Goal: Communication & Community: Answer question/provide support

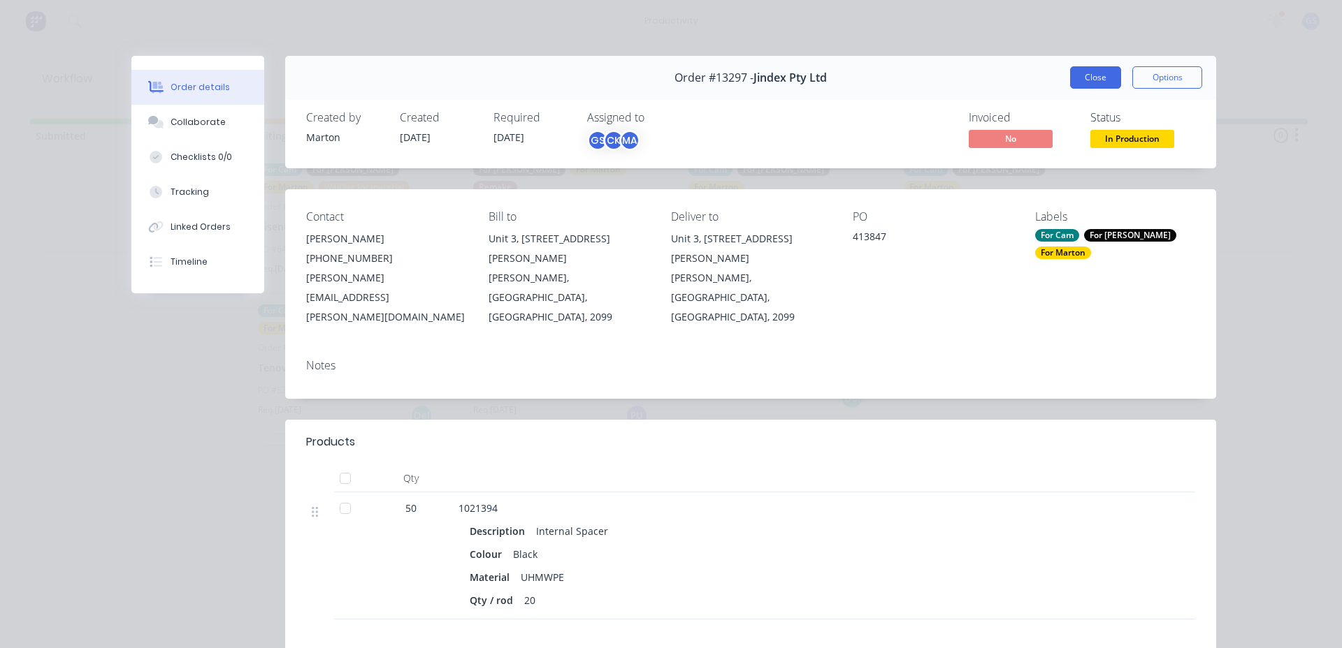
click at [1087, 81] on button "Close" at bounding box center [1095, 77] width 51 height 22
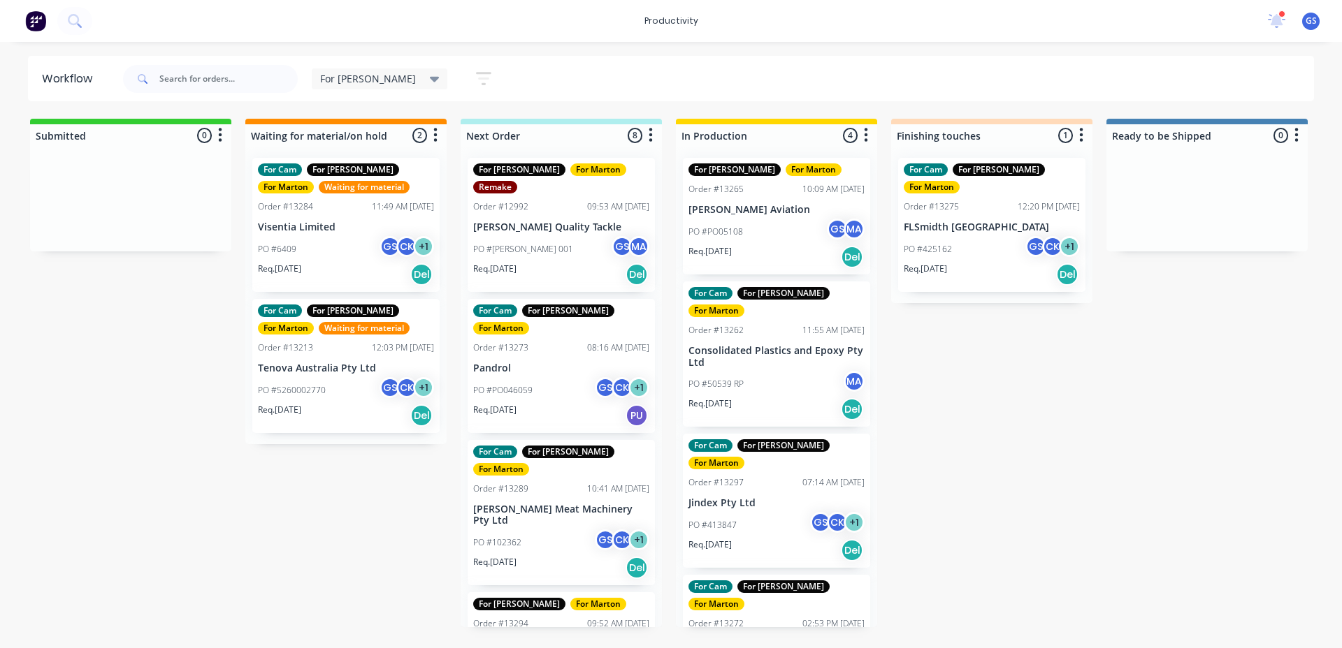
click at [772, 371] on div "PO #50539 RP MA" at bounding box center [776, 384] width 176 height 27
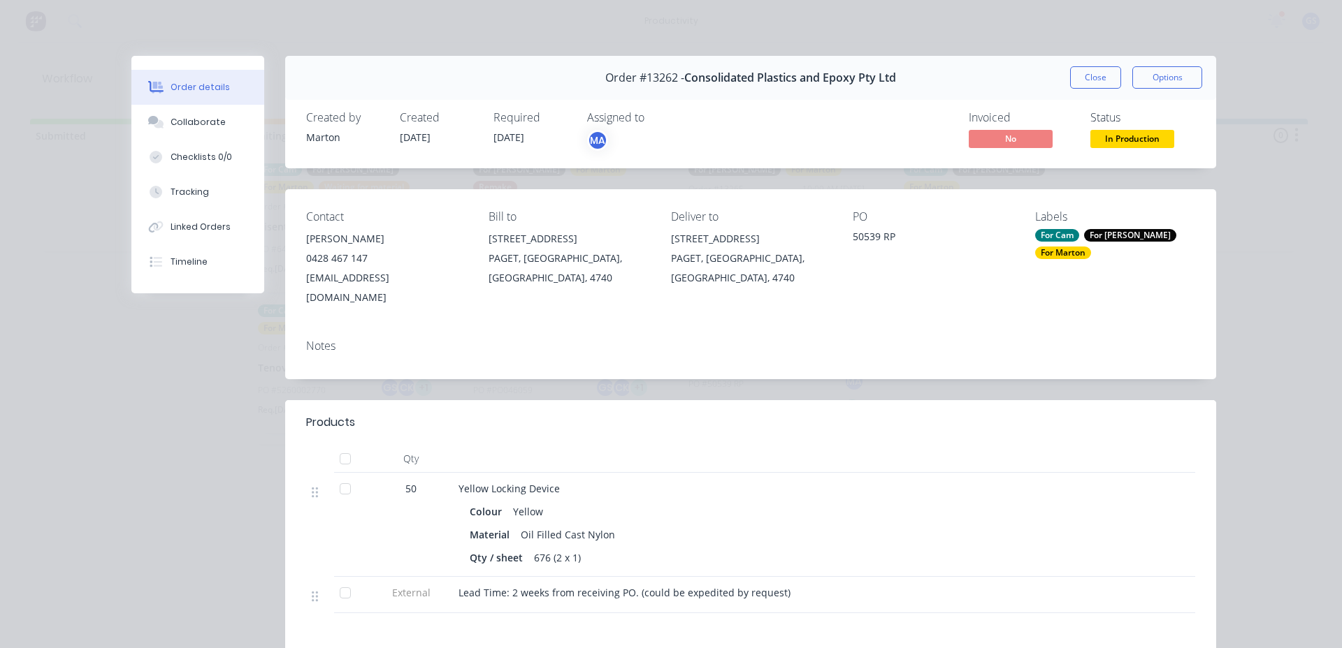
click at [1078, 89] on div "Order #13262 - Consolidated Plastics and Epoxy Pty Ltd Close Options" at bounding box center [750, 78] width 931 height 44
click at [1079, 83] on button "Close" at bounding box center [1095, 77] width 51 height 22
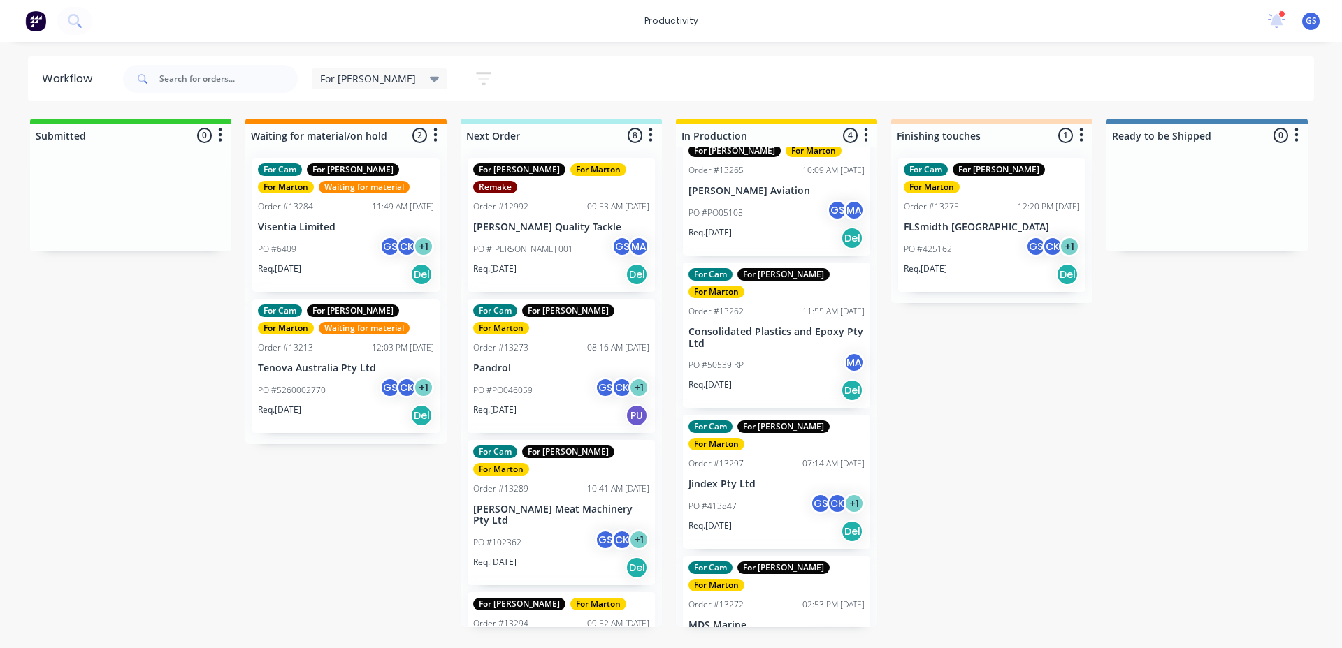
scroll to position [29, 0]
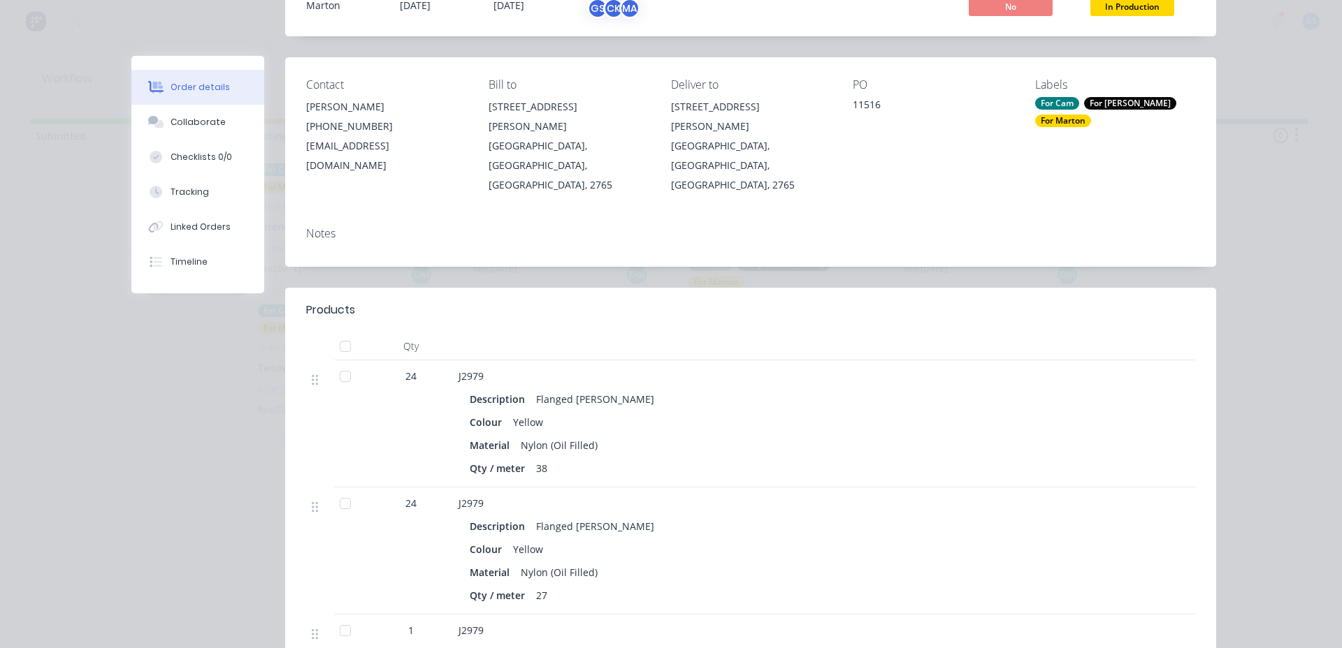
scroll to position [0, 0]
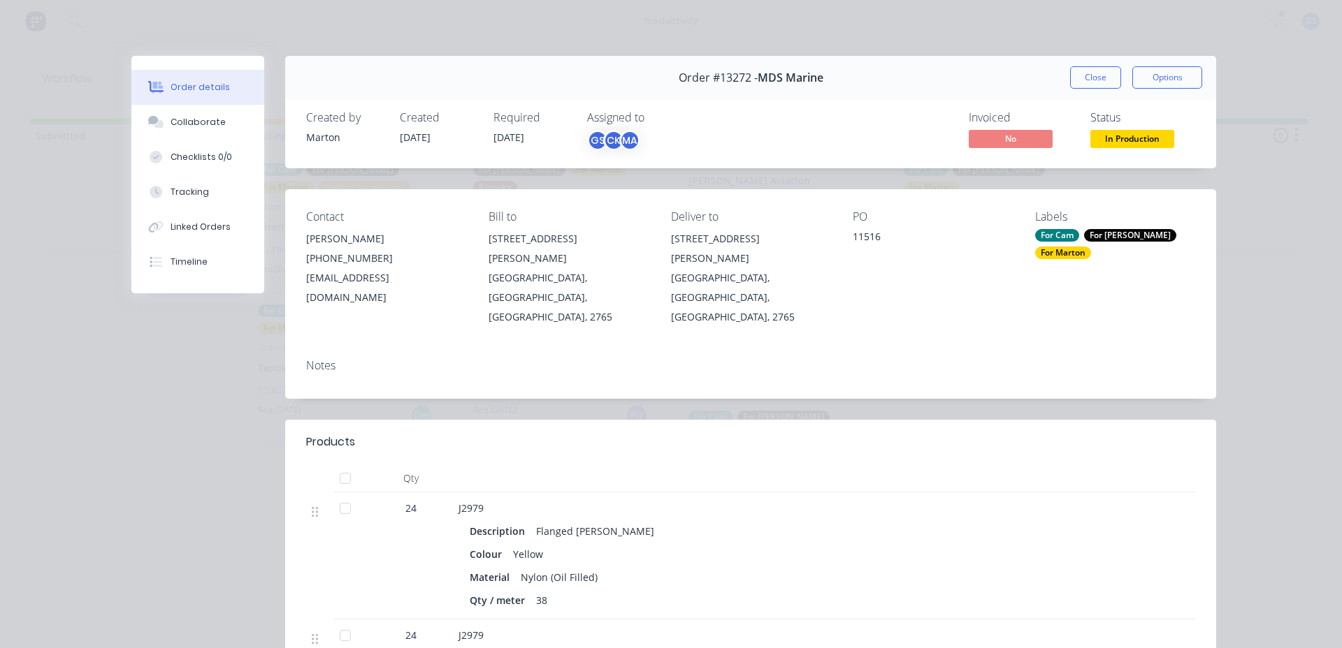
drag, startPoint x: 1084, startPoint y: 80, endPoint x: 1083, endPoint y: 95, distance: 14.7
click at [1083, 82] on button "Close" at bounding box center [1095, 77] width 51 height 22
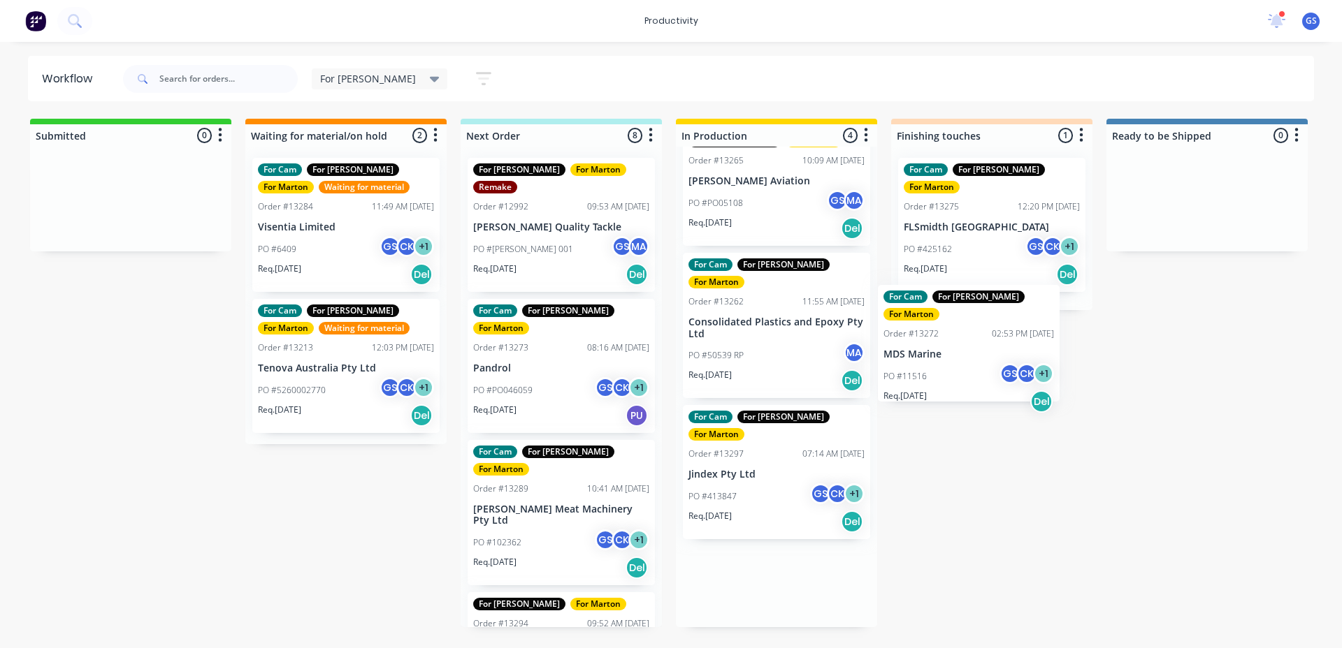
drag, startPoint x: 764, startPoint y: 579, endPoint x: 964, endPoint y: 344, distance: 308.8
click at [964, 344] on div "Submitted 0 Sort By Created date Required date Order number Customer name Most …" at bounding box center [952, 373] width 1925 height 509
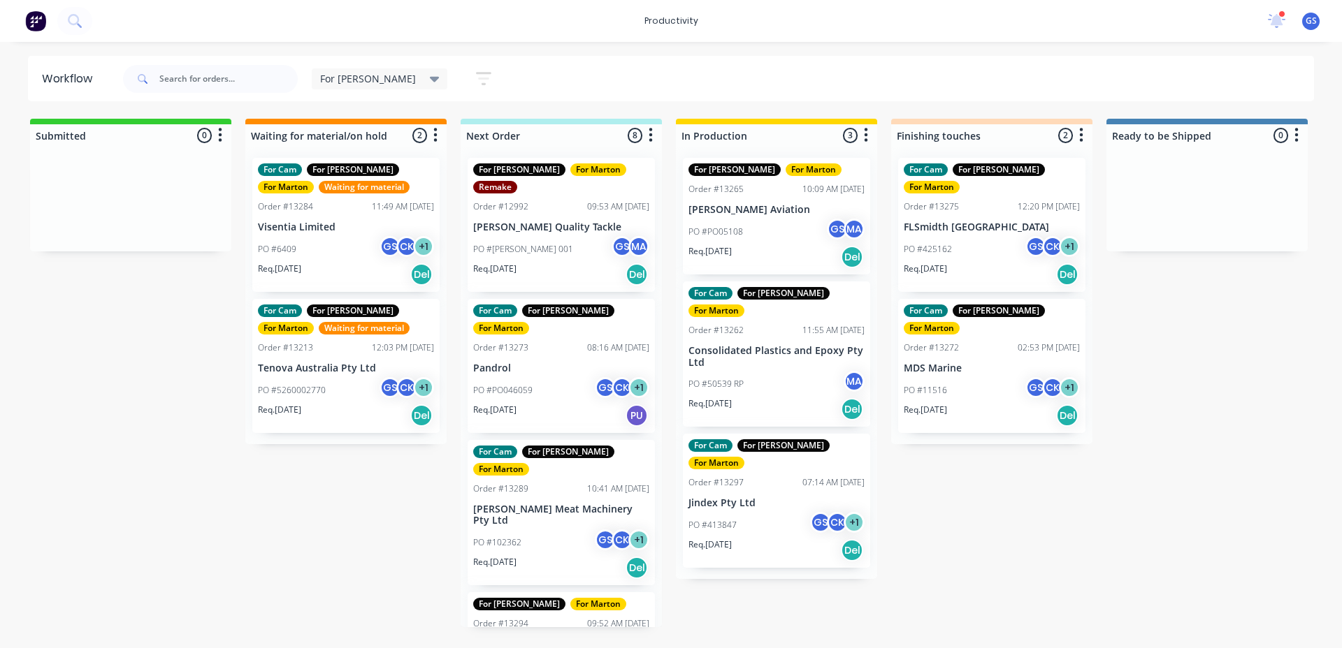
click at [748, 539] on div "Req. 10/09/25 Del" at bounding box center [776, 551] width 176 height 24
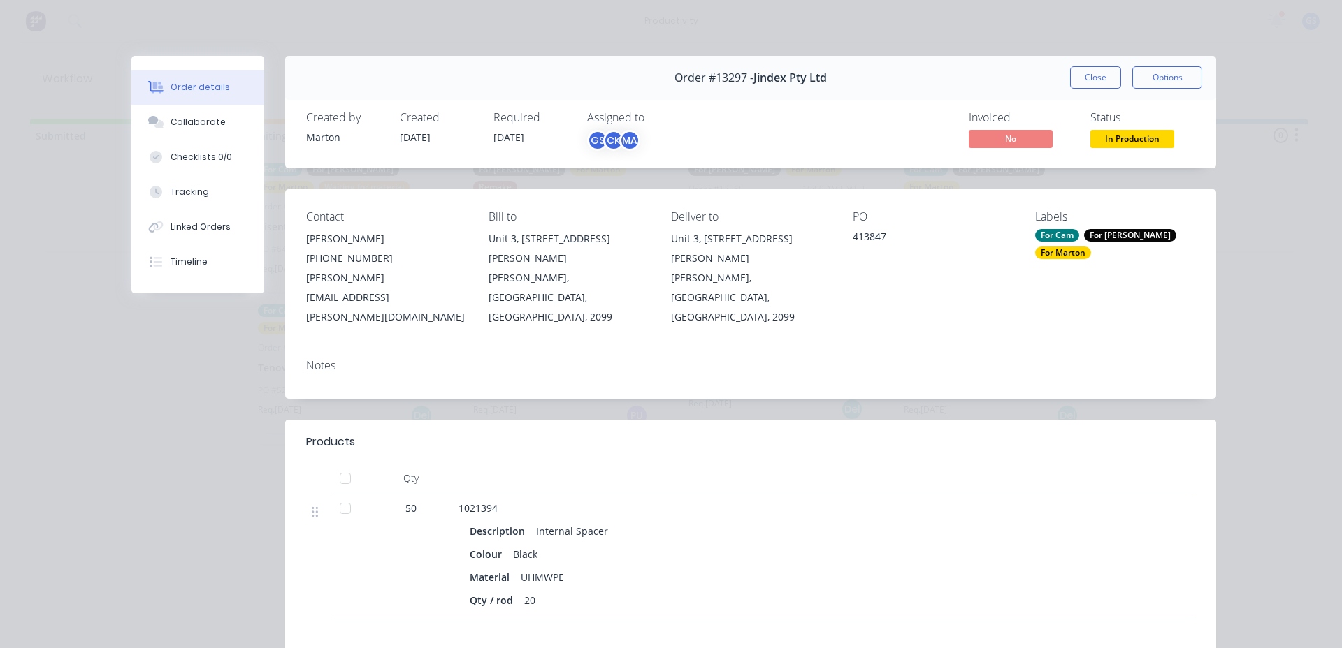
click at [1107, 81] on button "Close" at bounding box center [1095, 77] width 51 height 22
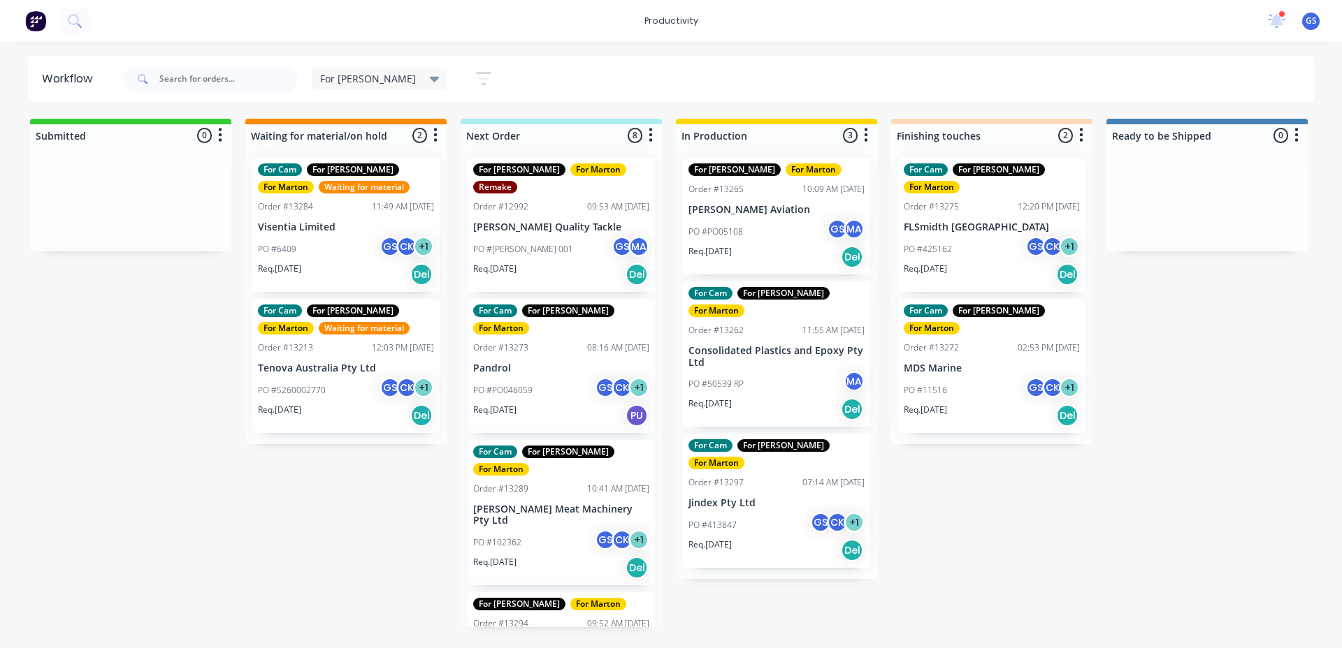
click at [576, 377] on div "PO #PO046059 GS CK + 1" at bounding box center [561, 390] width 176 height 27
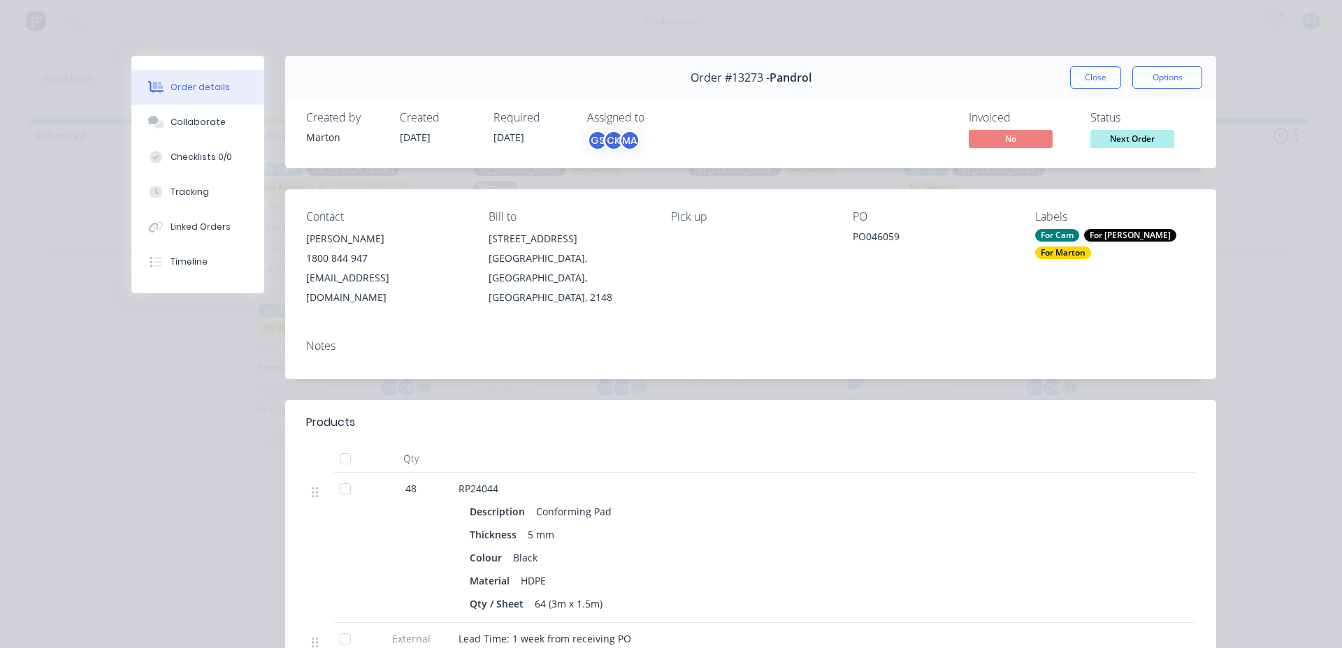
click at [1073, 77] on button "Close" at bounding box center [1095, 77] width 51 height 22
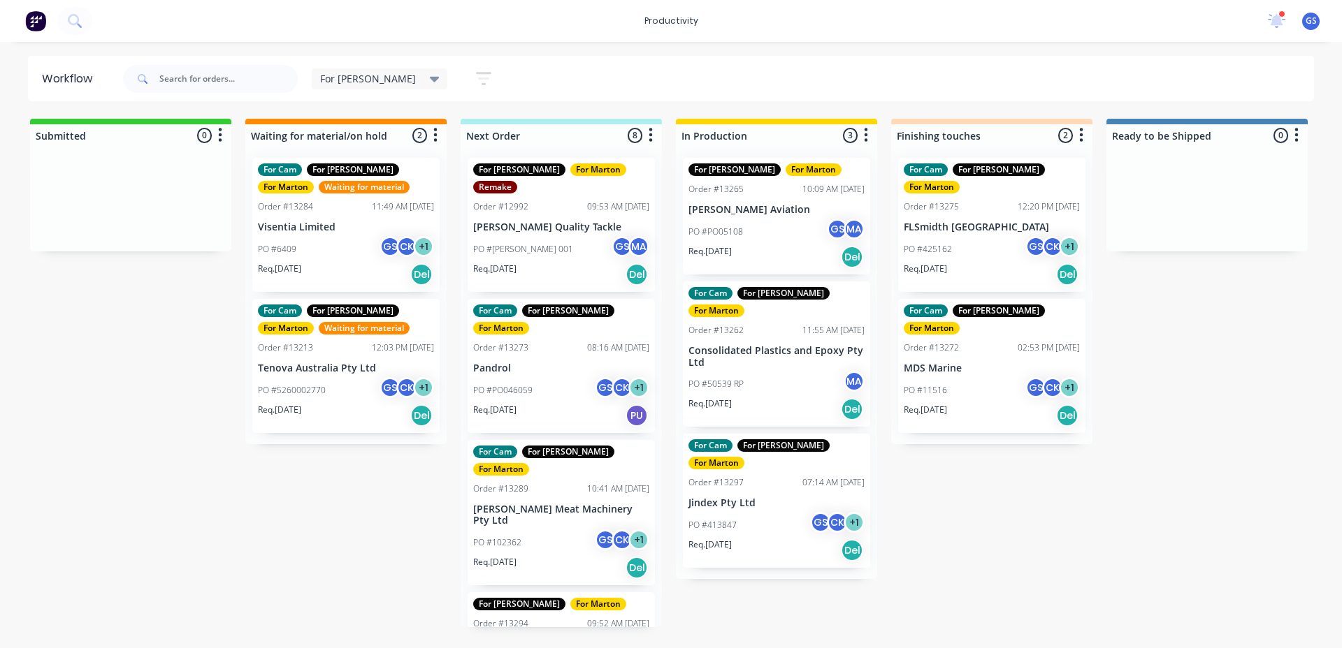
click at [516, 556] on p "Req. 15/09/25" at bounding box center [494, 562] width 43 height 13
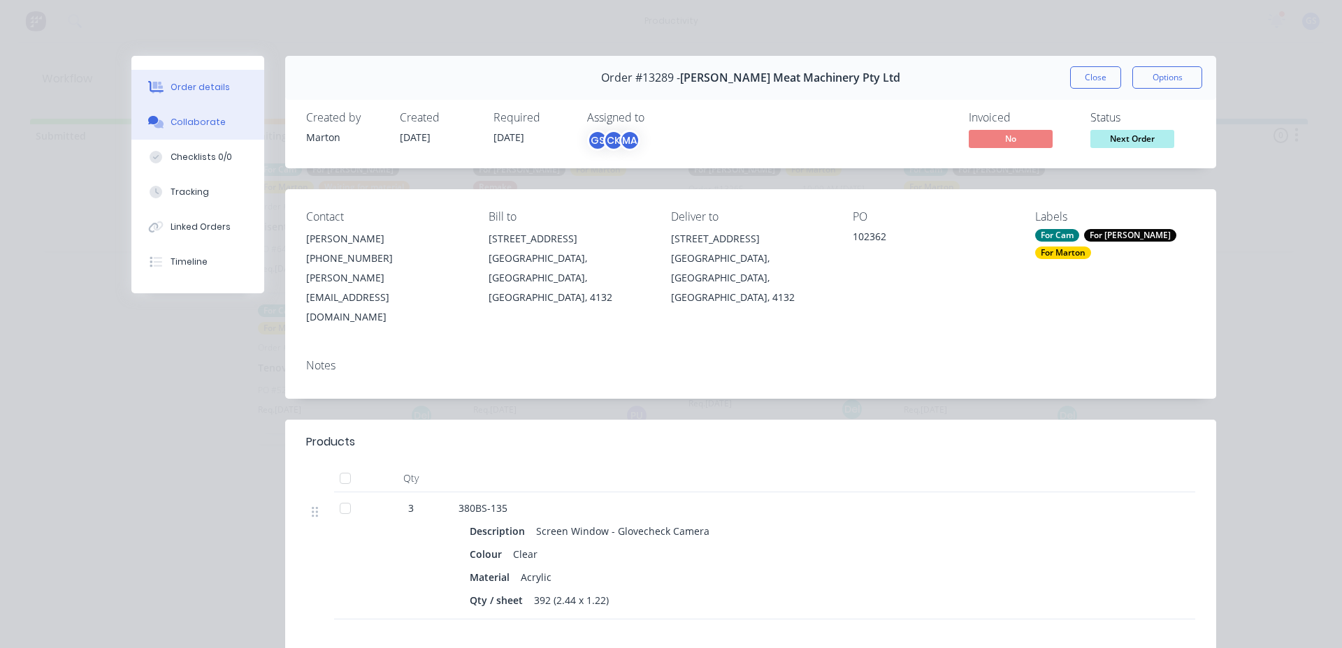
click at [176, 116] on button "Collaborate" at bounding box center [197, 122] width 133 height 35
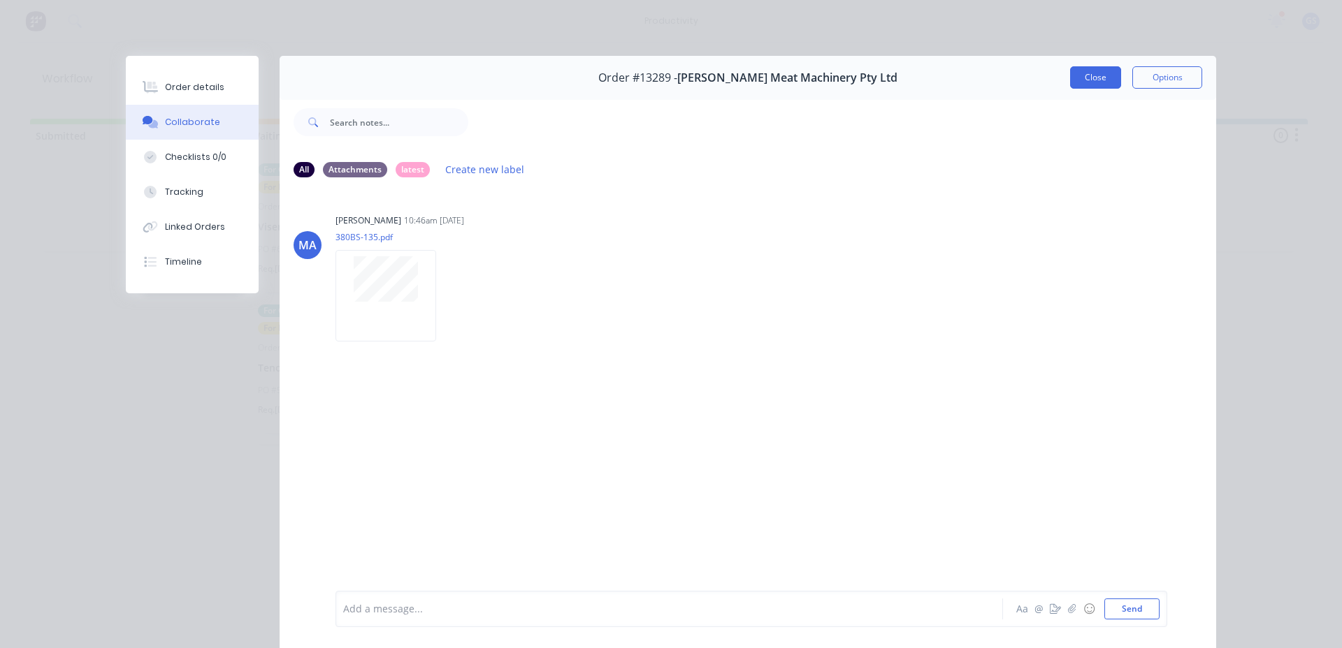
click at [1111, 77] on button "Close" at bounding box center [1095, 77] width 51 height 22
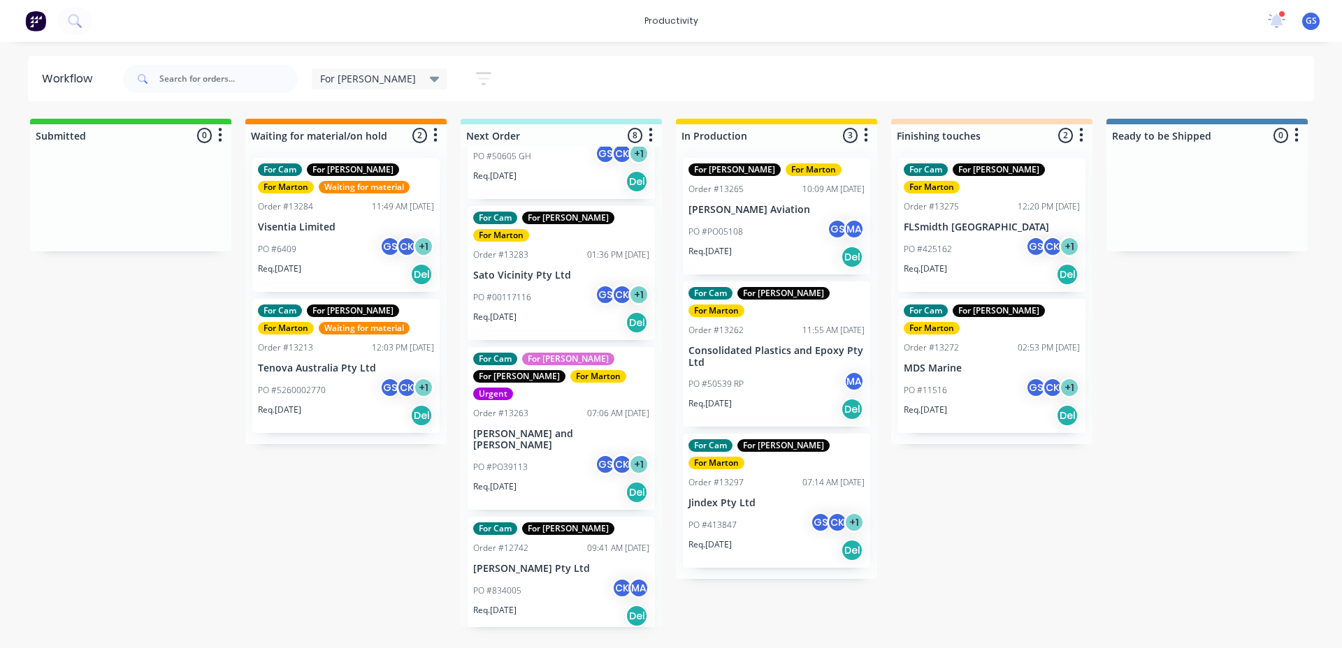
scroll to position [540, 0]
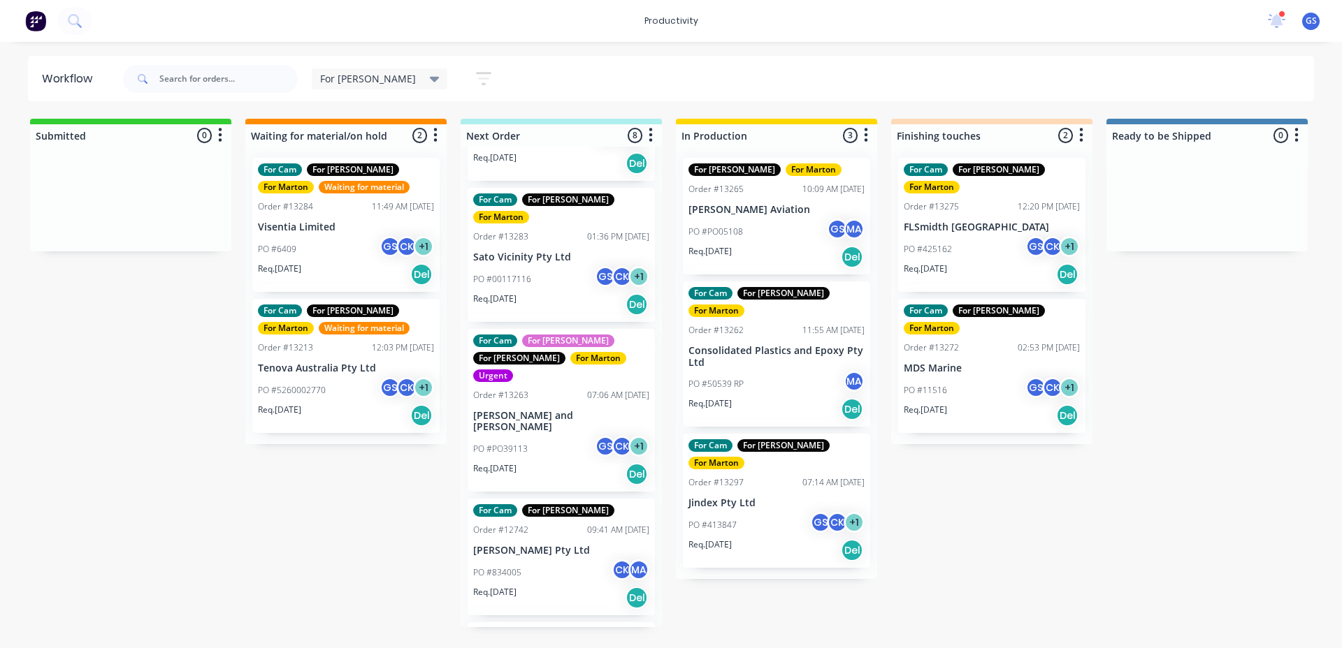
click at [536, 436] on div "PO #PO39113 GS CK + 1" at bounding box center [561, 449] width 176 height 27
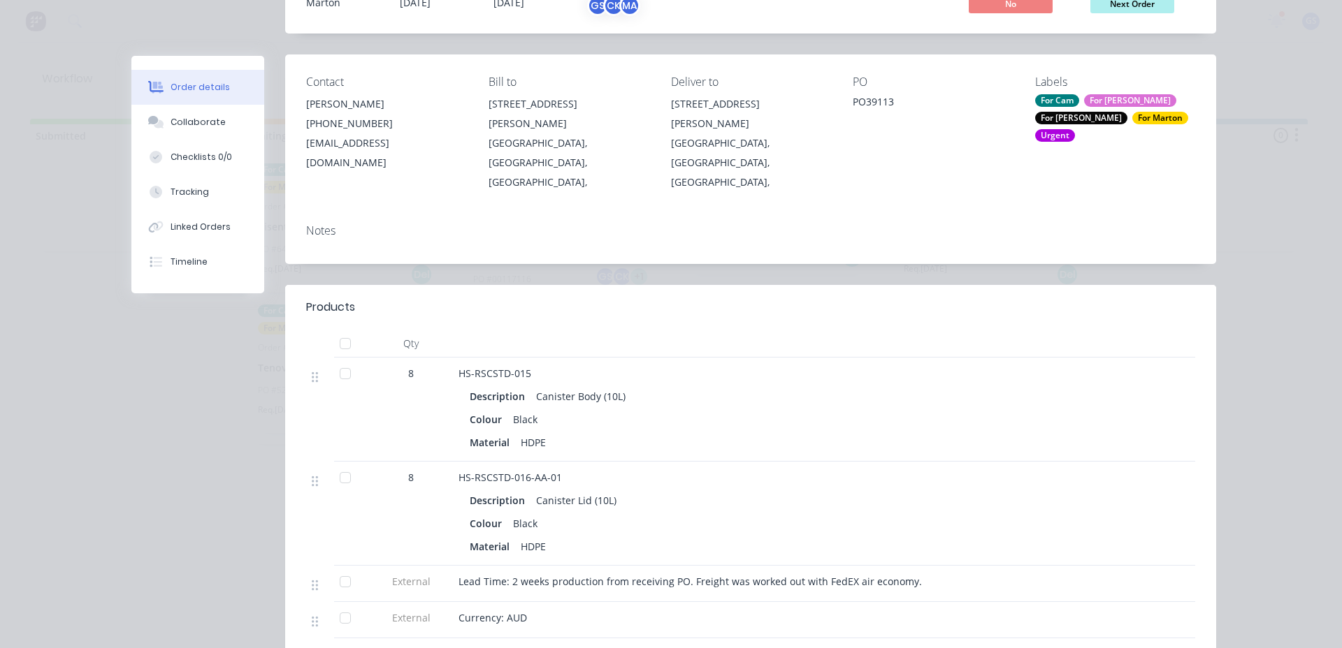
scroll to position [210, 0]
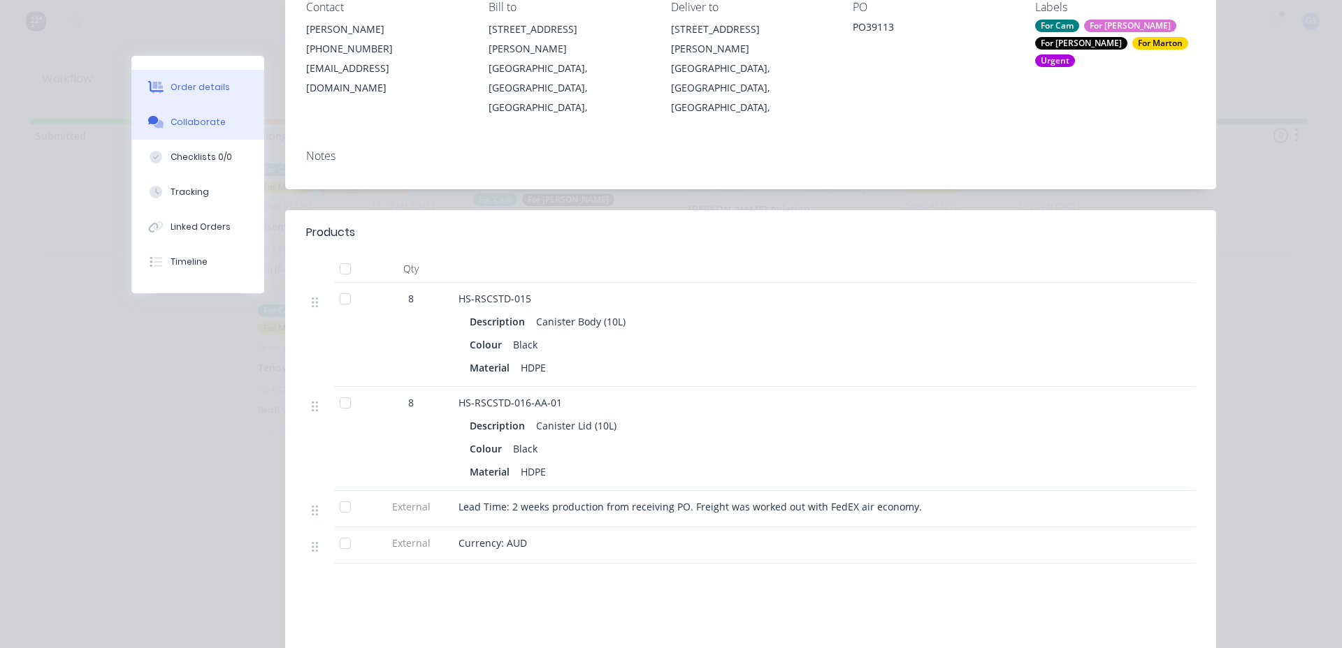
click at [199, 119] on div "Collaborate" at bounding box center [197, 122] width 55 height 13
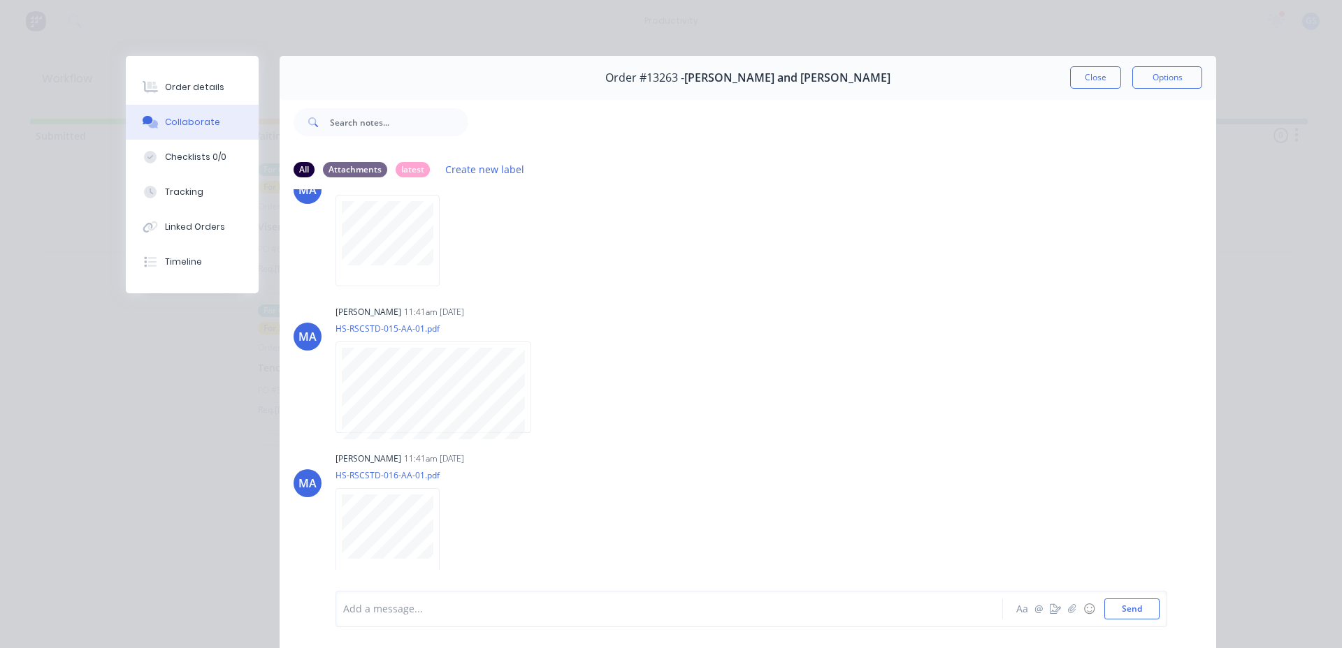
scroll to position [0, 0]
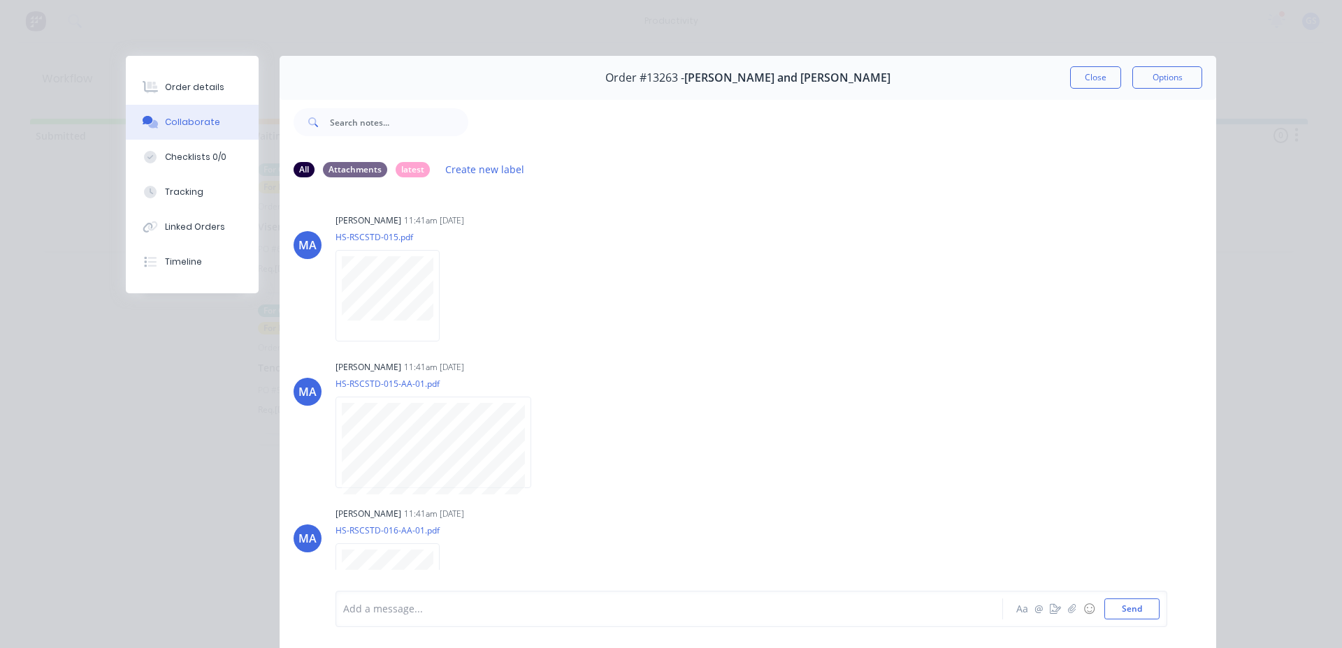
click at [190, 109] on button "Collaborate" at bounding box center [192, 122] width 133 height 35
click at [193, 97] on button "Order details" at bounding box center [192, 87] width 133 height 35
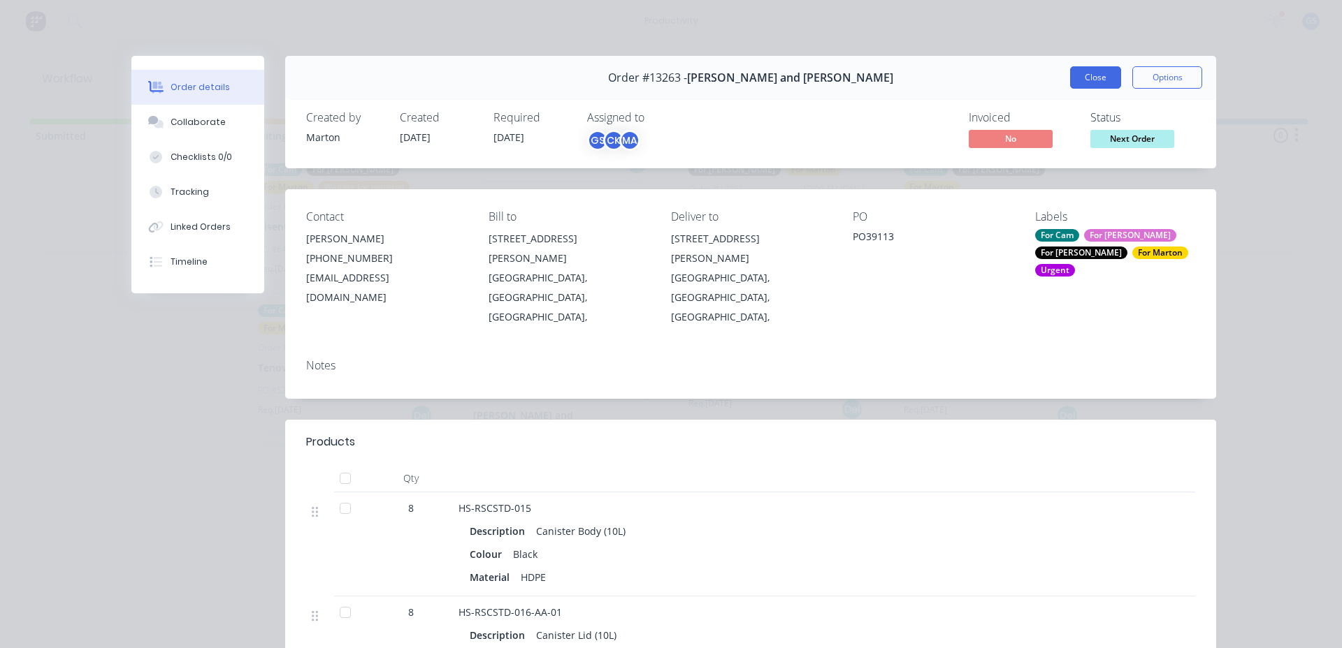
click at [1078, 76] on button "Close" at bounding box center [1095, 77] width 51 height 22
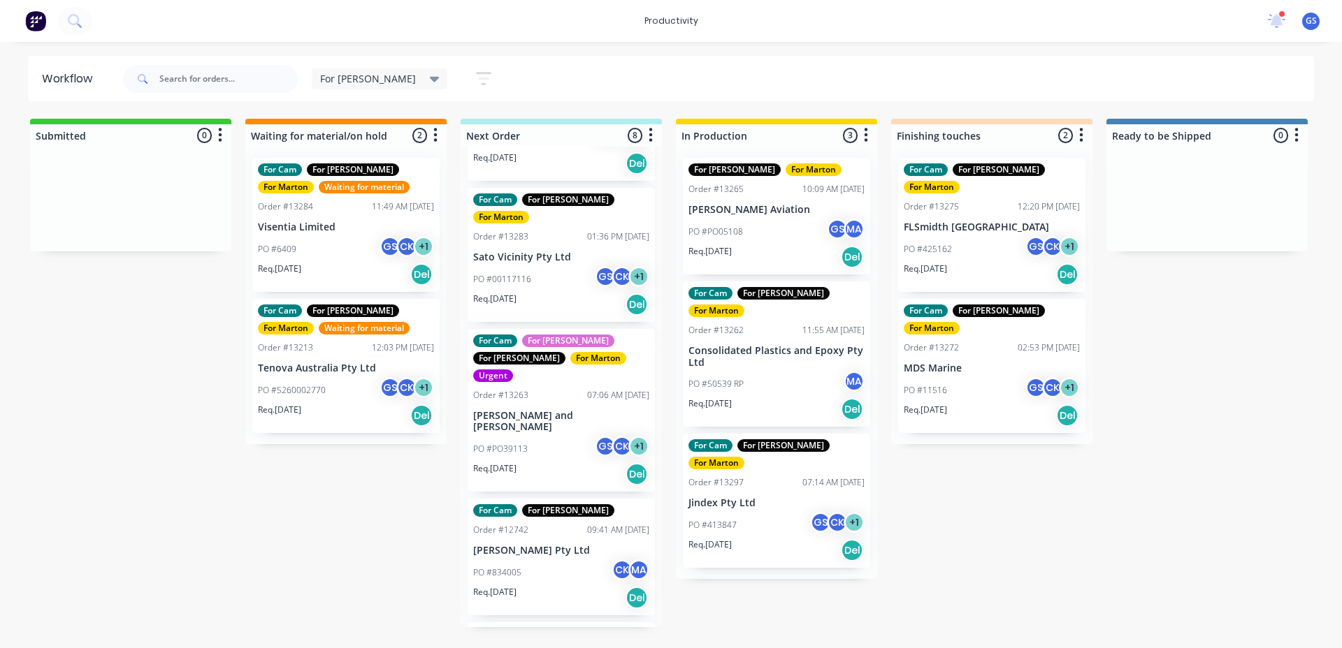
click at [520, 545] on p "[PERSON_NAME] Pty Ltd" at bounding box center [561, 551] width 176 height 12
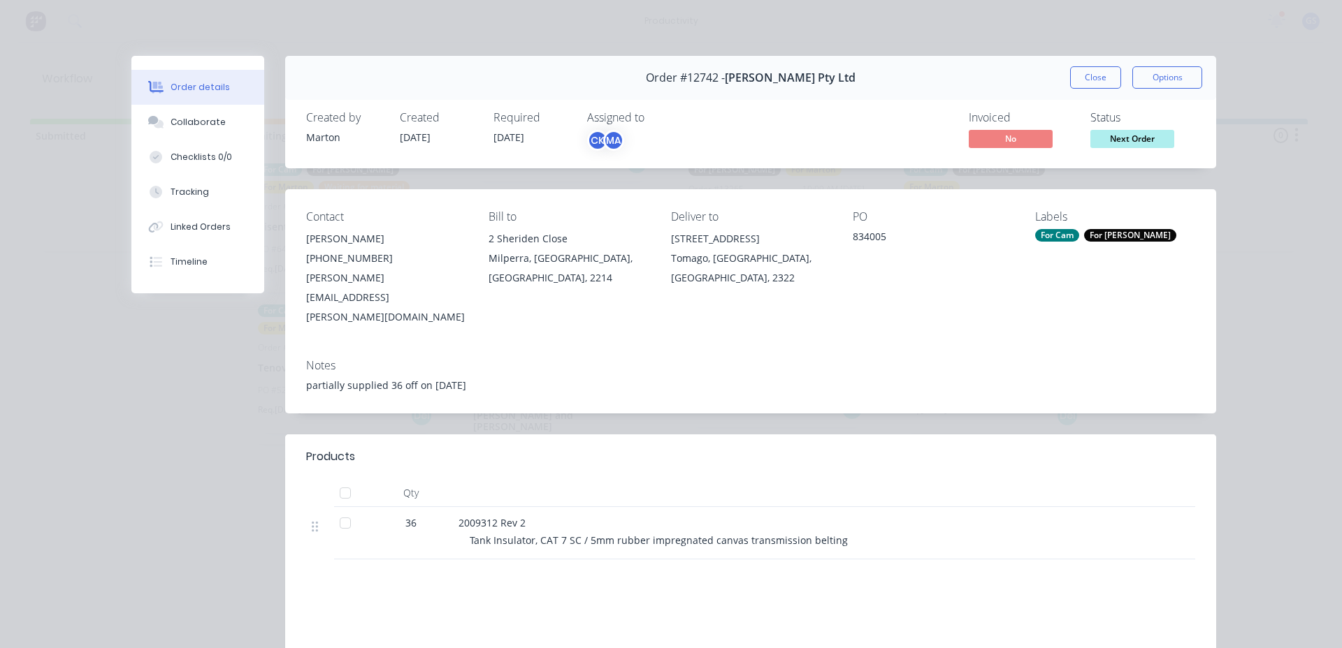
click at [1105, 78] on button "Close" at bounding box center [1095, 77] width 51 height 22
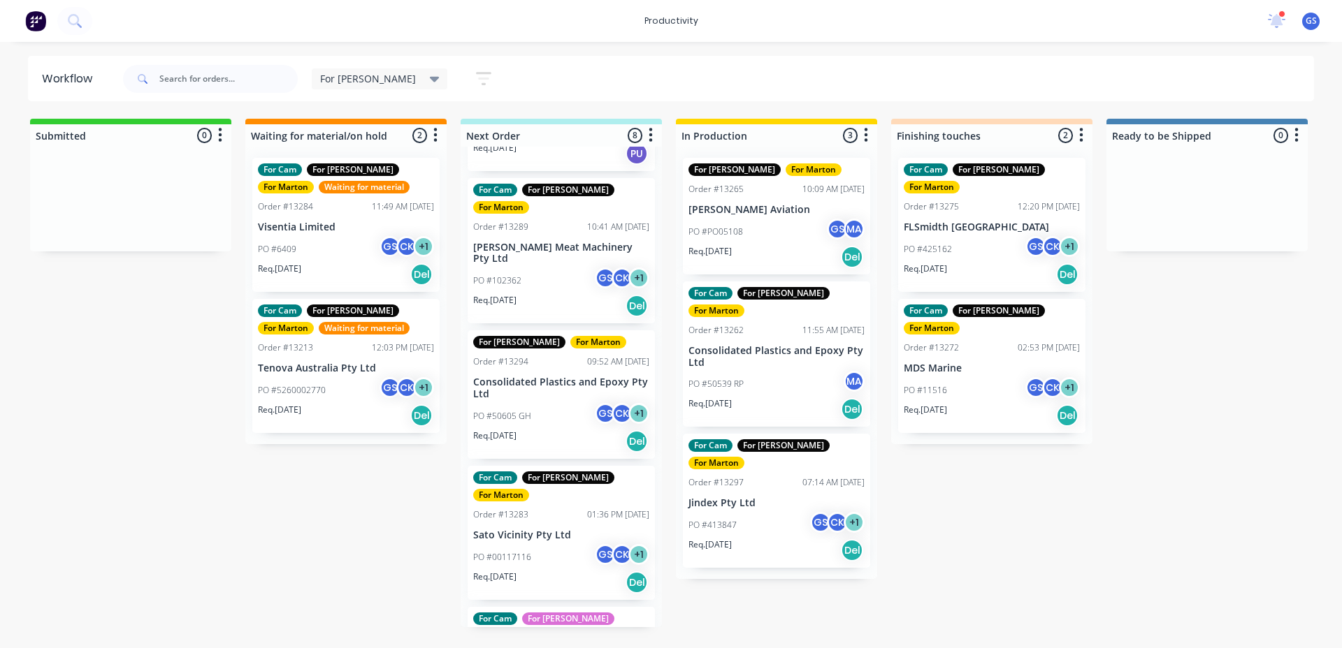
scroll to position [261, 0]
click at [551, 546] on div "PO #00117116 GS CK + 1" at bounding box center [561, 559] width 176 height 27
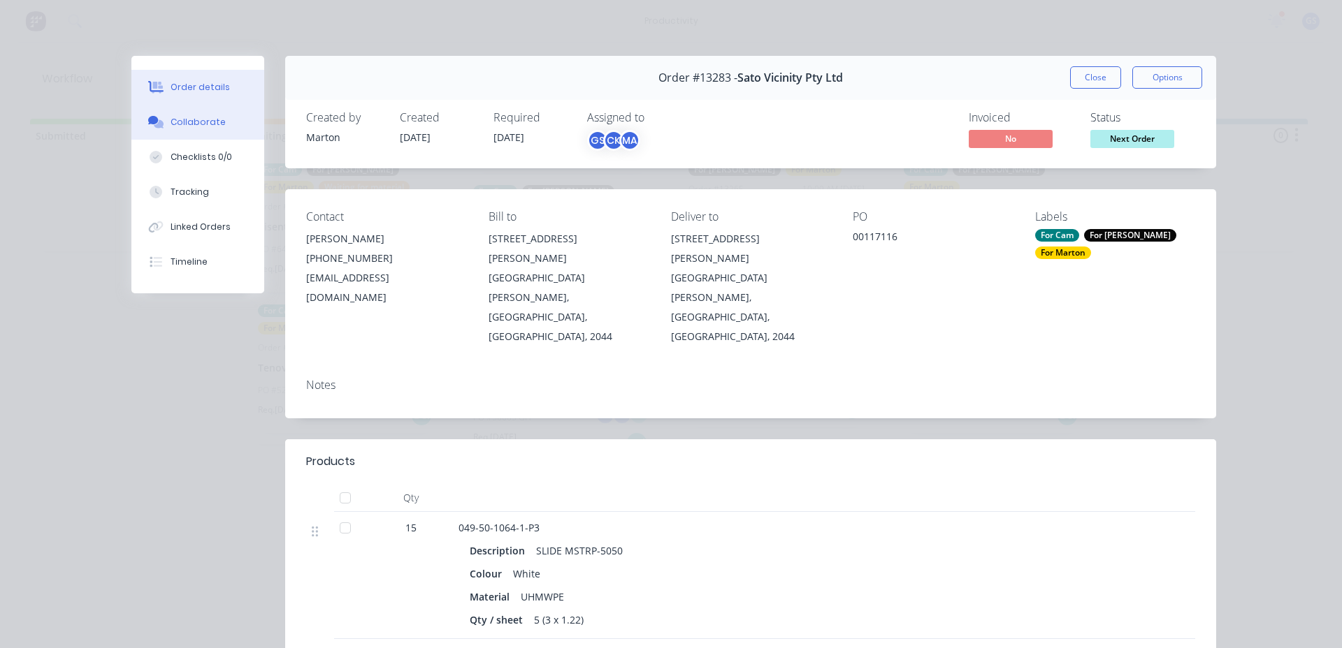
click at [228, 132] on button "Collaborate" at bounding box center [197, 122] width 133 height 35
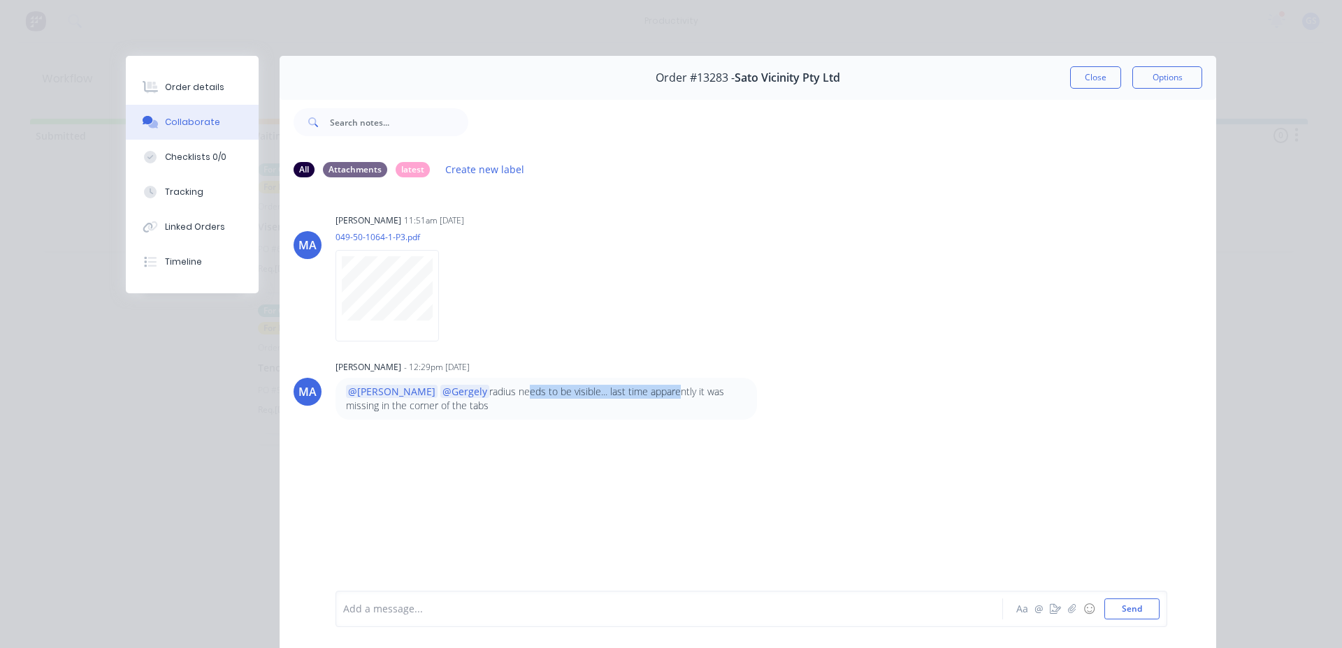
drag, startPoint x: 479, startPoint y: 388, endPoint x: 630, endPoint y: 390, distance: 150.9
click at [630, 390] on p "@Cameron @Gergely radius needs to be visible... last time apparently it was mis…" at bounding box center [546, 399] width 400 height 29
click at [622, 385] on p "@Cameron @Gergely radius needs to be visible... last time apparently it was mis…" at bounding box center [546, 399] width 400 height 29
click at [1093, 82] on button "Close" at bounding box center [1095, 77] width 51 height 22
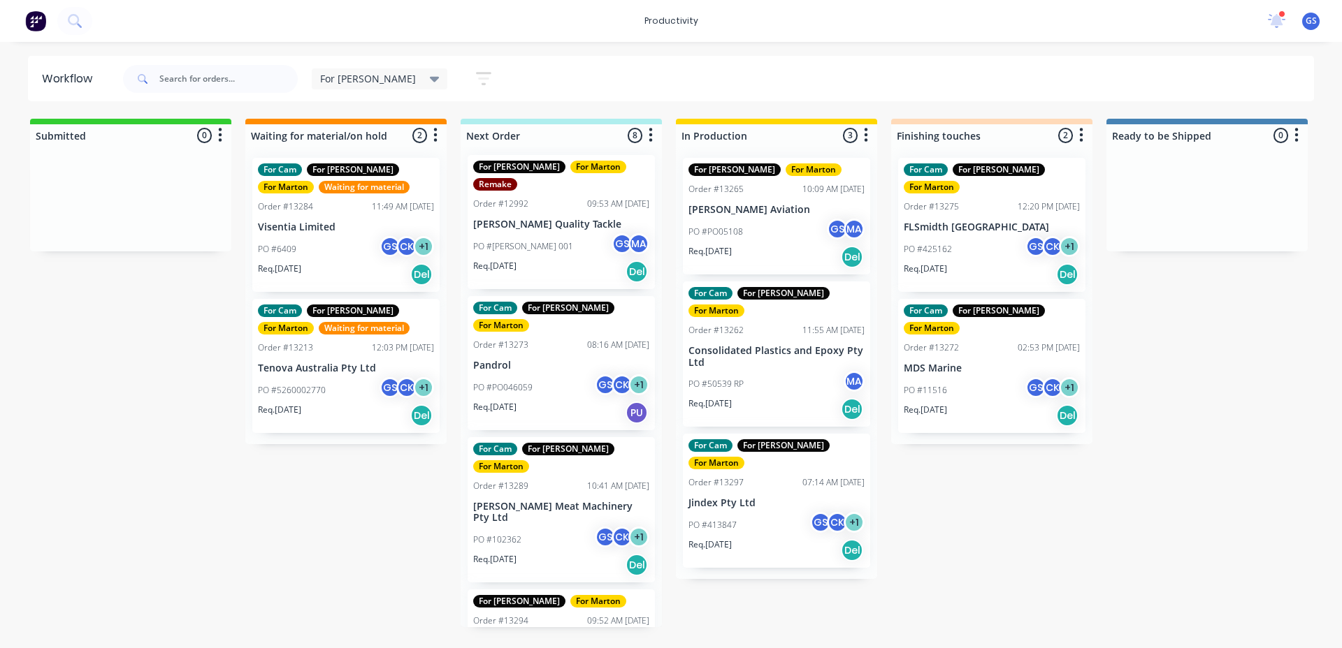
scroll to position [0, 0]
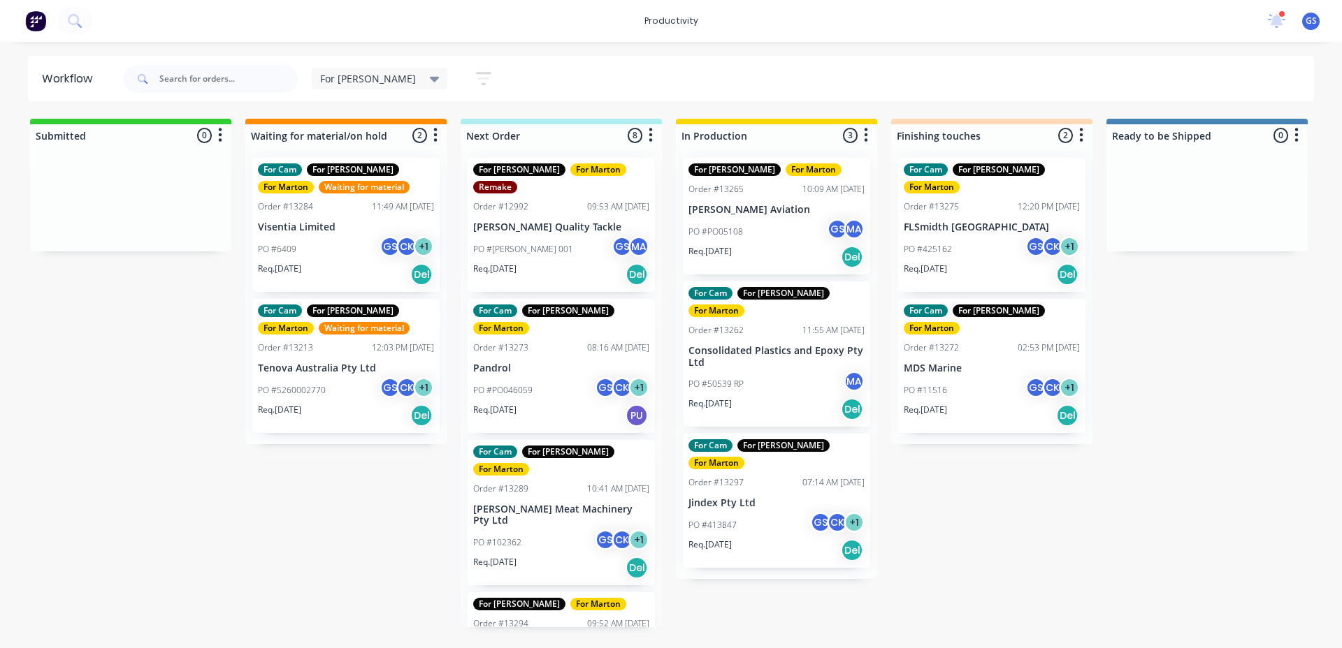
click at [558, 377] on div "PO #PO046059 GS CK + 1" at bounding box center [561, 390] width 176 height 27
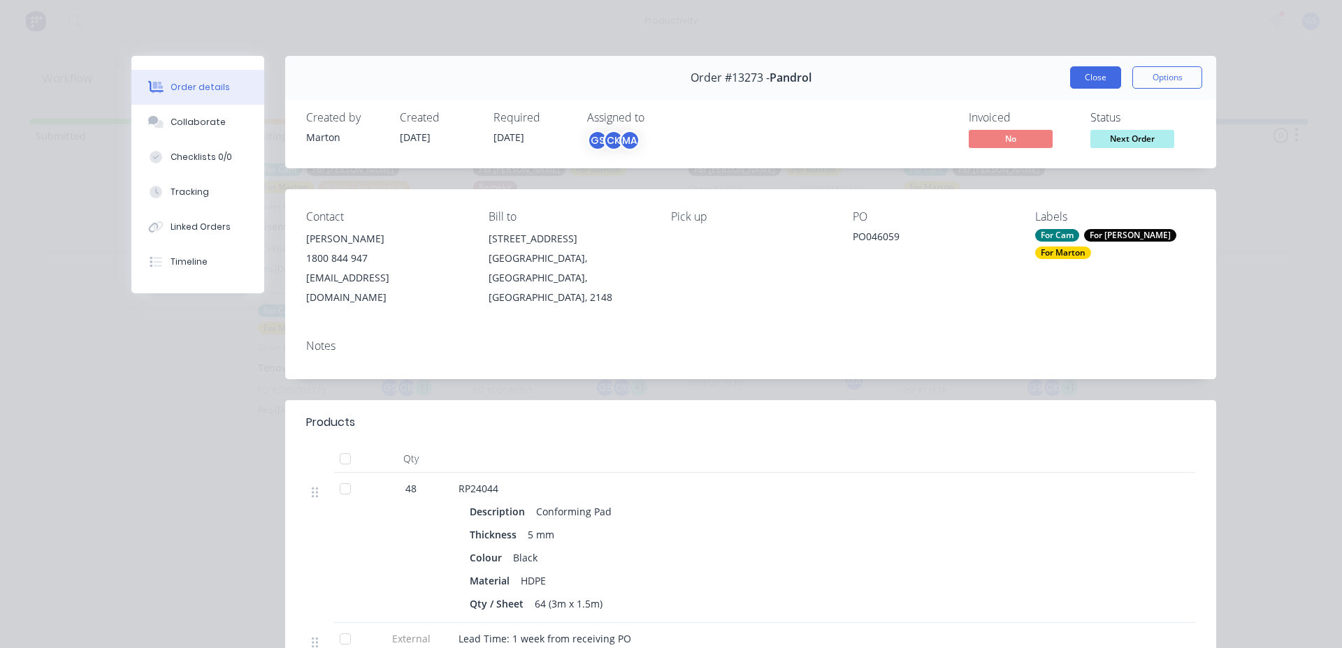
click at [1085, 76] on button "Close" at bounding box center [1095, 77] width 51 height 22
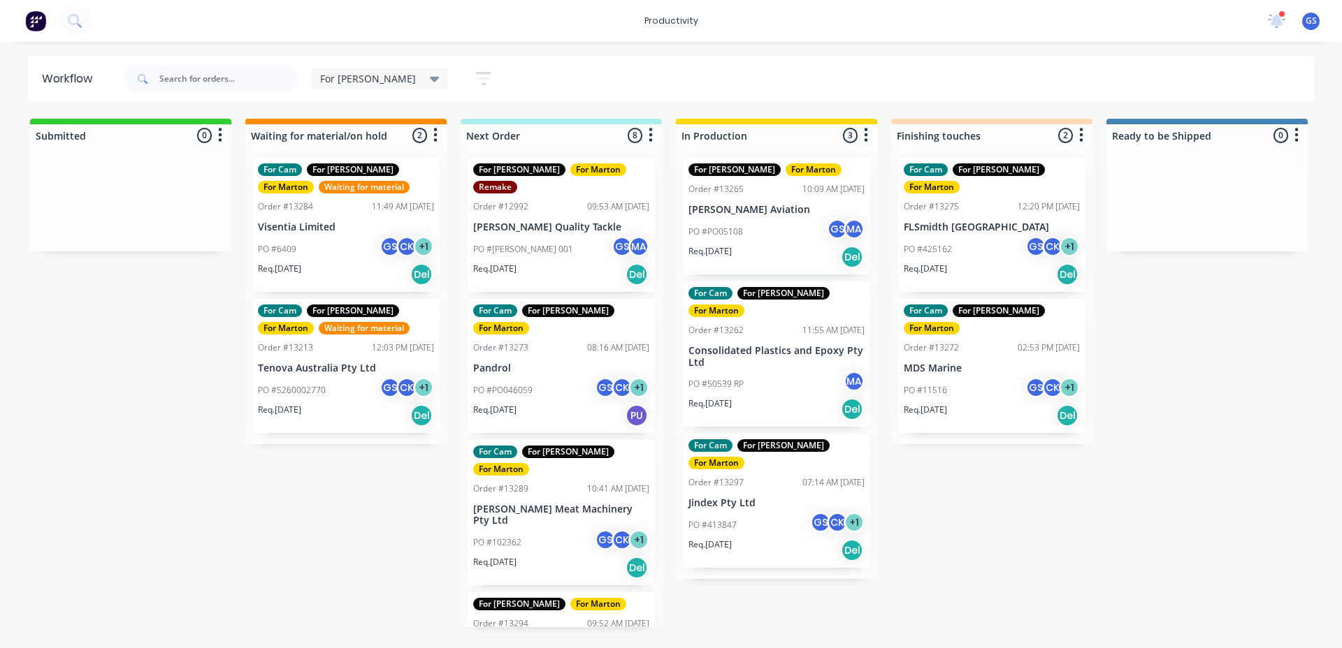
click at [549, 448] on div "For Cam For Gary For Marton Order #13289 10:41 AM 05/09/25 Thompson Meat Machin…" at bounding box center [560, 513] width 187 height 146
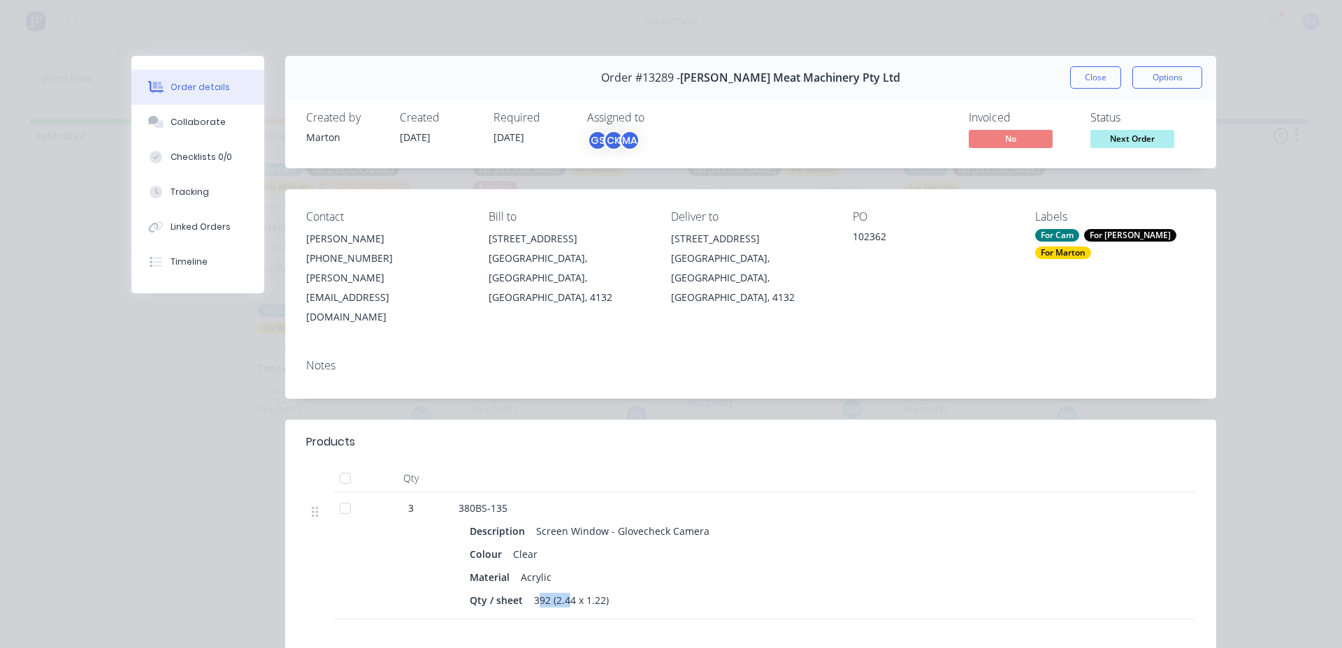
drag, startPoint x: 535, startPoint y: 566, endPoint x: 565, endPoint y: 569, distance: 30.9
click at [565, 590] on div "392 (2.44 x 1.22)" at bounding box center [571, 600] width 86 height 20
drag, startPoint x: 559, startPoint y: 523, endPoint x: 544, endPoint y: 515, distance: 16.9
click at [561, 544] on div "Colour Clear" at bounding box center [732, 554] width 525 height 20
click at [224, 126] on button "Collaborate" at bounding box center [197, 122] width 133 height 35
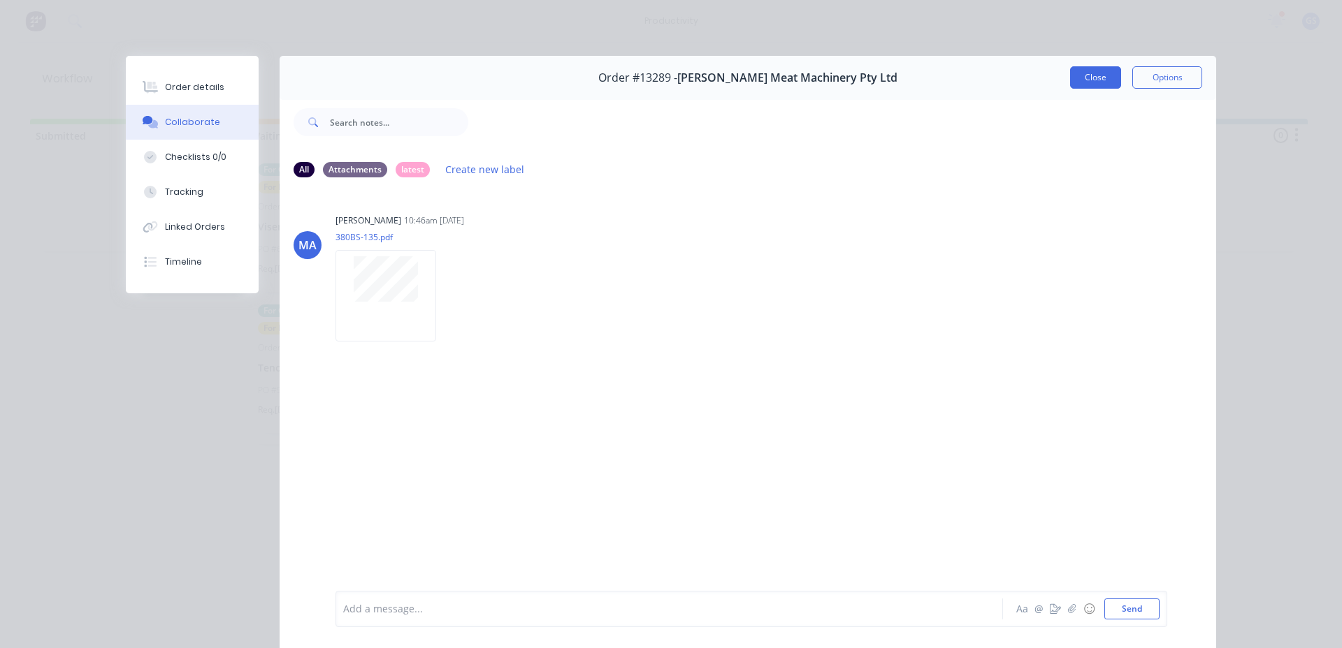
click at [1091, 75] on button "Close" at bounding box center [1095, 77] width 51 height 22
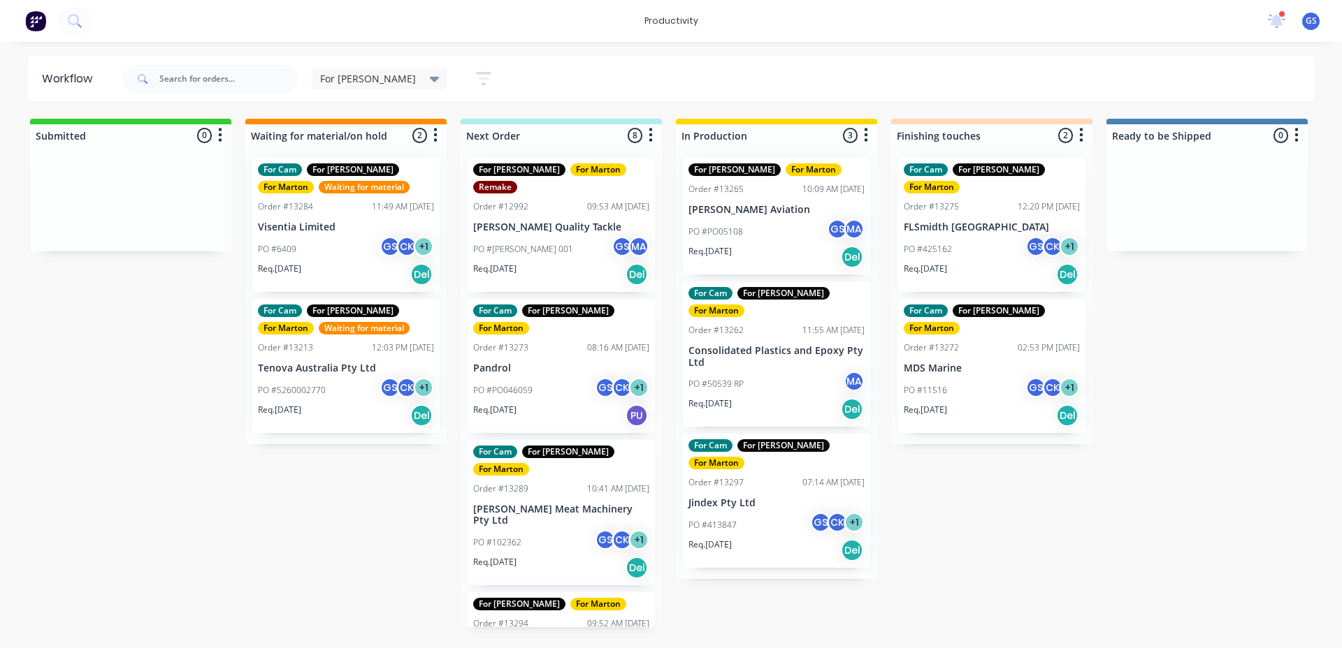
drag, startPoint x: 690, startPoint y: 523, endPoint x: 681, endPoint y: 523, distance: 9.1
click at [685, 523] on div "For Gary For Marton Order #13265 10:09 AM 27/08/25 Byron Aviation PO #PO05108 G…" at bounding box center [776, 363] width 201 height 433
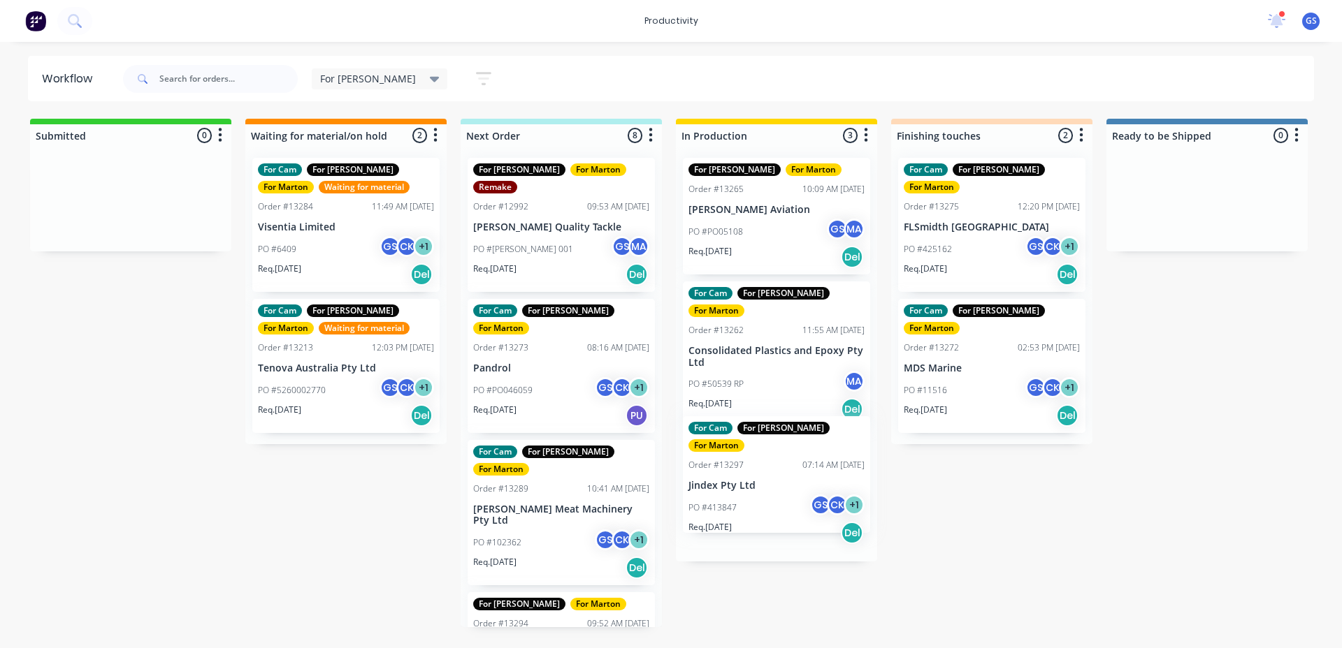
click at [687, 511] on div "For Gary For Marton Order #13265 10:09 AM 27/08/25 Byron Aviation PO #PO05108 G…" at bounding box center [776, 354] width 201 height 415
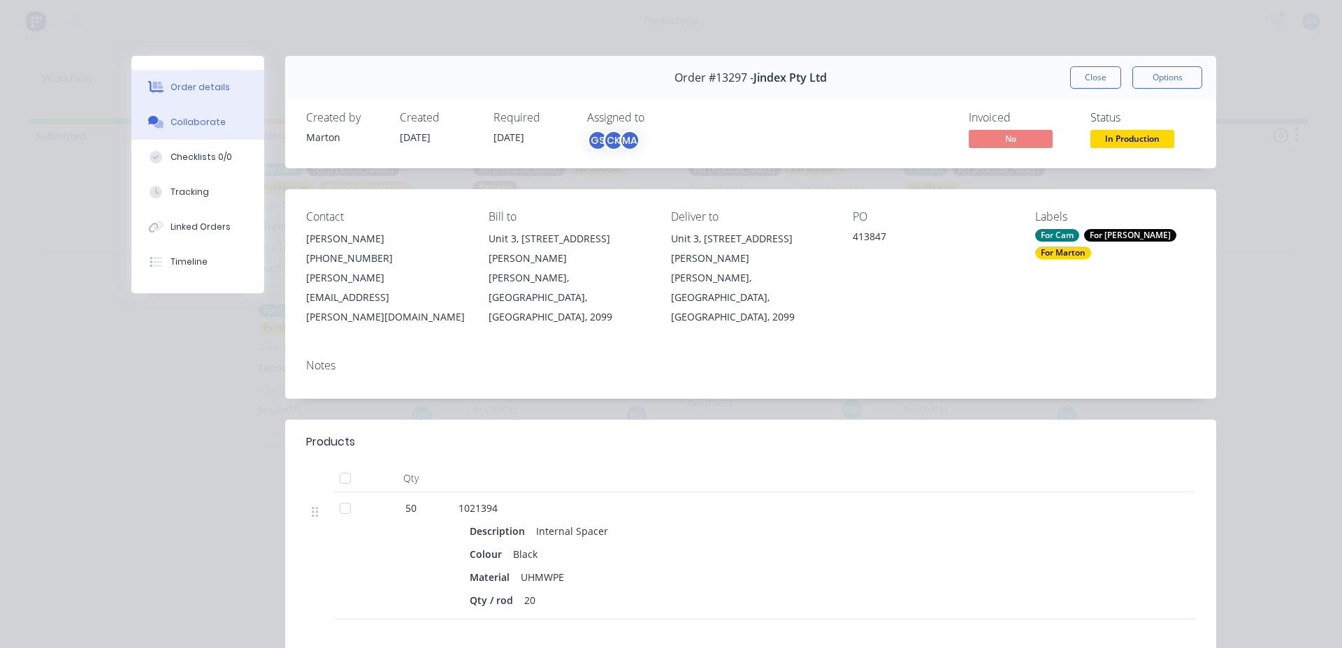
click at [221, 129] on button "Collaborate" at bounding box center [197, 122] width 133 height 35
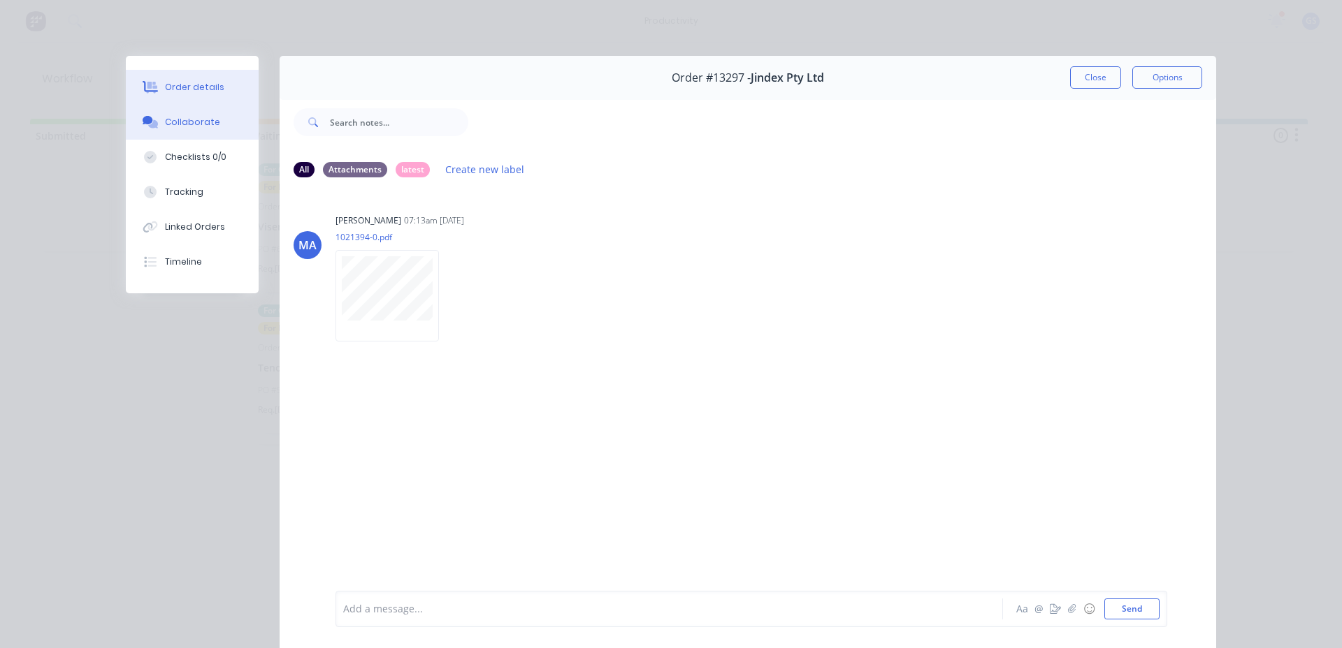
drag, startPoint x: 210, startPoint y: 84, endPoint x: 213, endPoint y: 98, distance: 14.4
click at [210, 94] on button "Order details" at bounding box center [192, 87] width 133 height 35
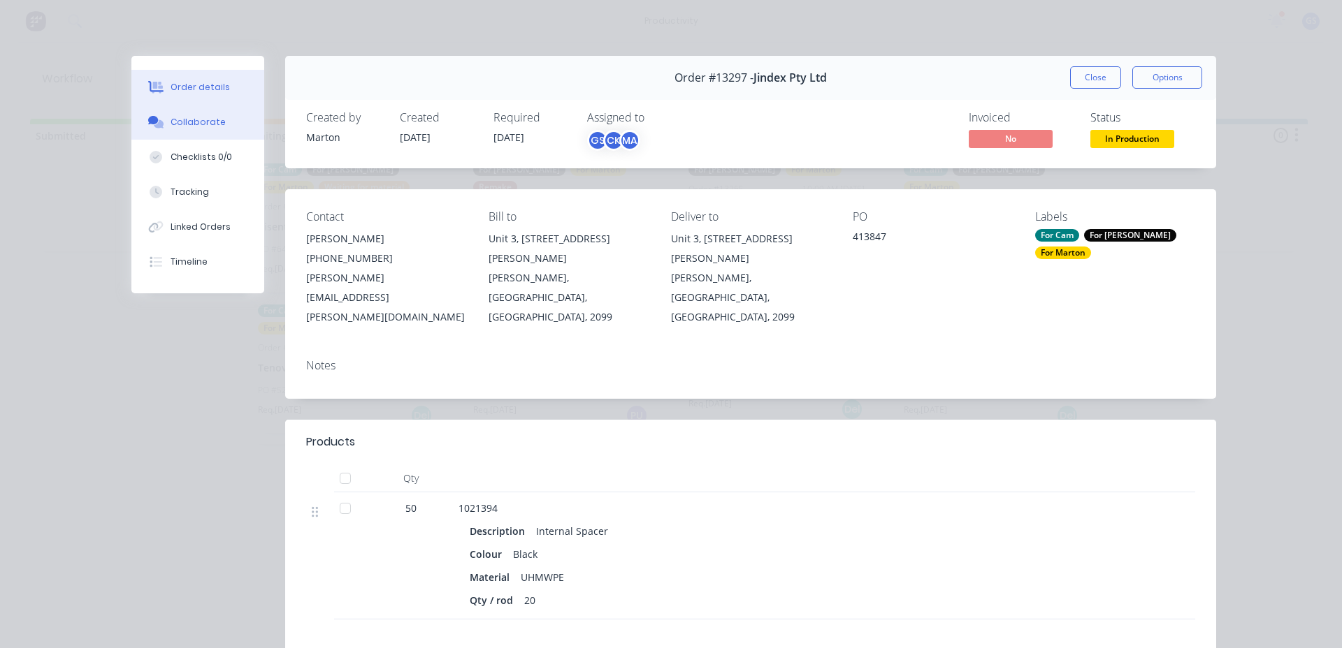
click at [205, 126] on button "Collaborate" at bounding box center [197, 122] width 133 height 35
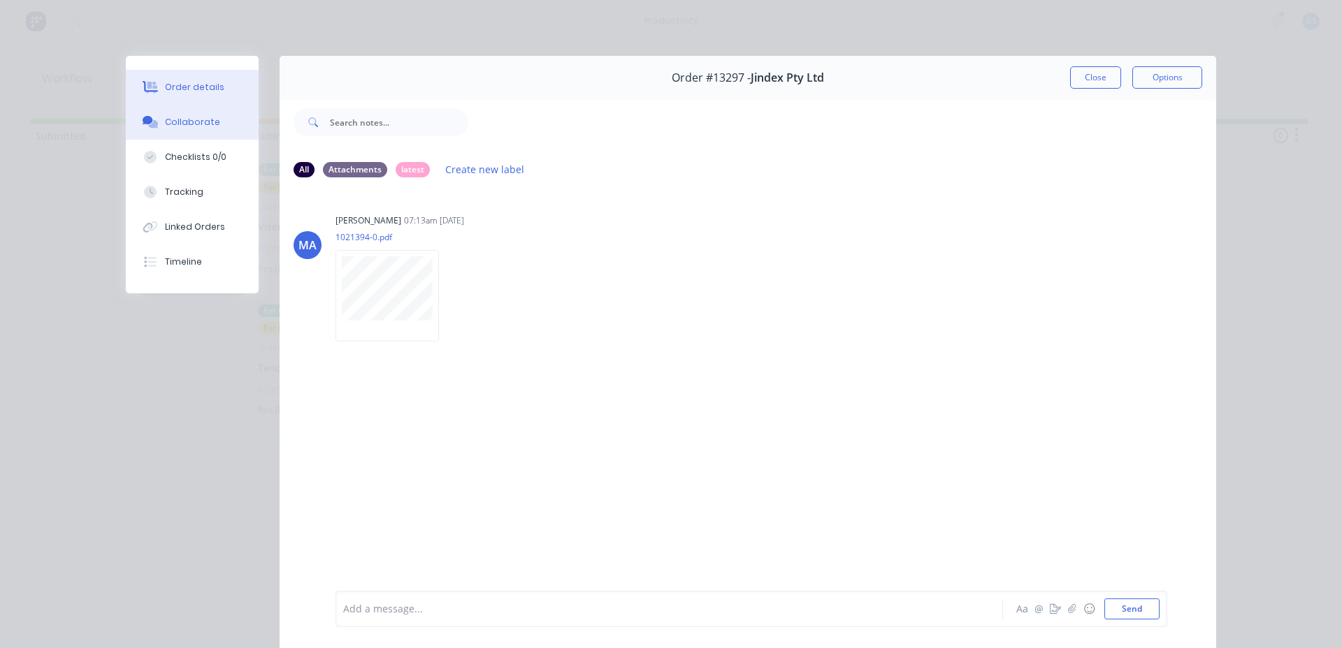
drag, startPoint x: 208, startPoint y: 80, endPoint x: 216, endPoint y: 85, distance: 9.5
click at [209, 80] on button "Order details" at bounding box center [192, 87] width 133 height 35
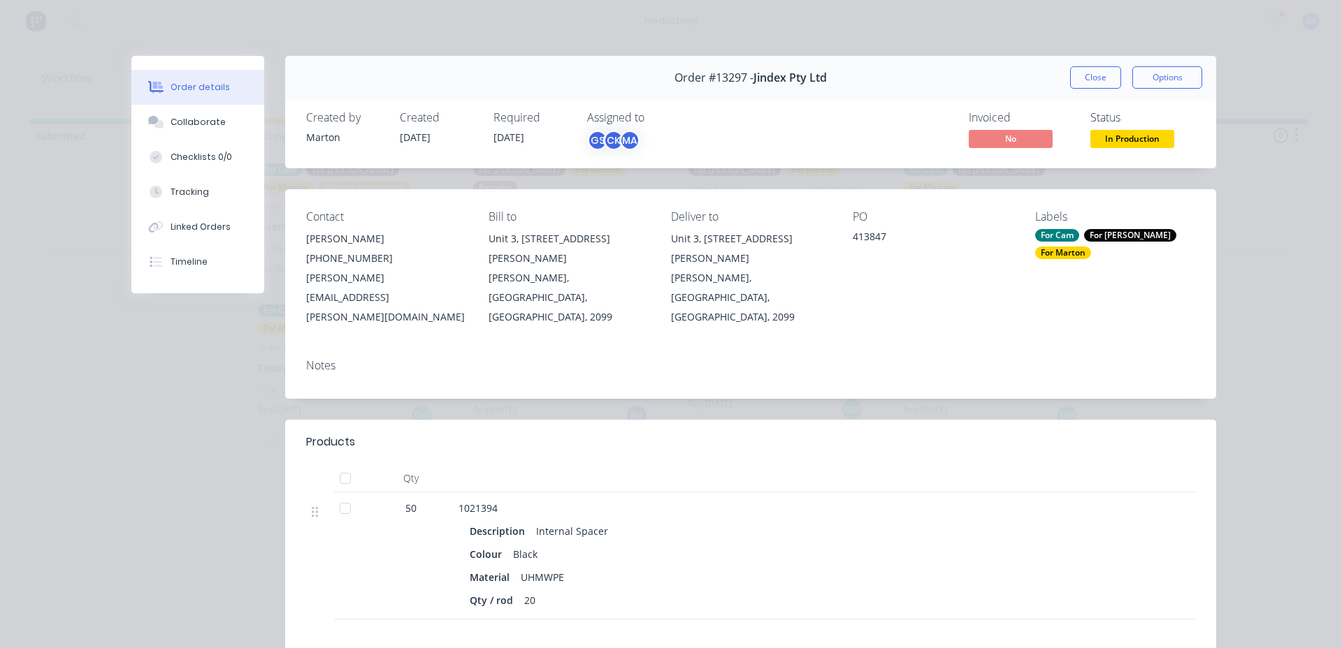
click at [1076, 73] on button "Close" at bounding box center [1095, 77] width 51 height 22
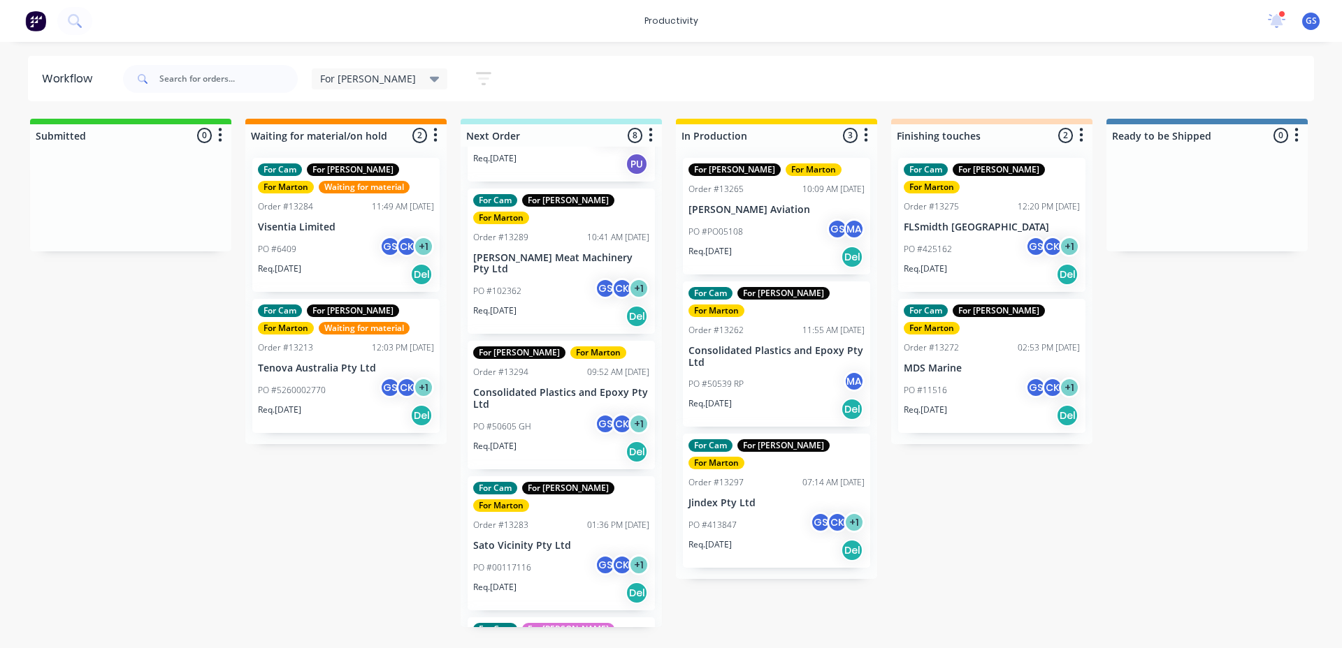
scroll to position [280, 0]
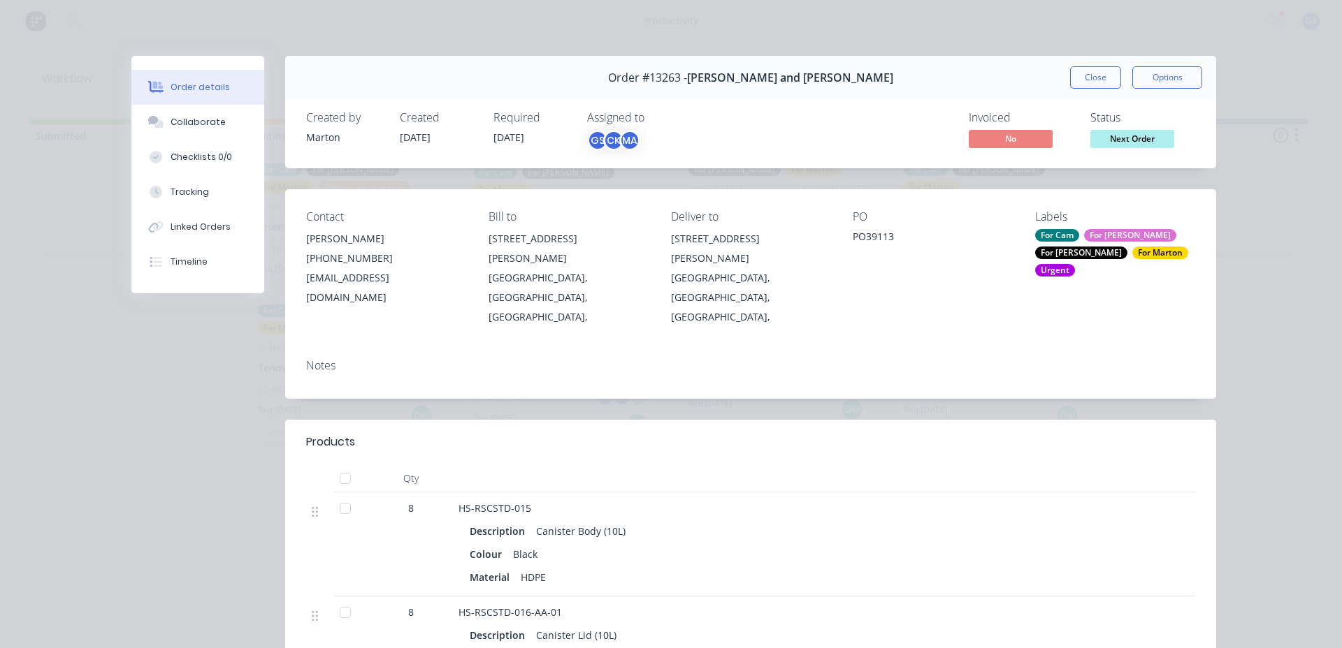
click at [1071, 65] on div "Order #13263 - Heath and Sherwood Close Options" at bounding box center [750, 78] width 931 height 44
click at [1070, 80] on button "Close" at bounding box center [1095, 77] width 51 height 22
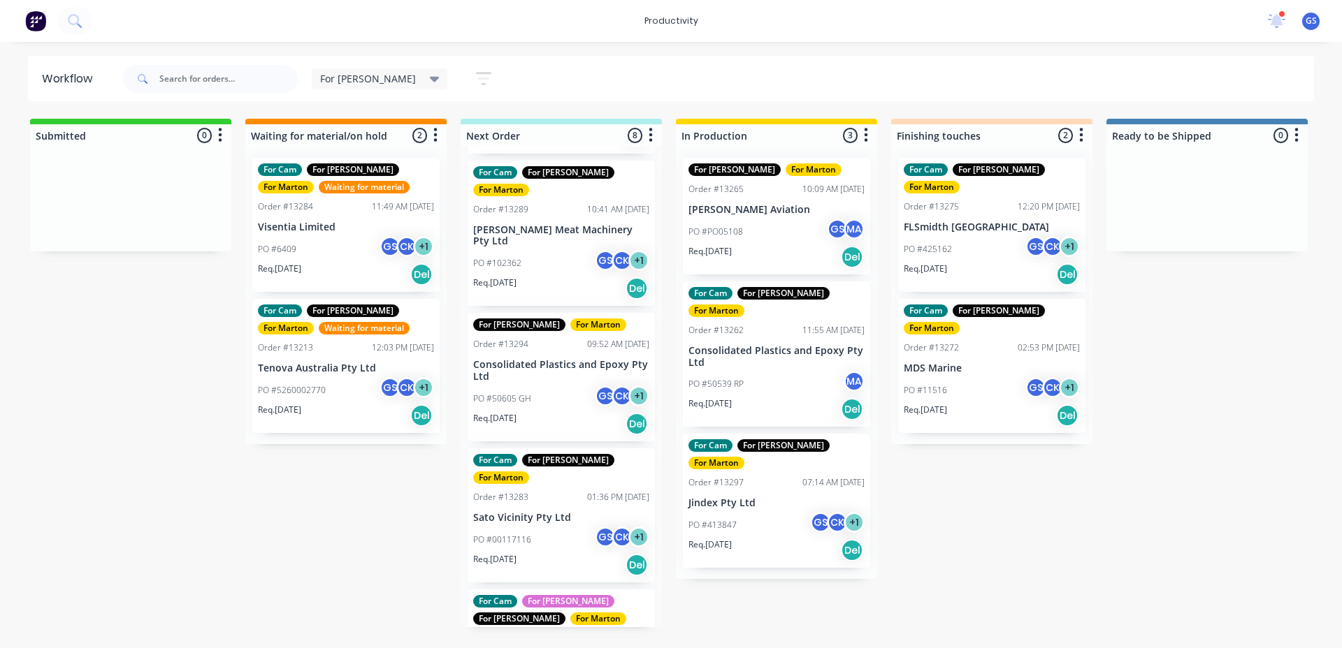
click at [578, 512] on p "Sato Vicinity Pty Ltd" at bounding box center [561, 518] width 176 height 12
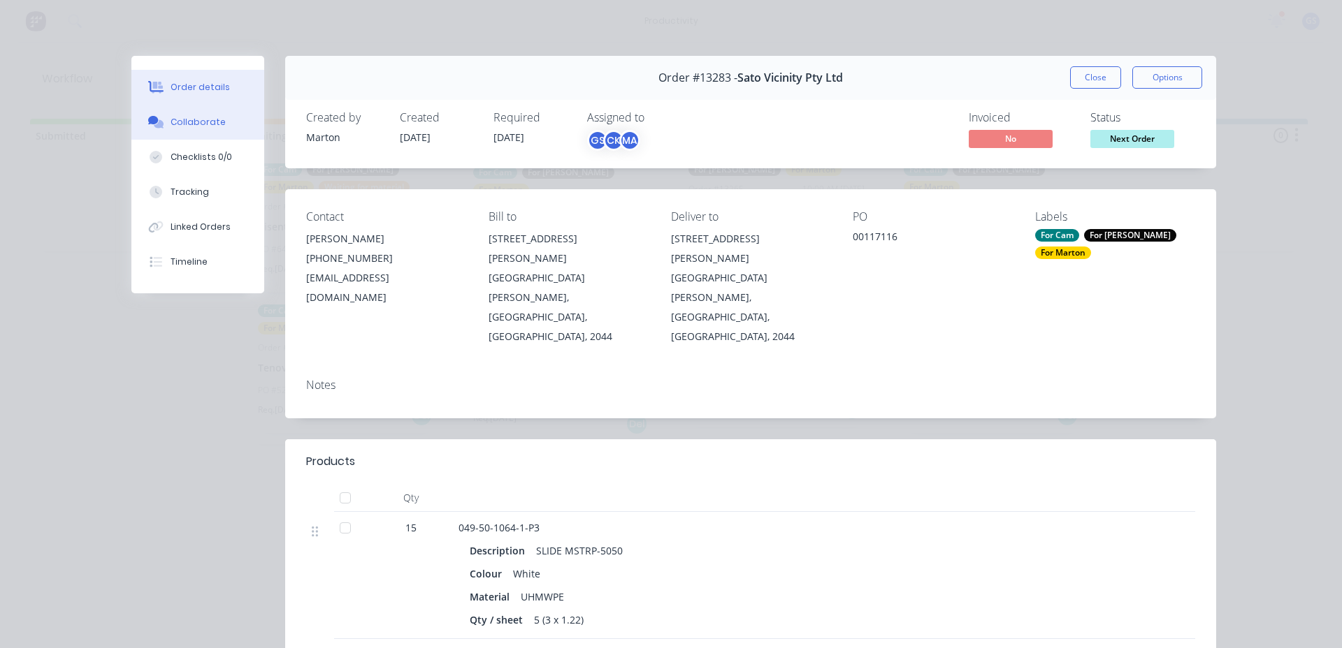
click at [173, 125] on div "Collaborate" at bounding box center [197, 122] width 55 height 13
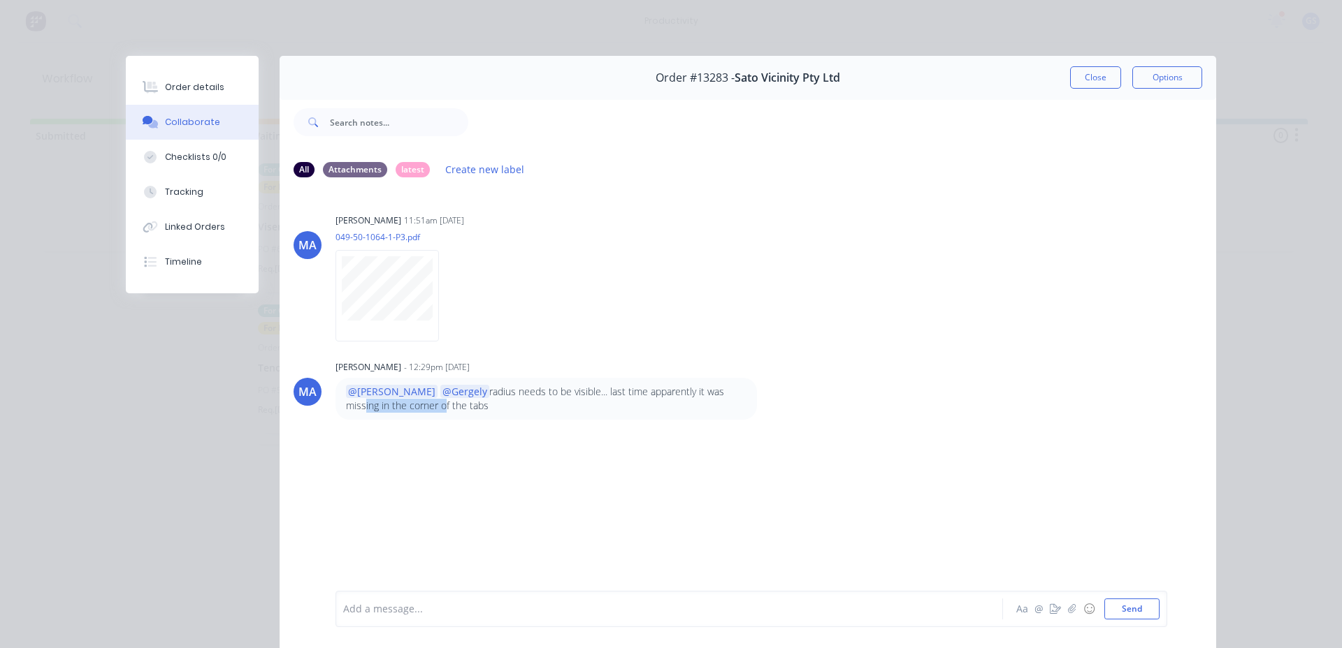
drag, startPoint x: 387, startPoint y: 402, endPoint x: 699, endPoint y: 382, distance: 313.0
click at [699, 382] on div "@Cameron @Gergely radius needs to be visible... last time apparently it was mis…" at bounding box center [545, 399] width 421 height 43
click at [566, 393] on p "@Cameron @Gergely radius needs to be visible... last time apparently it was mis…" at bounding box center [546, 399] width 400 height 29
drag, startPoint x: 569, startPoint y: 385, endPoint x: 499, endPoint y: 388, distance: 69.9
click at [499, 388] on p "@Cameron @Gergely radius needs to be visible... last time apparently it was mis…" at bounding box center [546, 399] width 400 height 29
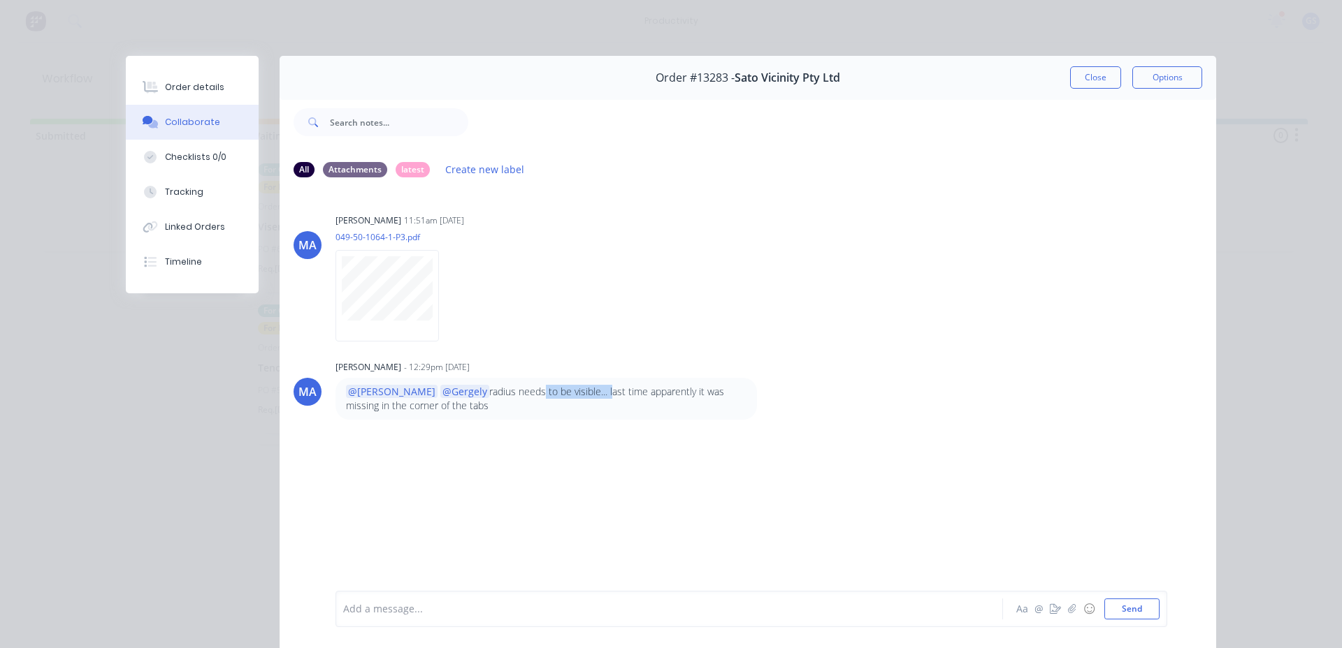
click at [502, 393] on p "@Cameron @Gergely radius needs to be visible... last time apparently it was mis…" at bounding box center [546, 399] width 400 height 29
drag, startPoint x: 472, startPoint y: 391, endPoint x: 583, endPoint y: 379, distance: 111.0
click at [582, 379] on div "@Cameron @Gergely radius needs to be visible... last time apparently it was mis…" at bounding box center [545, 399] width 421 height 43
click at [574, 388] on p "@Cameron @Gergely radius needs to be visible... last time apparently it was mis…" at bounding box center [546, 399] width 400 height 29
drag, startPoint x: 574, startPoint y: 388, endPoint x: 656, endPoint y: 399, distance: 83.2
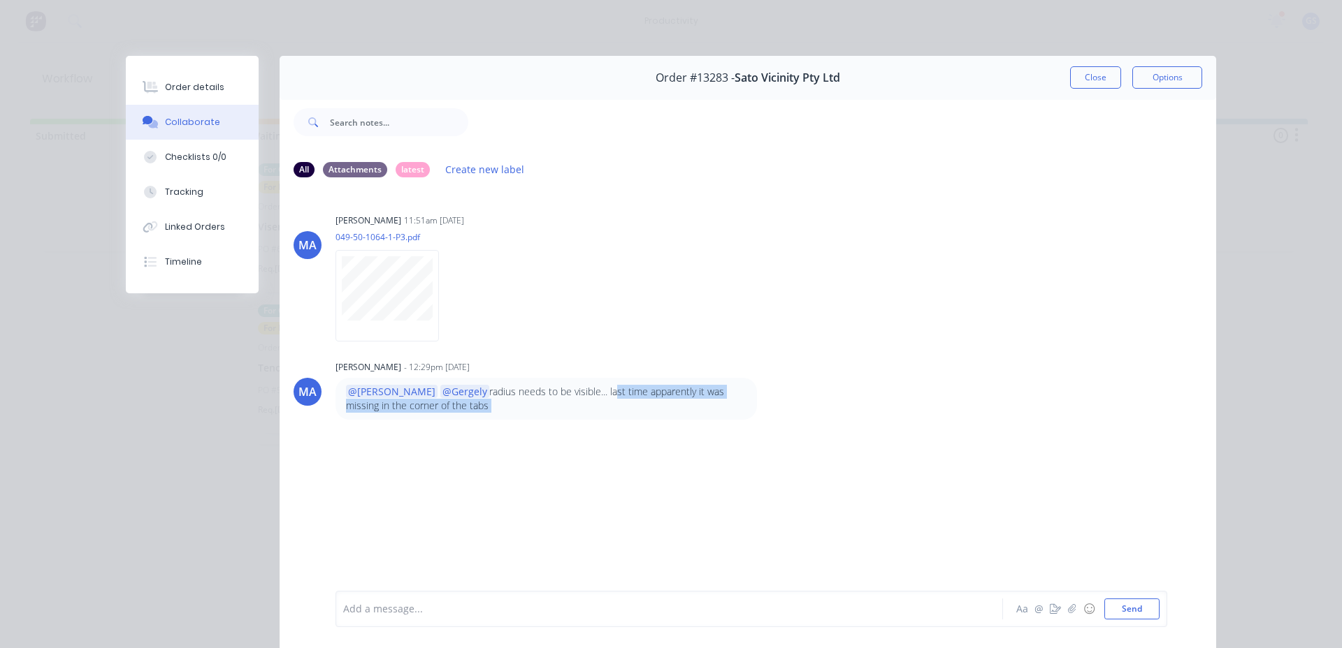
click at [656, 399] on p "@Cameron @Gergely radius needs to be visible... last time apparently it was mis…" at bounding box center [546, 399] width 400 height 29
click at [660, 389] on p "@Cameron @Gergely radius needs to be visible... last time apparently it was mis…" at bounding box center [546, 399] width 400 height 29
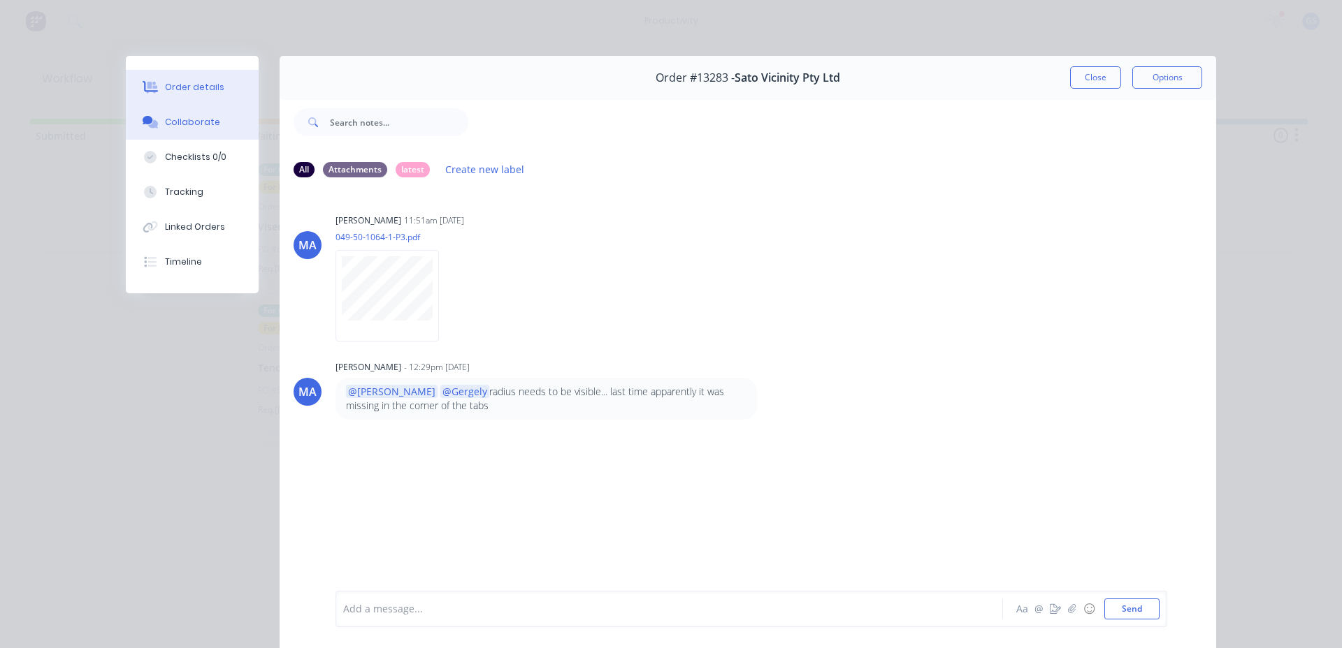
click at [157, 79] on button "Order details" at bounding box center [192, 87] width 133 height 35
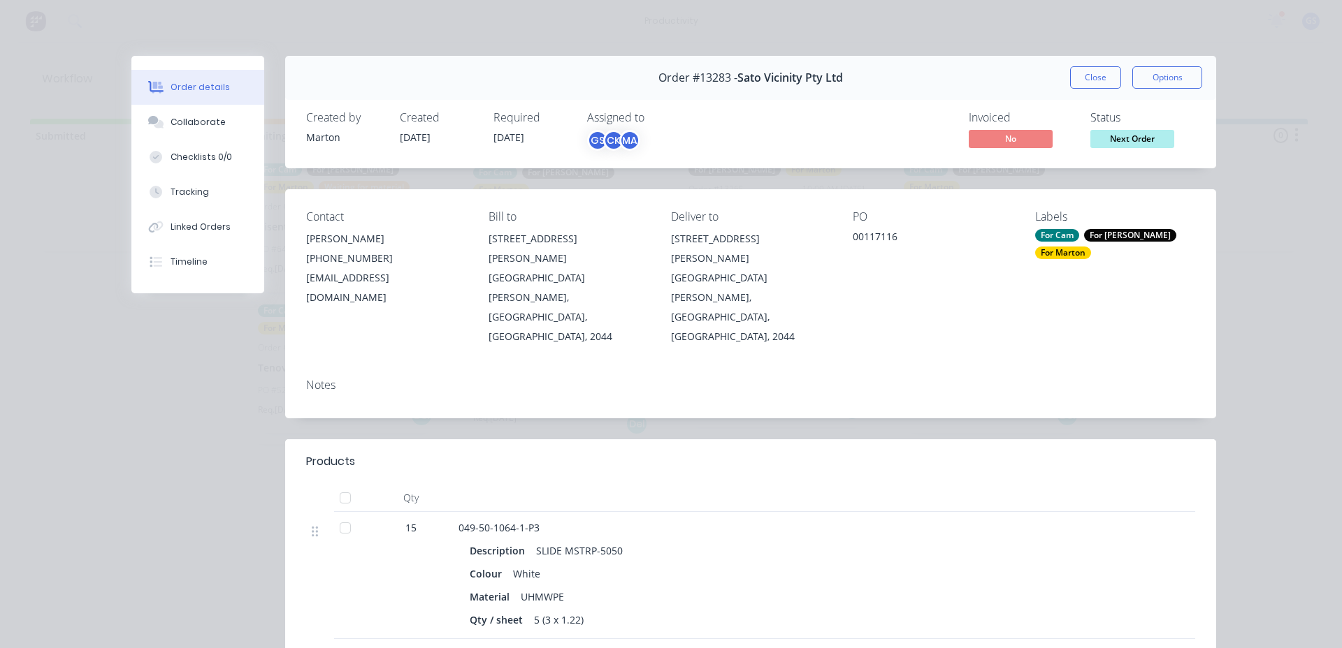
click at [1103, 237] on div "For [PERSON_NAME]" at bounding box center [1130, 235] width 92 height 13
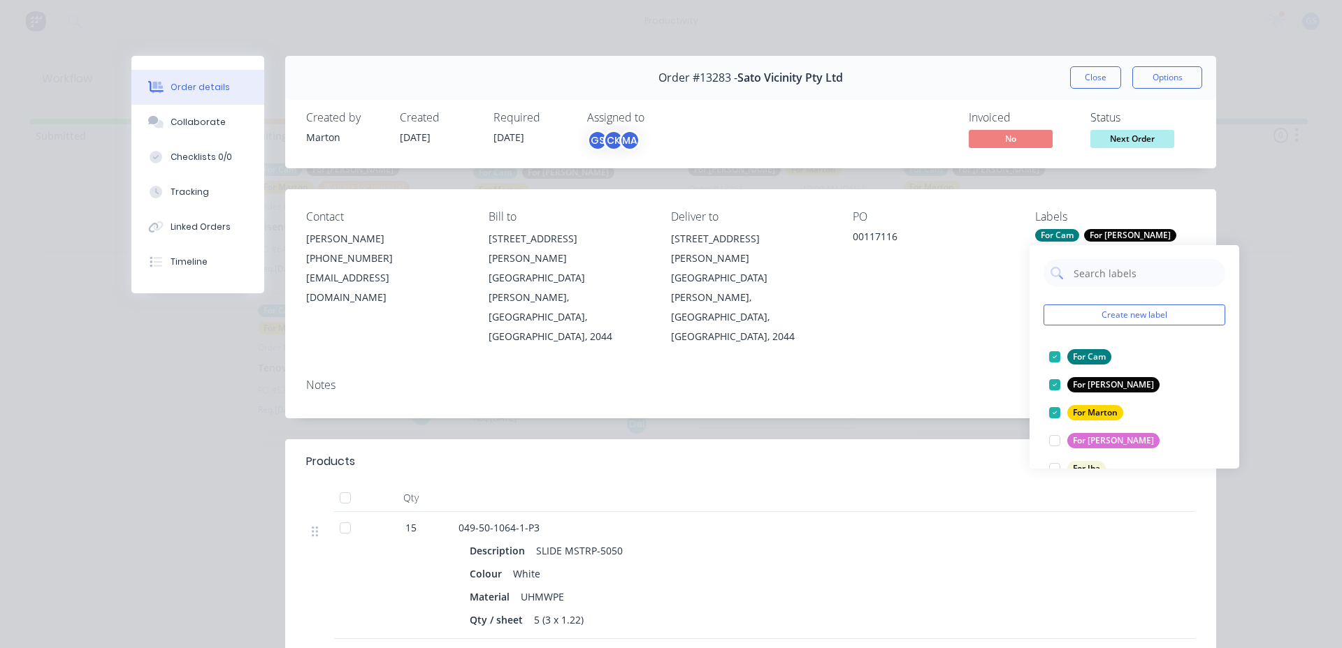
click at [1103, 237] on div "For [PERSON_NAME]" at bounding box center [1130, 235] width 92 height 13
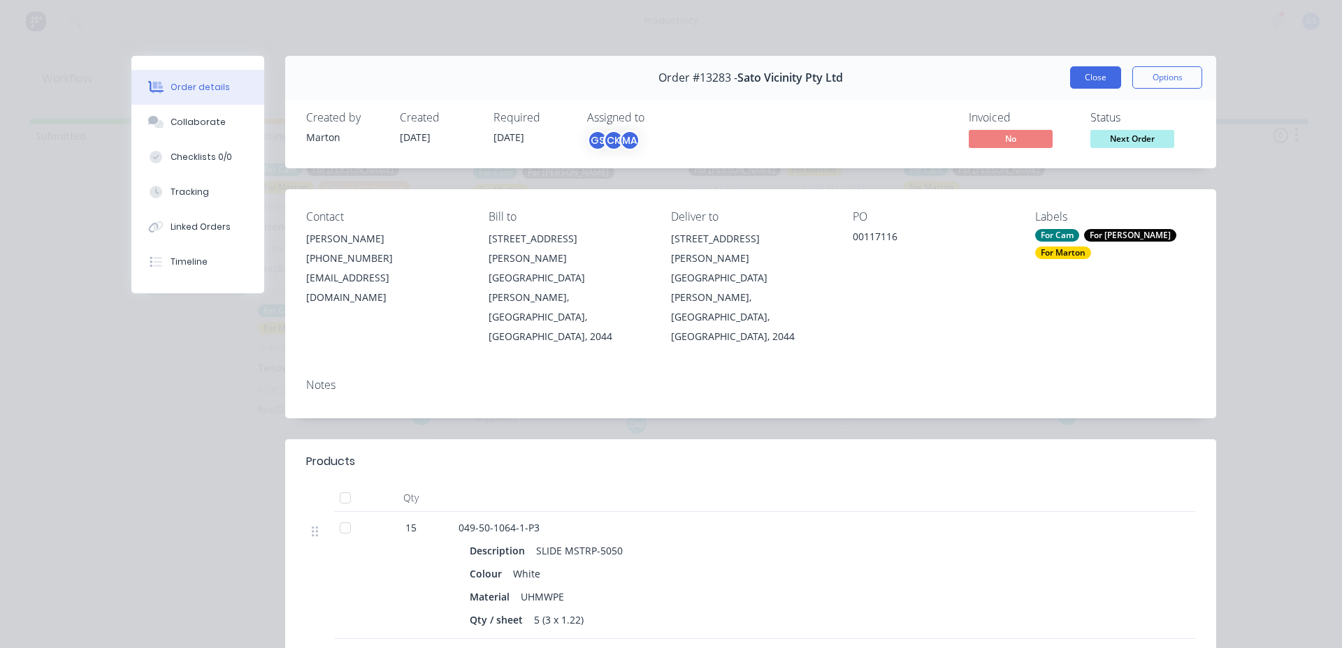
click at [1082, 66] on button "Close" at bounding box center [1095, 77] width 51 height 22
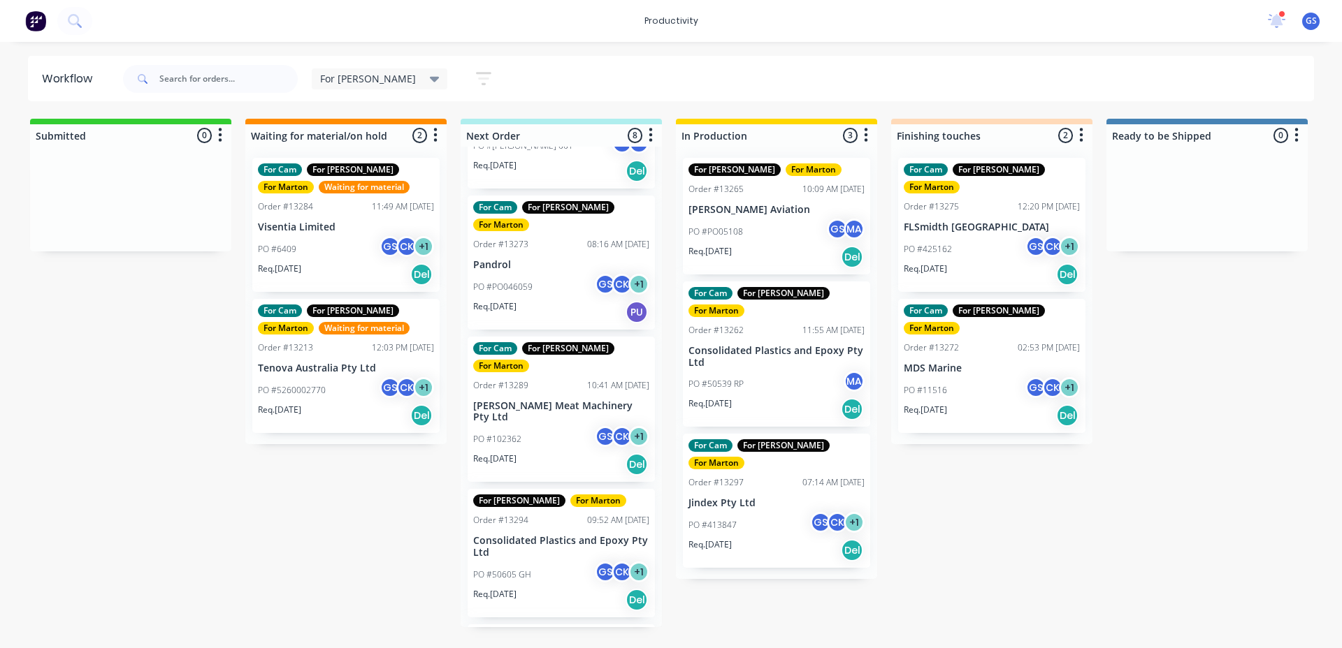
scroll to position [0, 0]
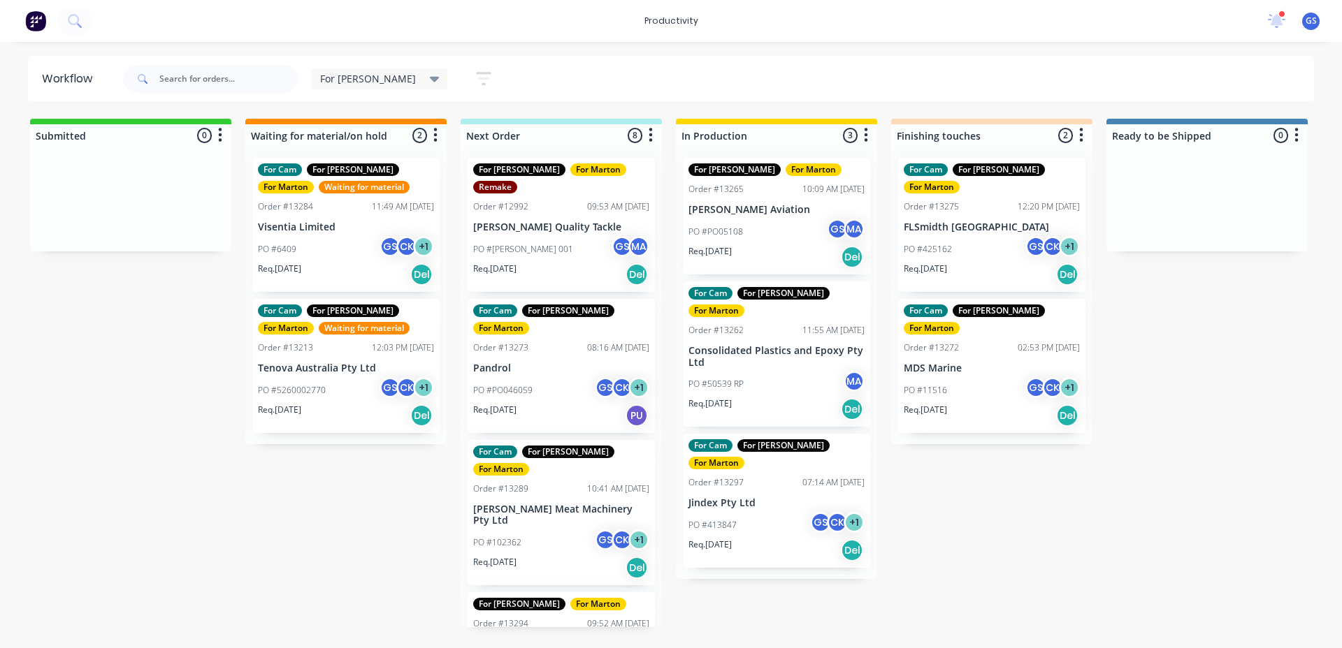
click at [582, 530] on div "PO #102362 GS CK + 1" at bounding box center [561, 543] width 176 height 27
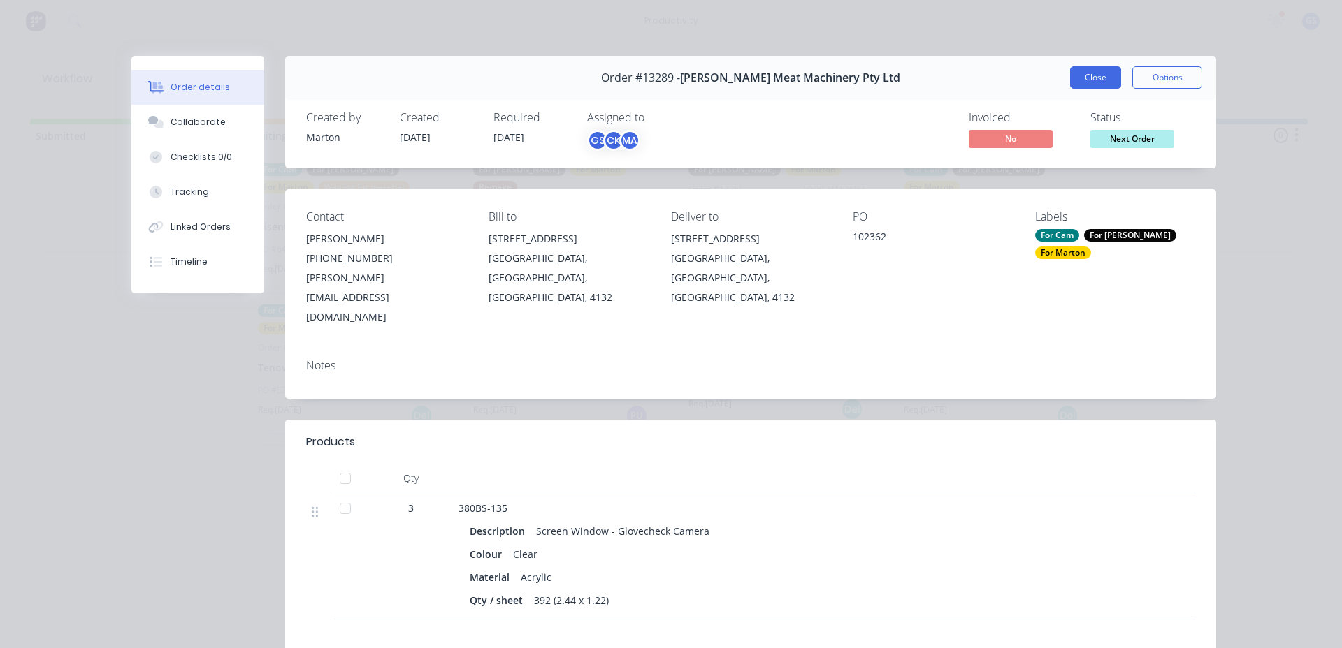
click at [1096, 85] on button "Close" at bounding box center [1095, 77] width 51 height 22
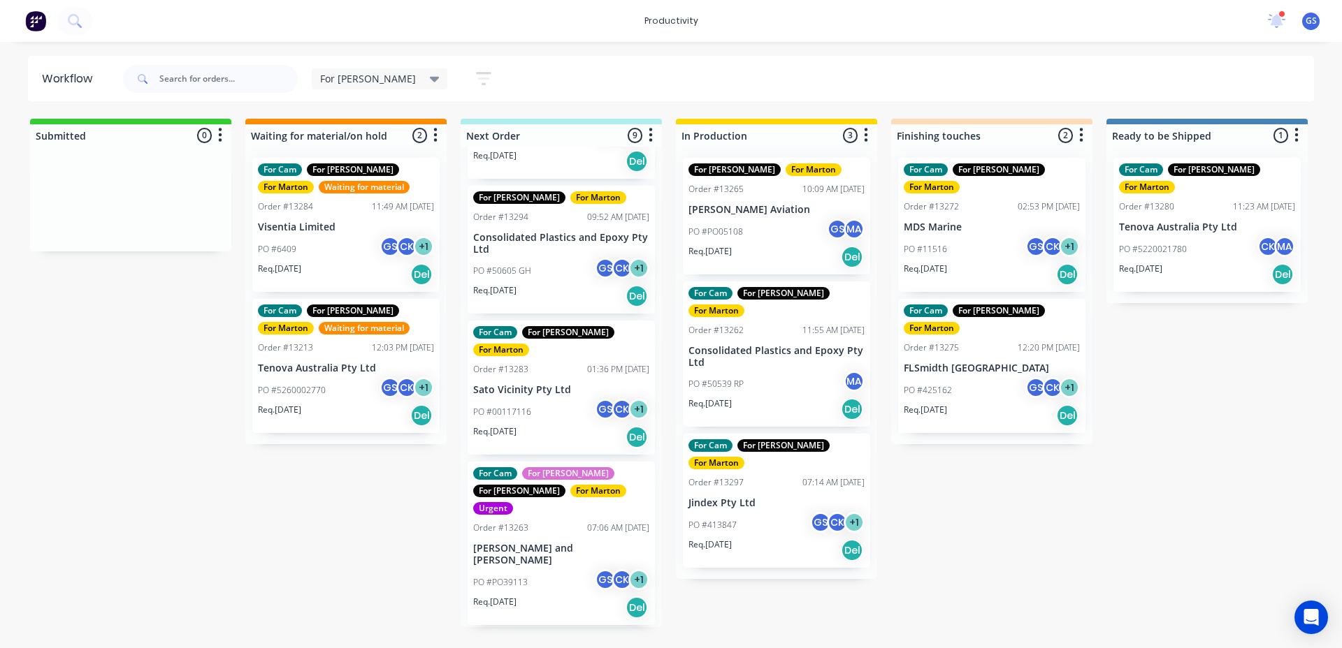
scroll to position [664, 0]
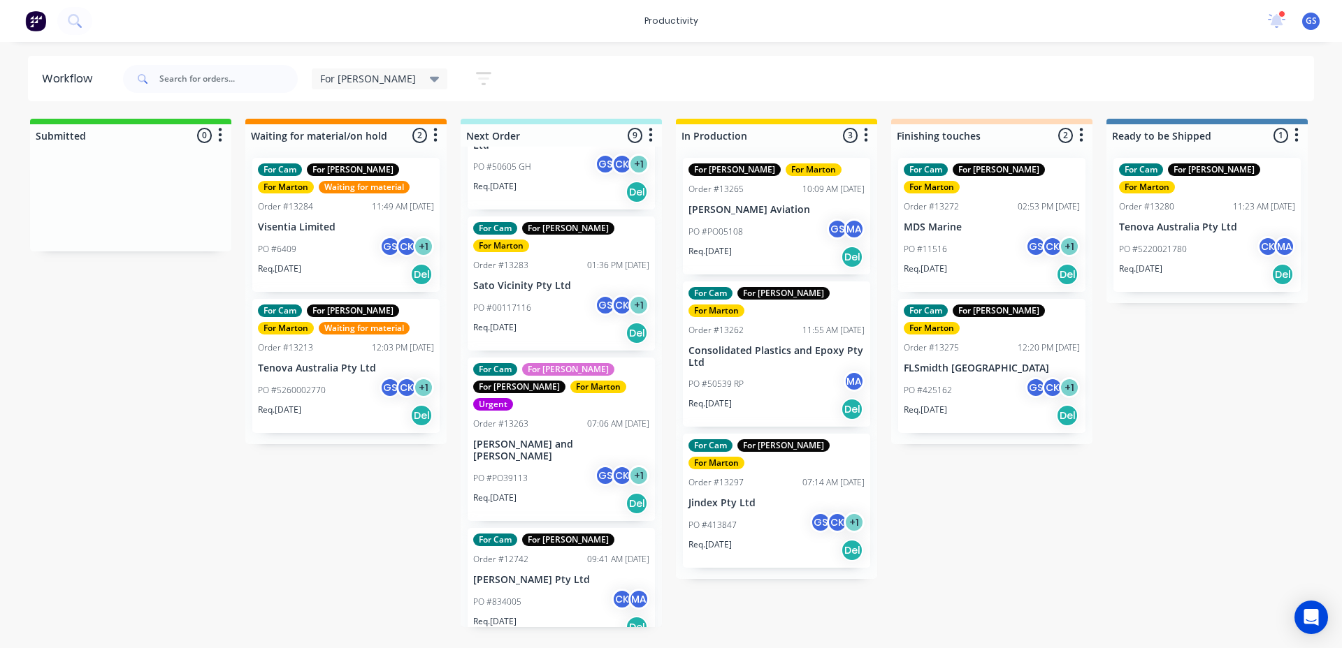
click at [1244, 472] on div "Submitted 0 Sort By Created date Required date Order number Customer name Most …" at bounding box center [952, 373] width 1925 height 509
click at [654, 68] on div "For Gary Save new view None edit For Gary (Default) edit For Cam edit Marton ed…" at bounding box center [717, 79] width 1194 height 42
drag, startPoint x: 521, startPoint y: 74, endPoint x: 624, endPoint y: 79, distance: 103.5
click at [625, 78] on div "For Gary Save new view None edit For Gary (Default) edit For Cam edit Marton ed…" at bounding box center [717, 79] width 1194 height 42
click at [623, 80] on div "For Gary Save new view None edit For Gary (Default) edit For Cam edit Marton ed…" at bounding box center [717, 79] width 1194 height 42
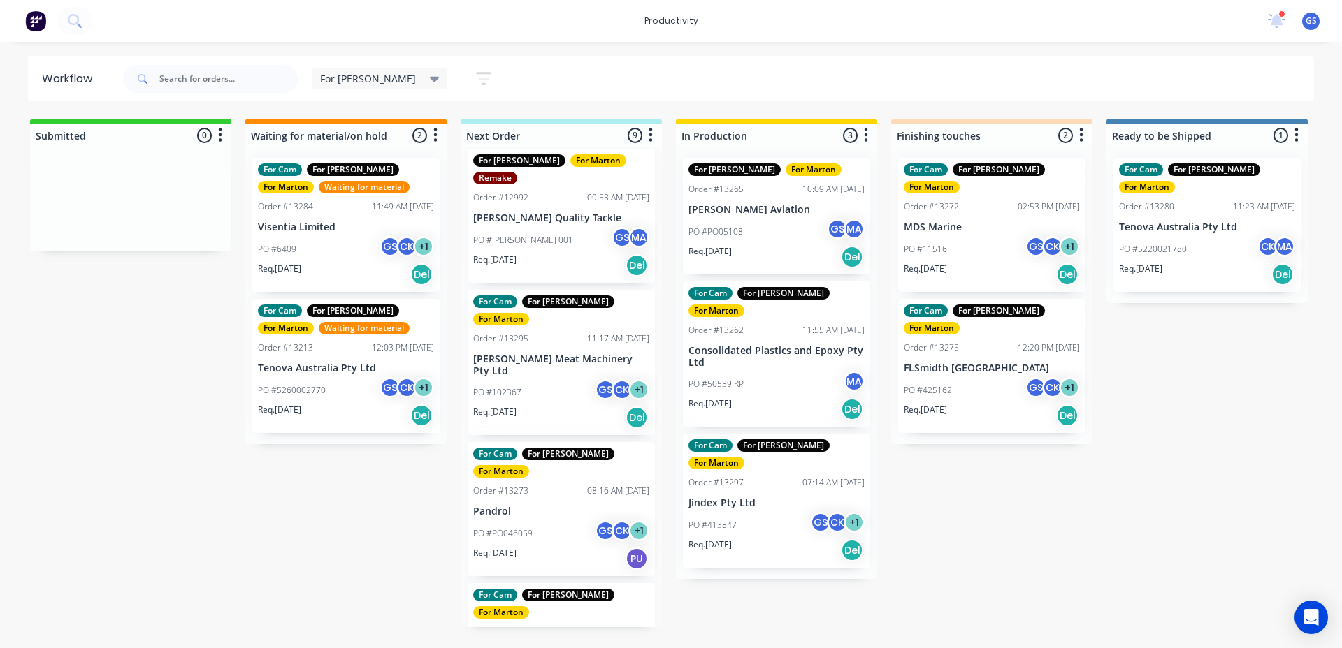
scroll to position [0, 0]
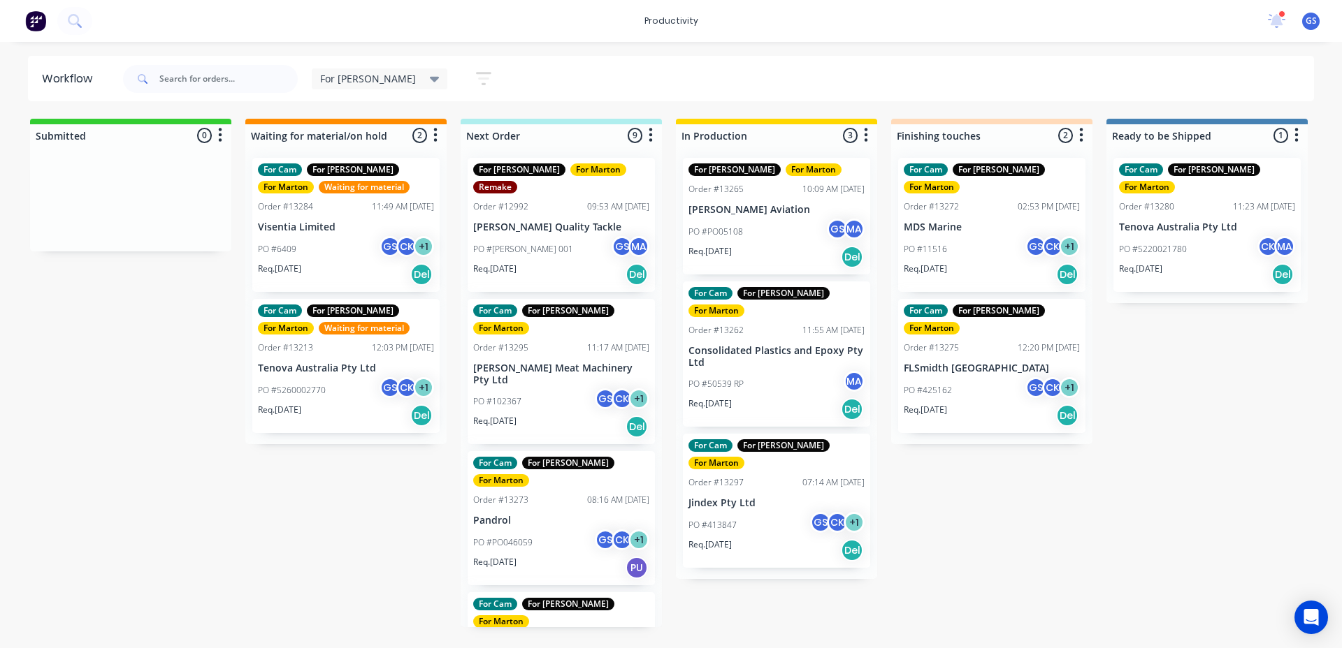
click at [1119, 446] on div "Submitted 0 Sort By Created date Required date Order number Customer name Most …" at bounding box center [952, 373] width 1925 height 509
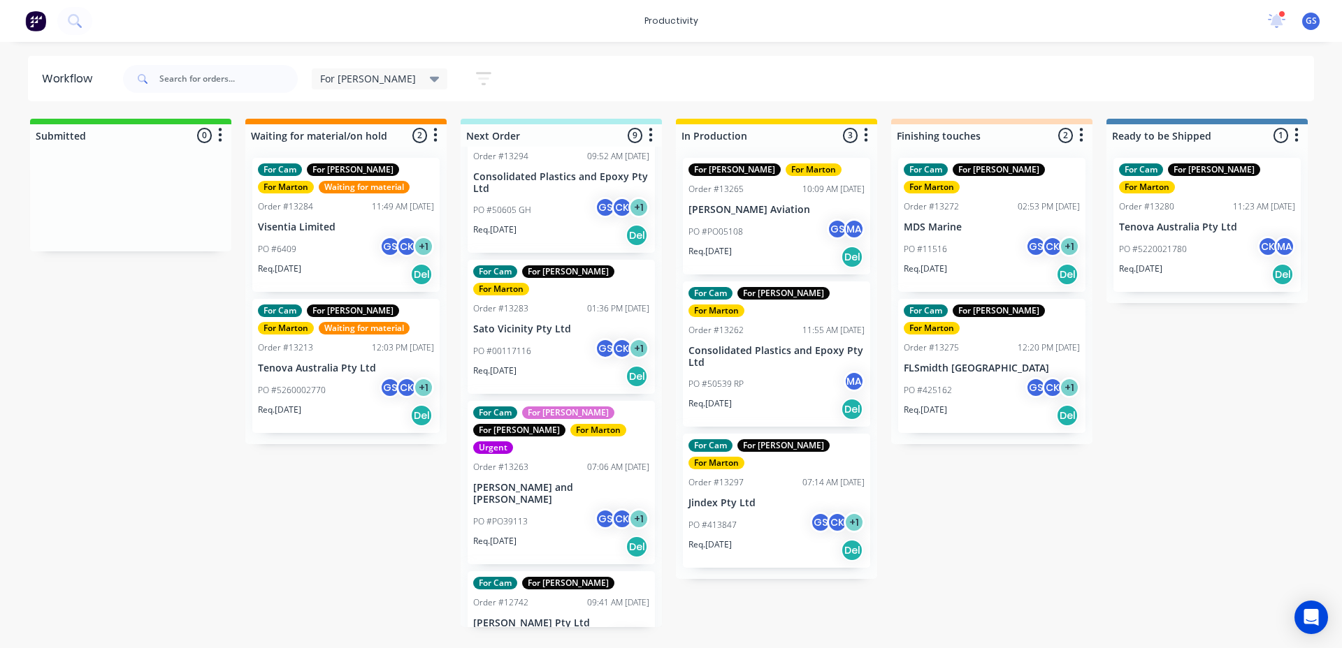
scroll to position [664, 0]
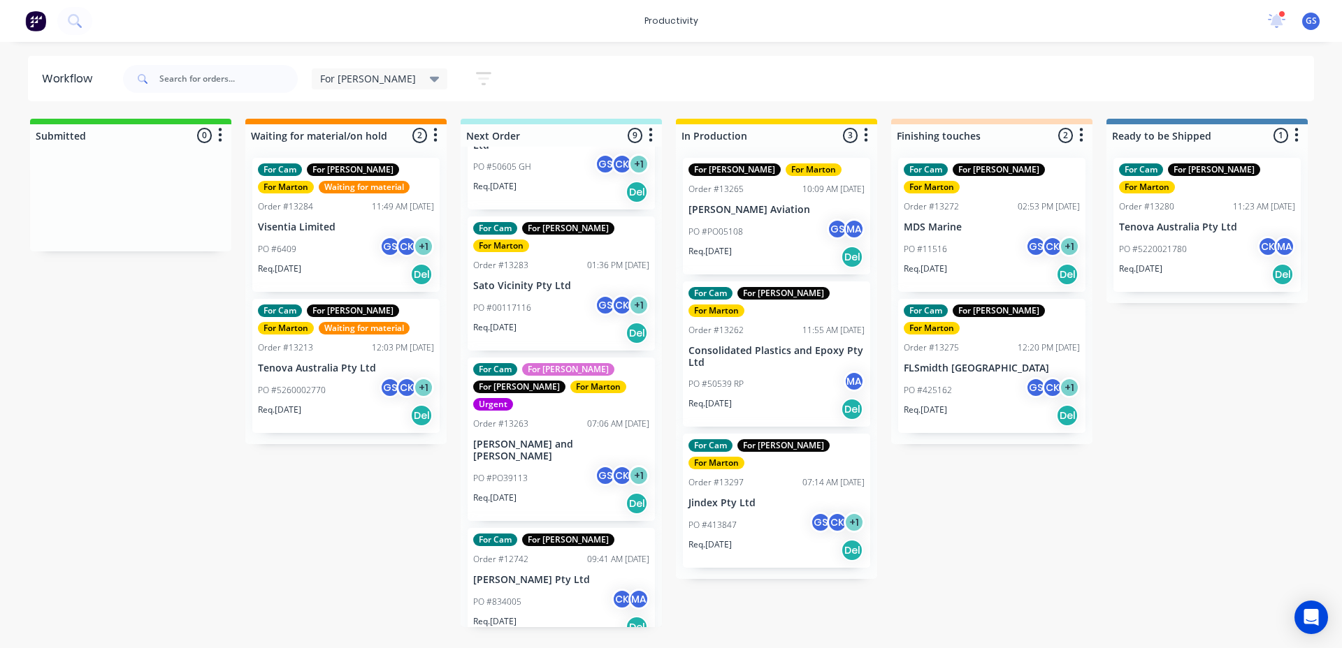
click at [592, 616] on div "Req. [DATE] Del" at bounding box center [561, 628] width 176 height 24
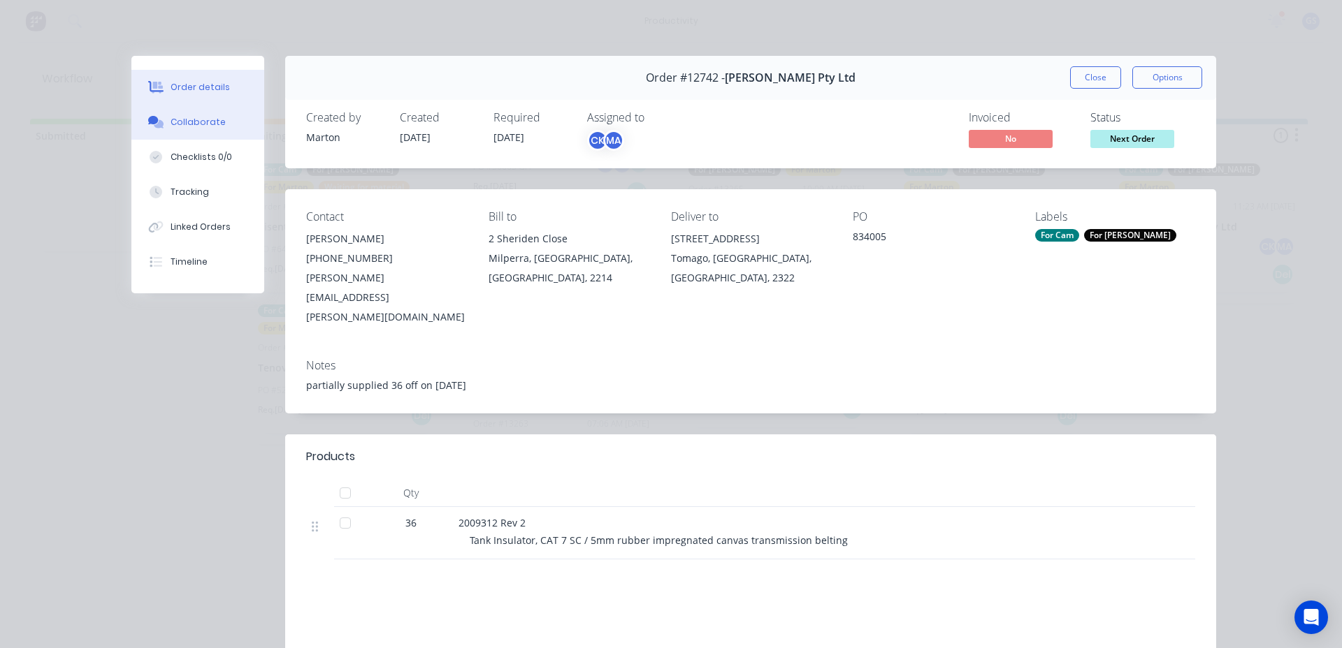
click at [199, 118] on div "Collaborate" at bounding box center [197, 122] width 55 height 13
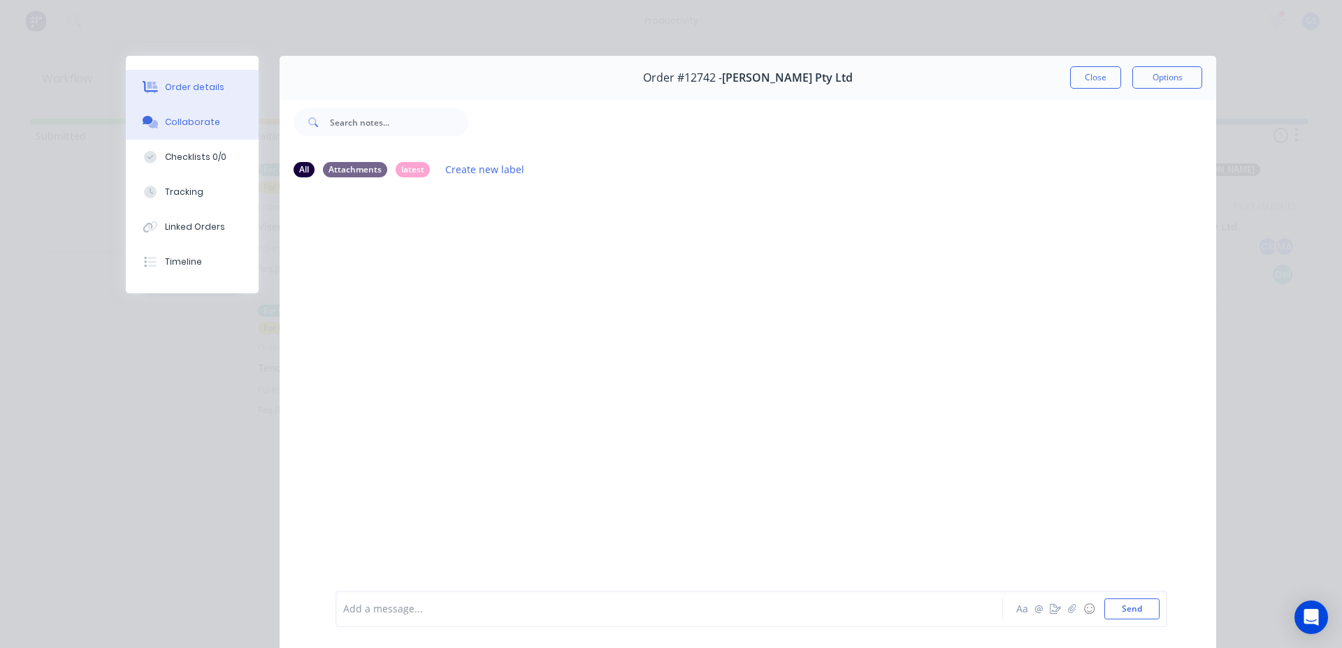
click at [196, 89] on div "Order details" at bounding box center [194, 87] width 59 height 13
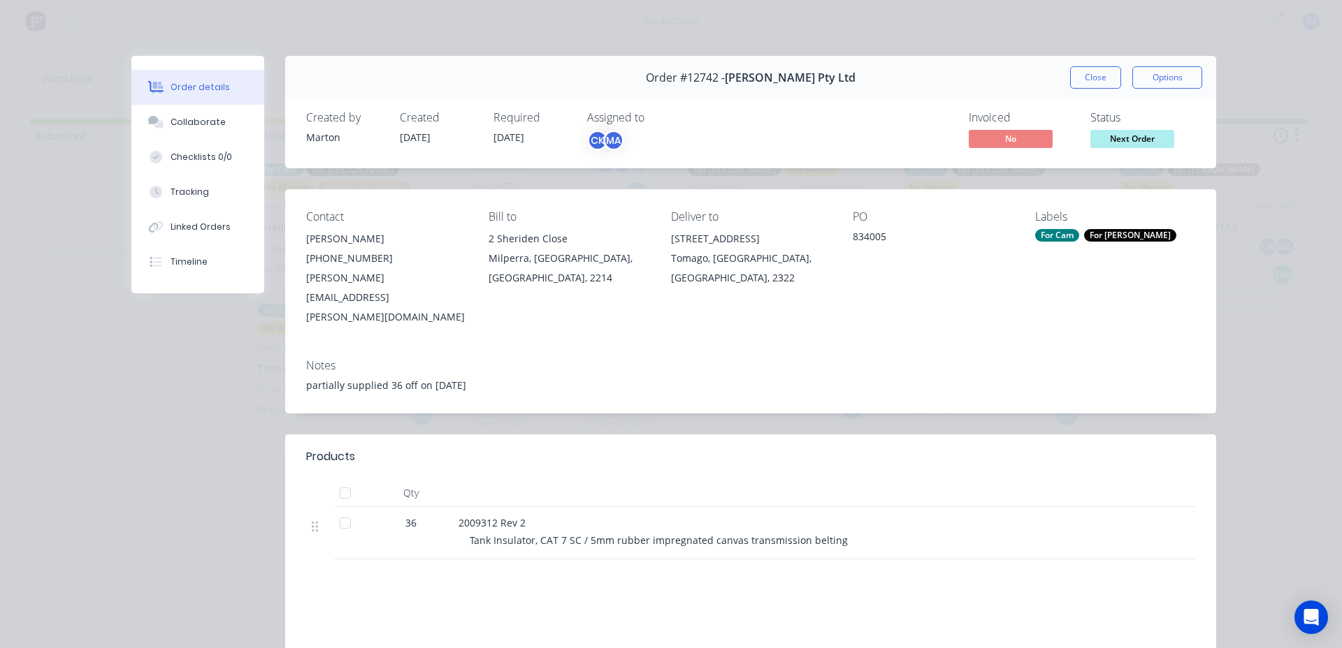
click at [1064, 80] on div "Order #12742 - G.H. Varley Pty Ltd Close Options" at bounding box center [750, 78] width 931 height 44
click at [1078, 79] on button "Close" at bounding box center [1095, 77] width 51 height 22
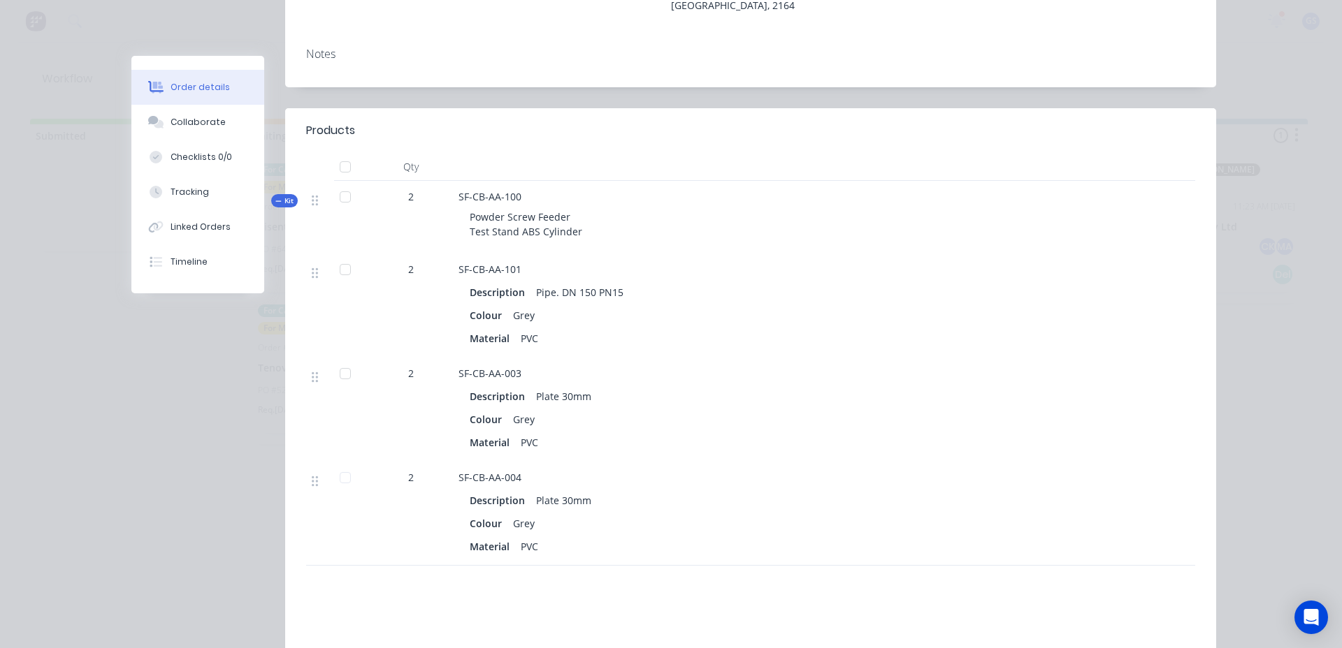
scroll to position [0, 0]
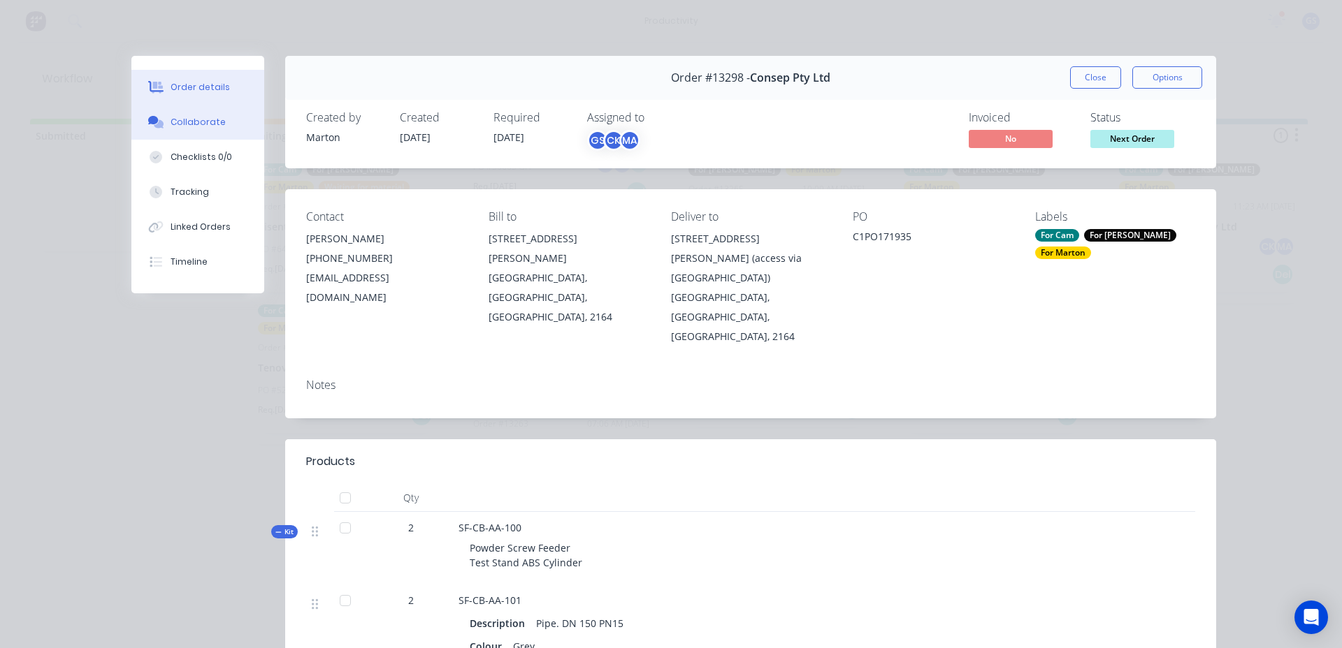
click at [215, 110] on button "Collaborate" at bounding box center [197, 122] width 133 height 35
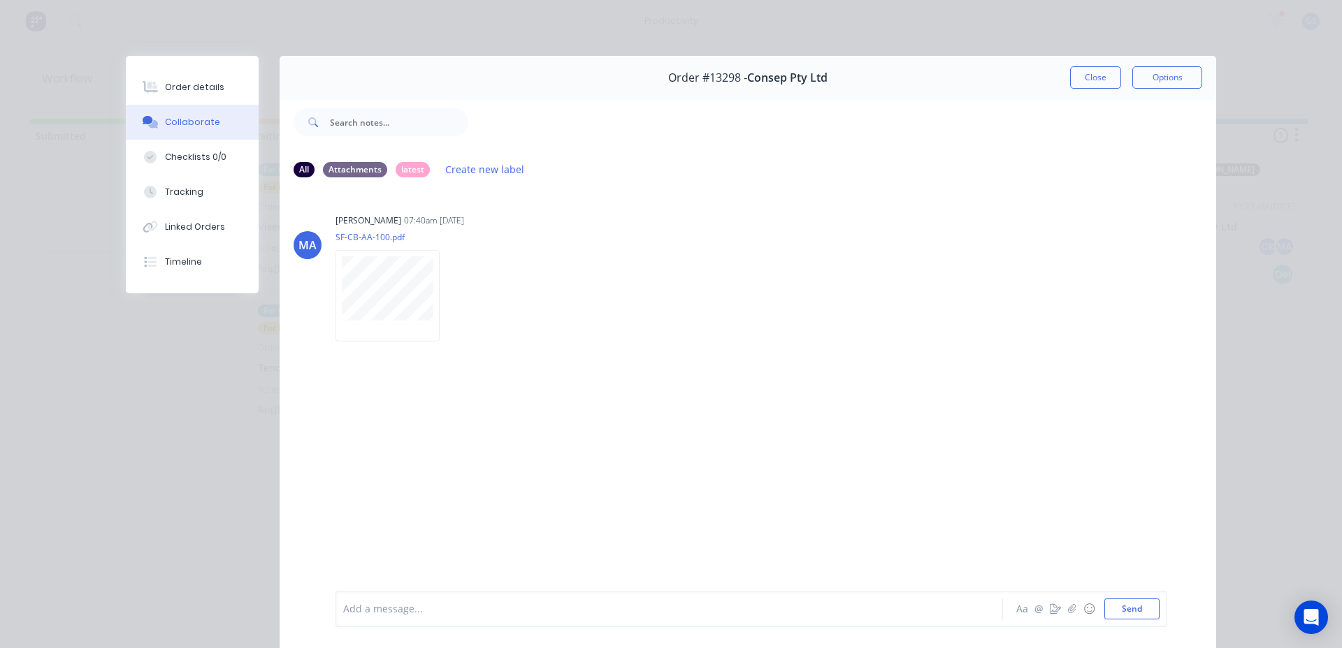
click at [1098, 70] on button "Close" at bounding box center [1095, 77] width 51 height 22
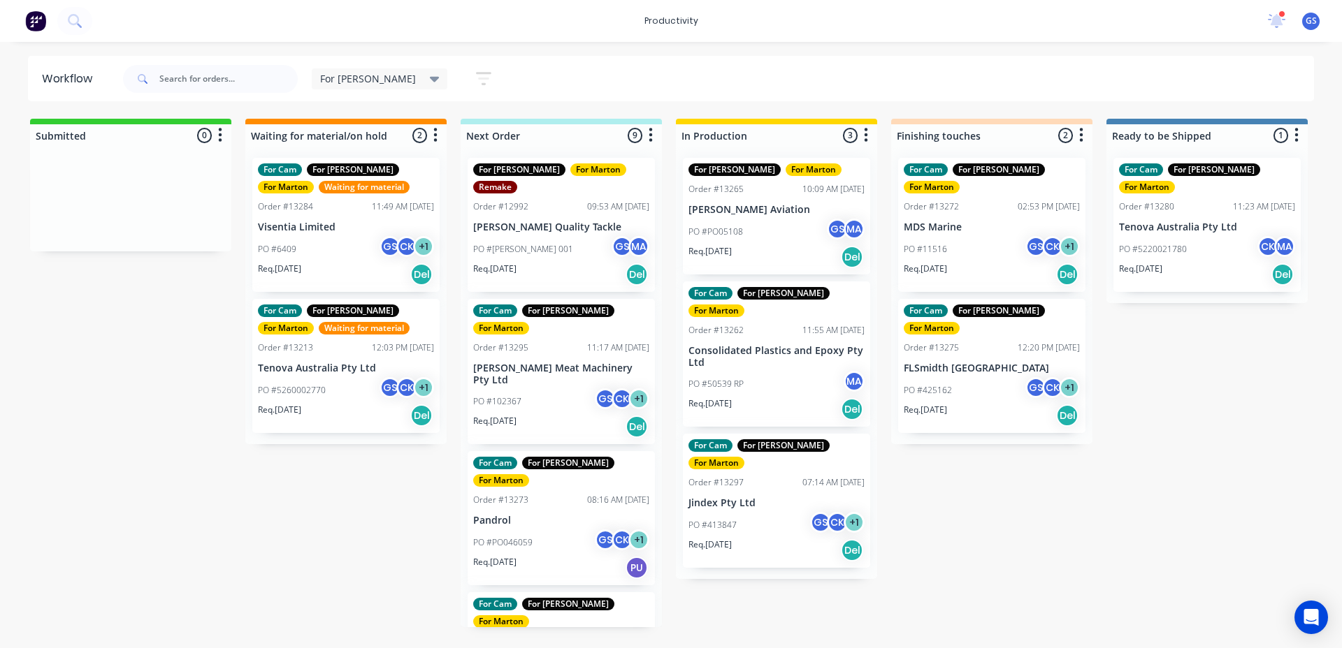
click at [576, 389] on div "PO #102367 GS CK + 1" at bounding box center [561, 402] width 176 height 27
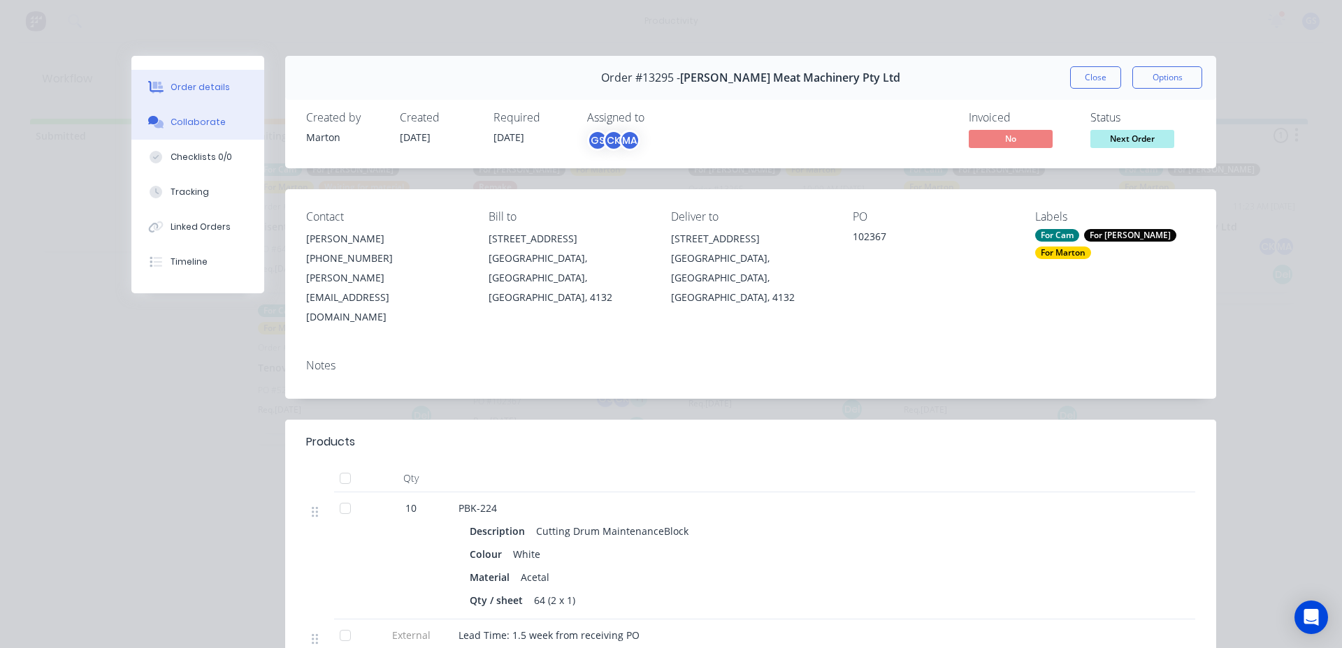
click at [212, 120] on div "Collaborate" at bounding box center [197, 122] width 55 height 13
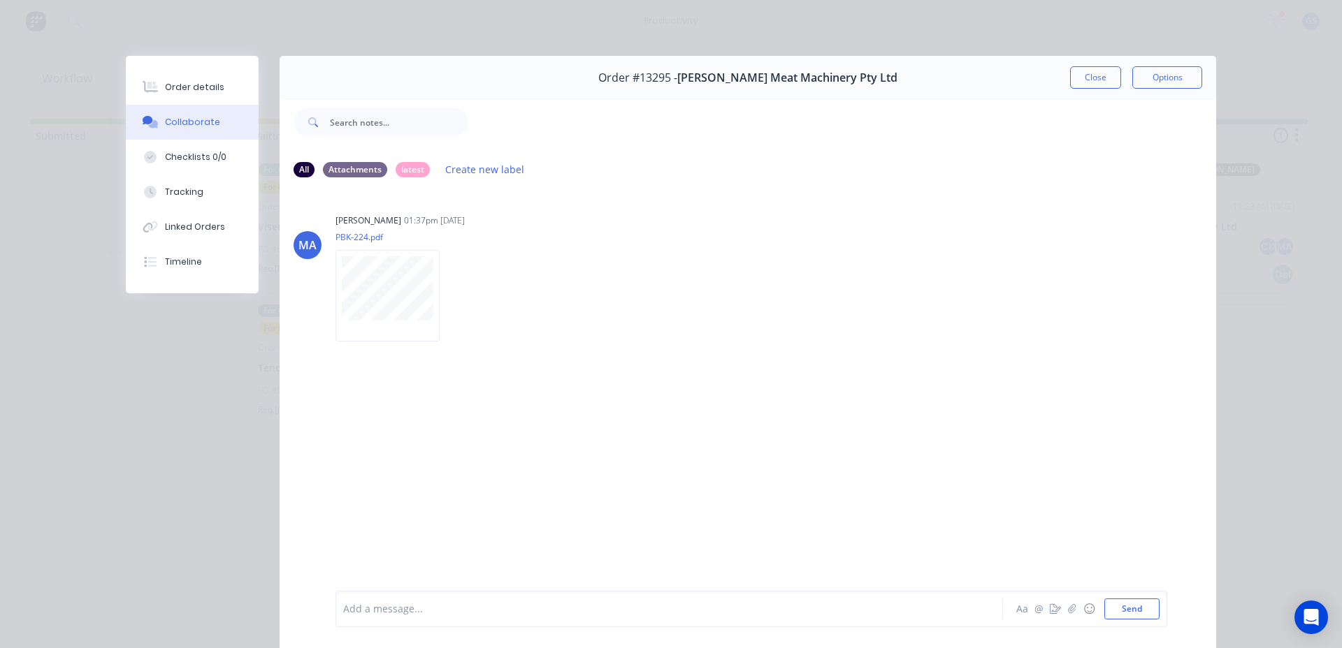
click at [1078, 78] on button "Close" at bounding box center [1095, 77] width 51 height 22
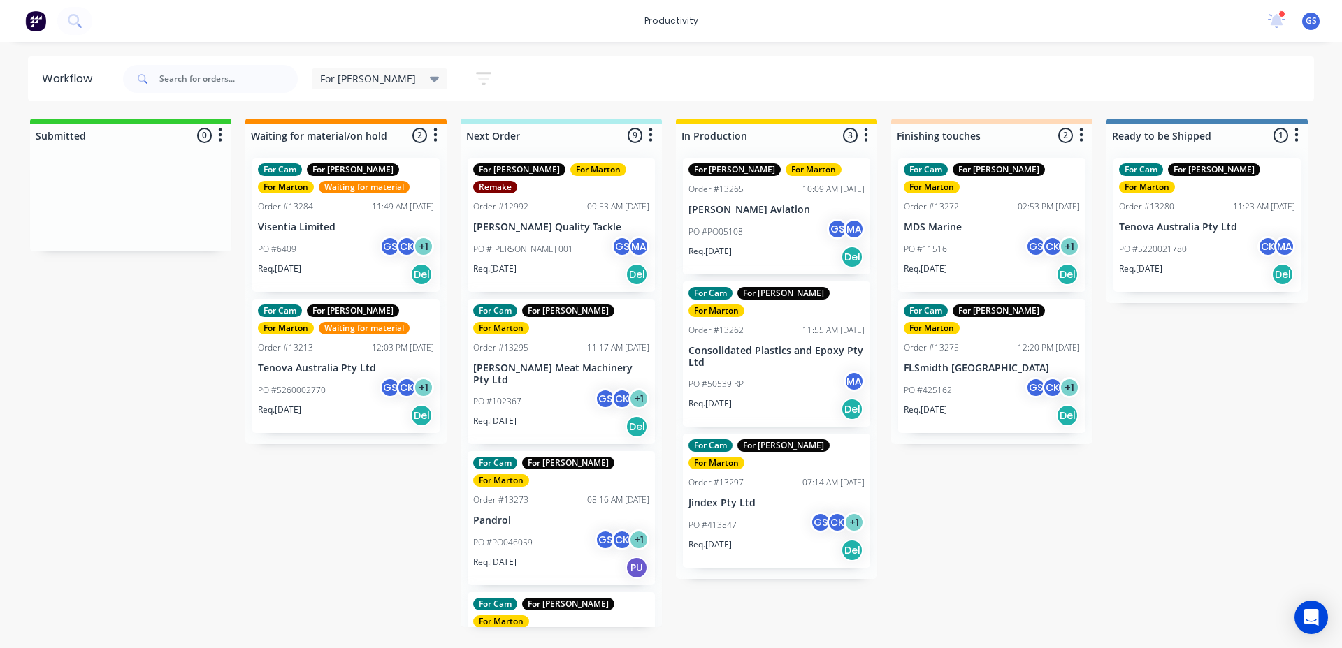
click at [589, 340] on div "For Cam For Gary For Marton Order #13295 11:17 AM 08/09/25 Thompson Meat Machin…" at bounding box center [560, 372] width 187 height 146
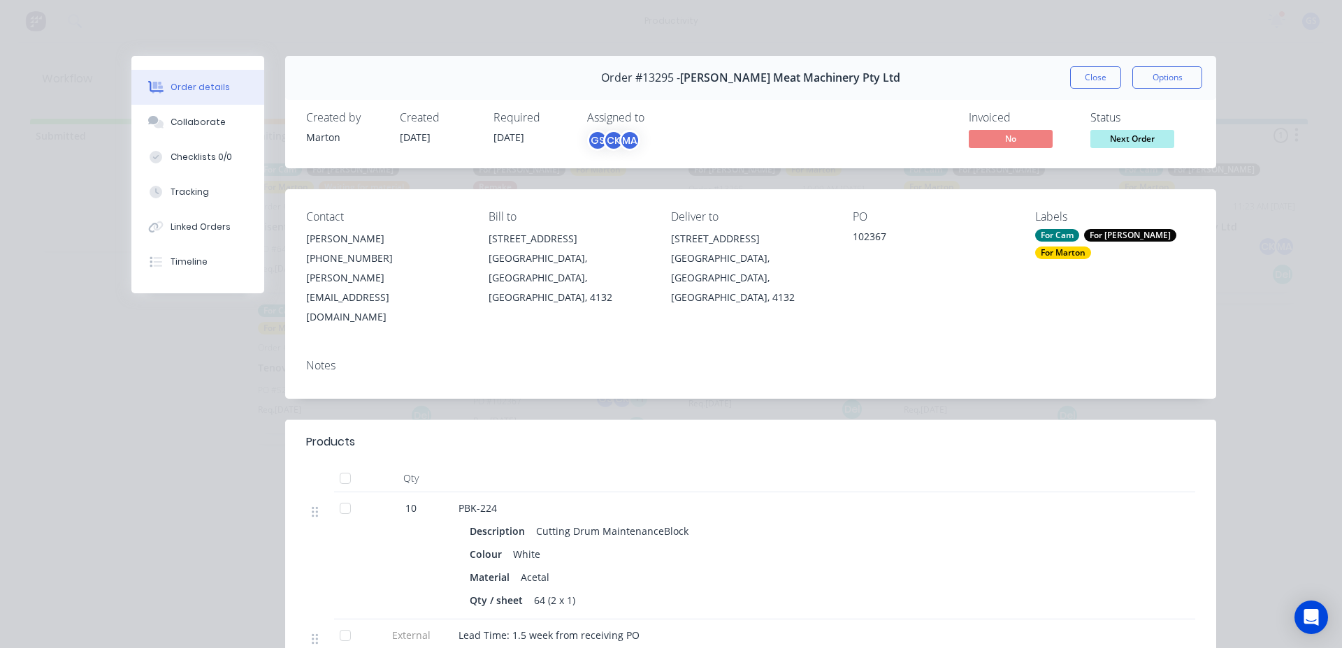
click at [1091, 247] on div "For Marton" at bounding box center [1063, 253] width 56 height 13
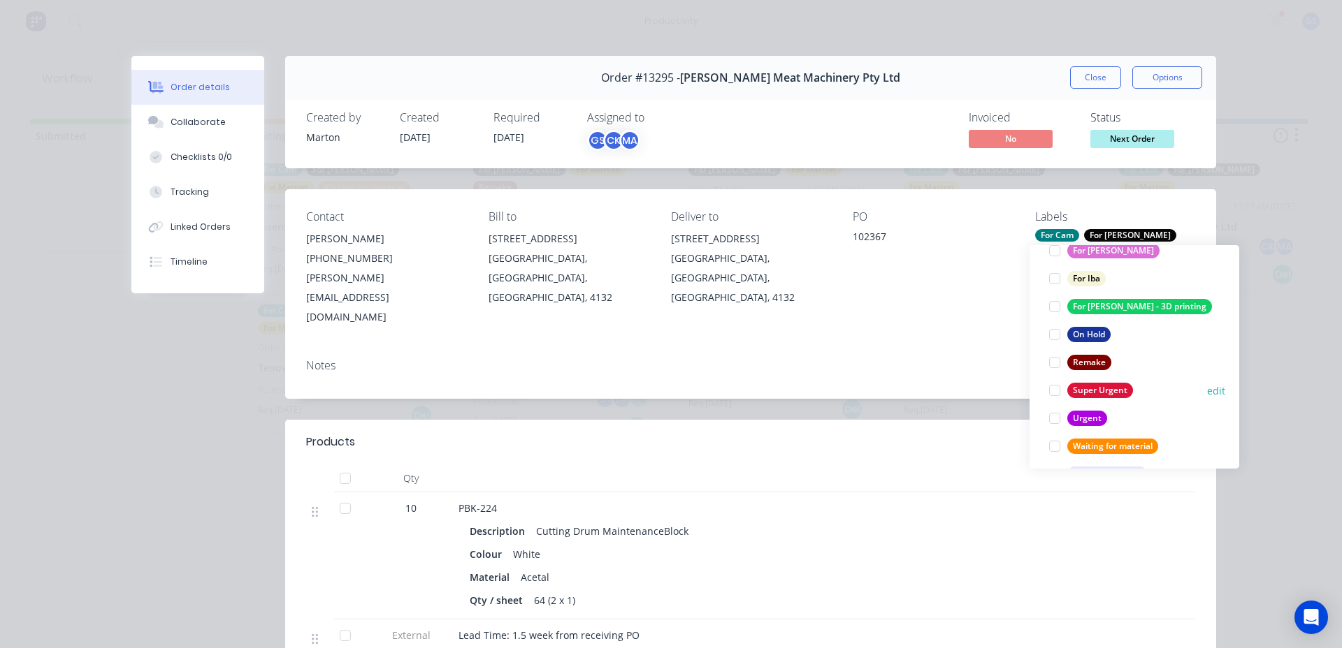
scroll to position [210, 0]
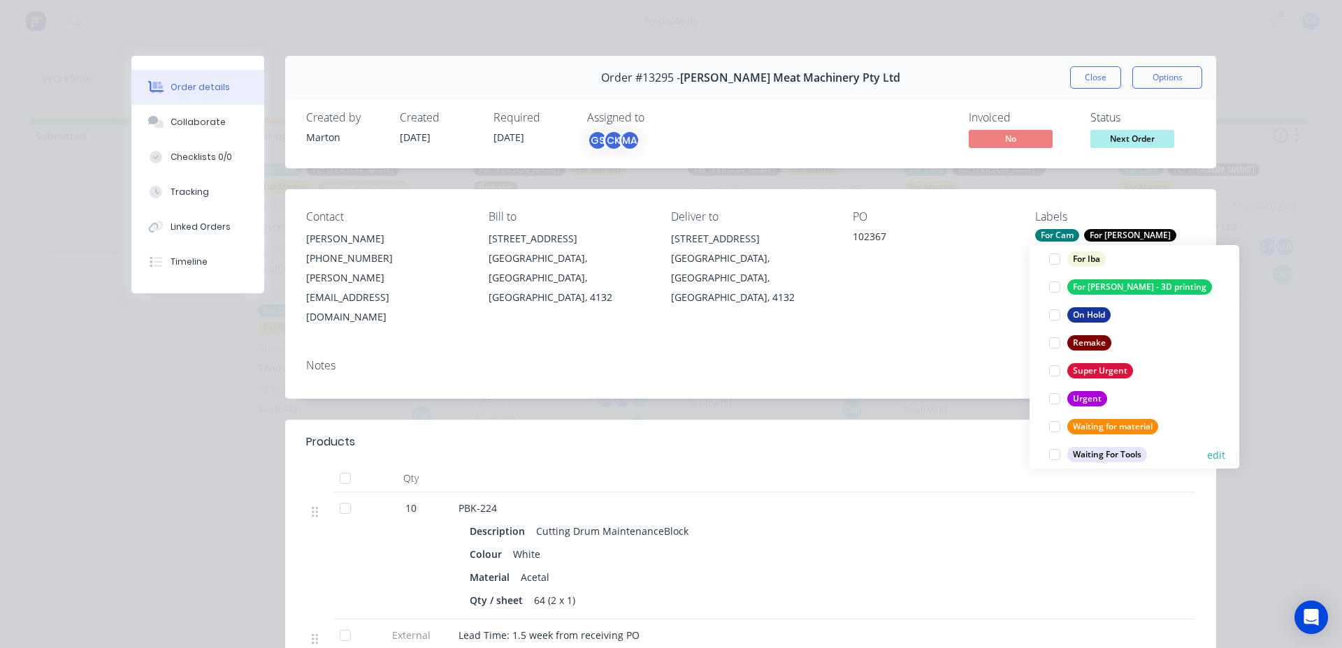
click at [1061, 458] on div at bounding box center [1054, 455] width 28 height 28
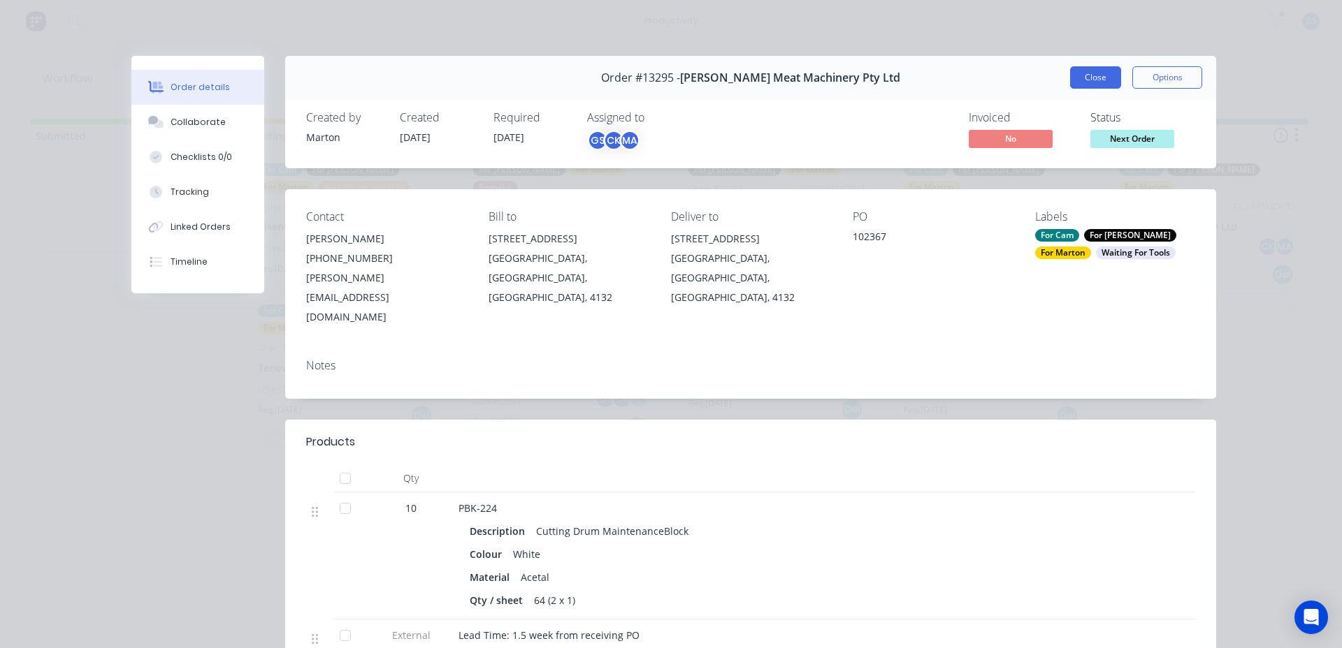
click at [1079, 81] on button "Close" at bounding box center [1095, 77] width 51 height 22
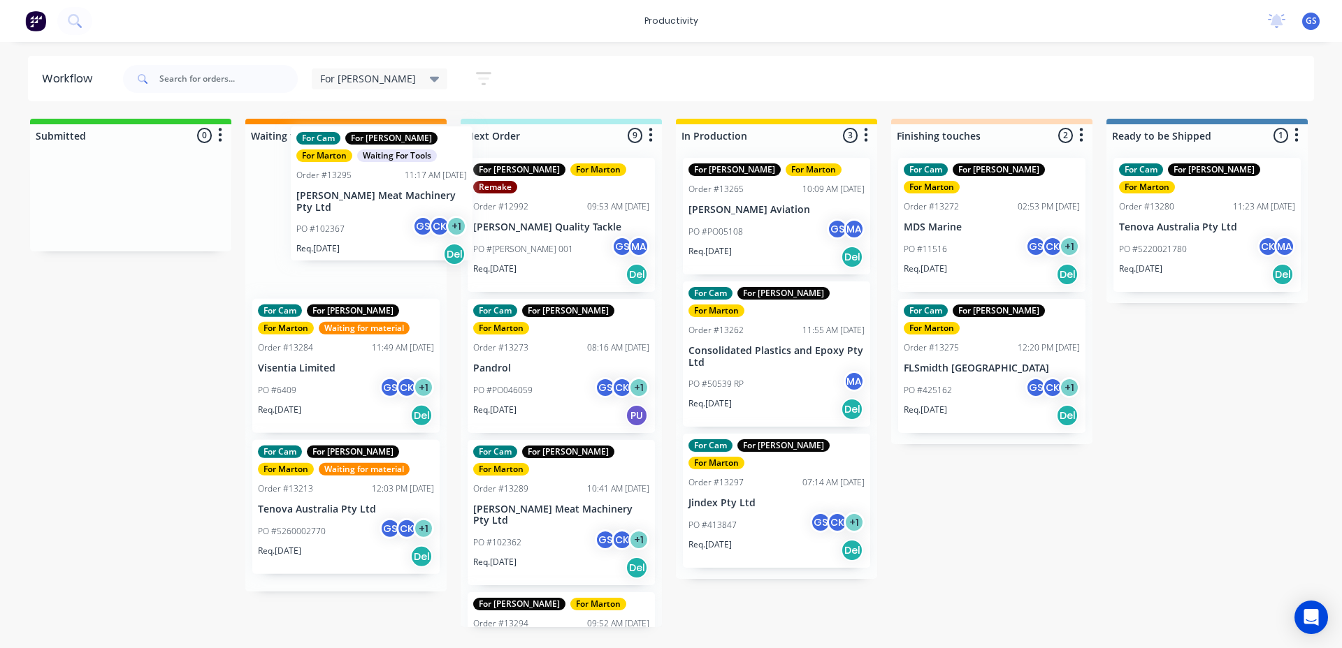
drag, startPoint x: 529, startPoint y: 343, endPoint x: 336, endPoint y: 221, distance: 228.4
click at [336, 221] on div "Submitted 0 Sort By Created date Required date Order number Customer name Most …" at bounding box center [952, 373] width 1925 height 509
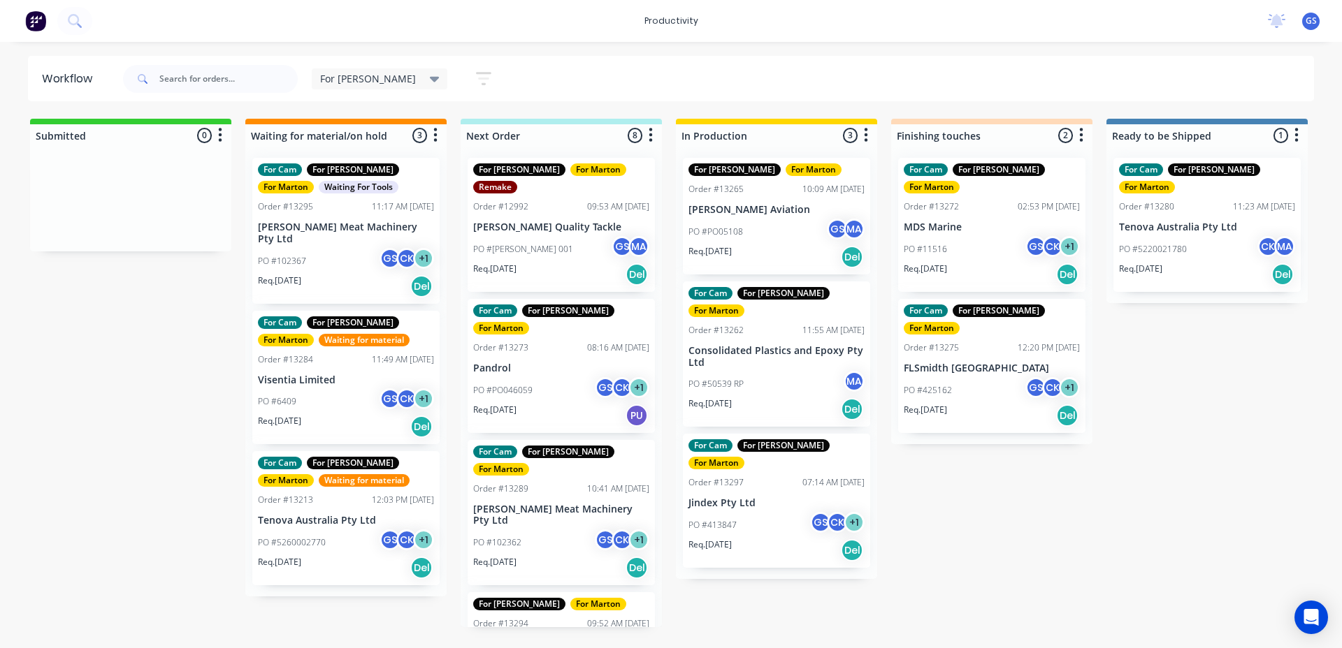
click at [675, 112] on div "Workflow For Gary Save new view None edit For Gary (Default) edit For Cam edit …" at bounding box center [671, 338] width 1342 height 565
click at [574, 93] on div "For Gary Save new view None edit For Gary (Default) edit For Cam edit Marton ed…" at bounding box center [717, 79] width 1194 height 42
click at [554, 530] on div "PO #102362 GS CK + 1" at bounding box center [561, 543] width 176 height 27
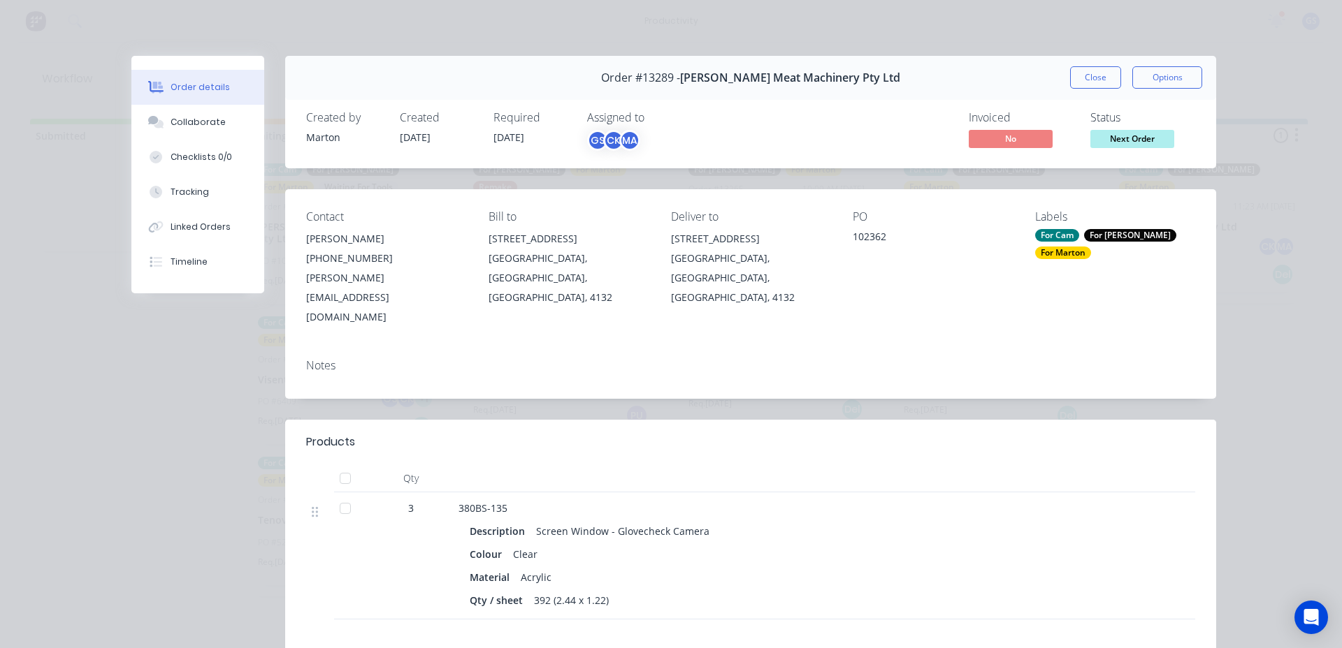
click at [1110, 78] on button "Close" at bounding box center [1095, 77] width 51 height 22
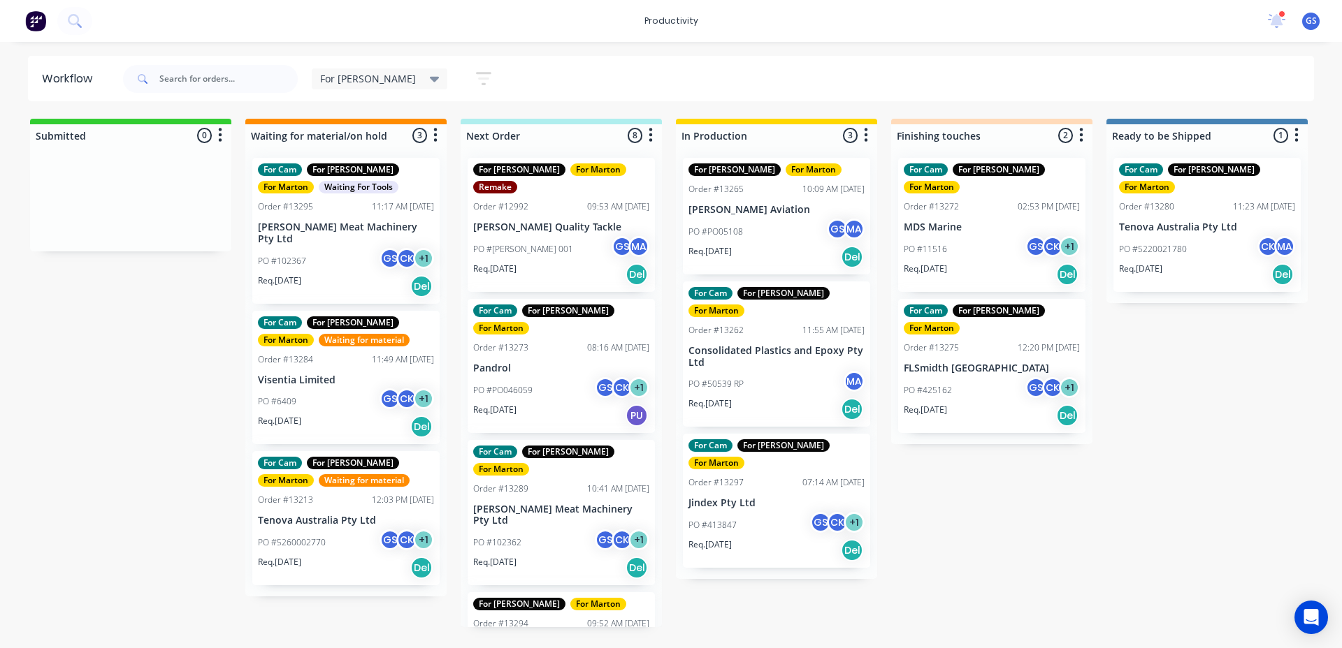
click at [488, 639] on p "Consolidated Plastics and Epoxy Pty Ltd" at bounding box center [561, 651] width 176 height 24
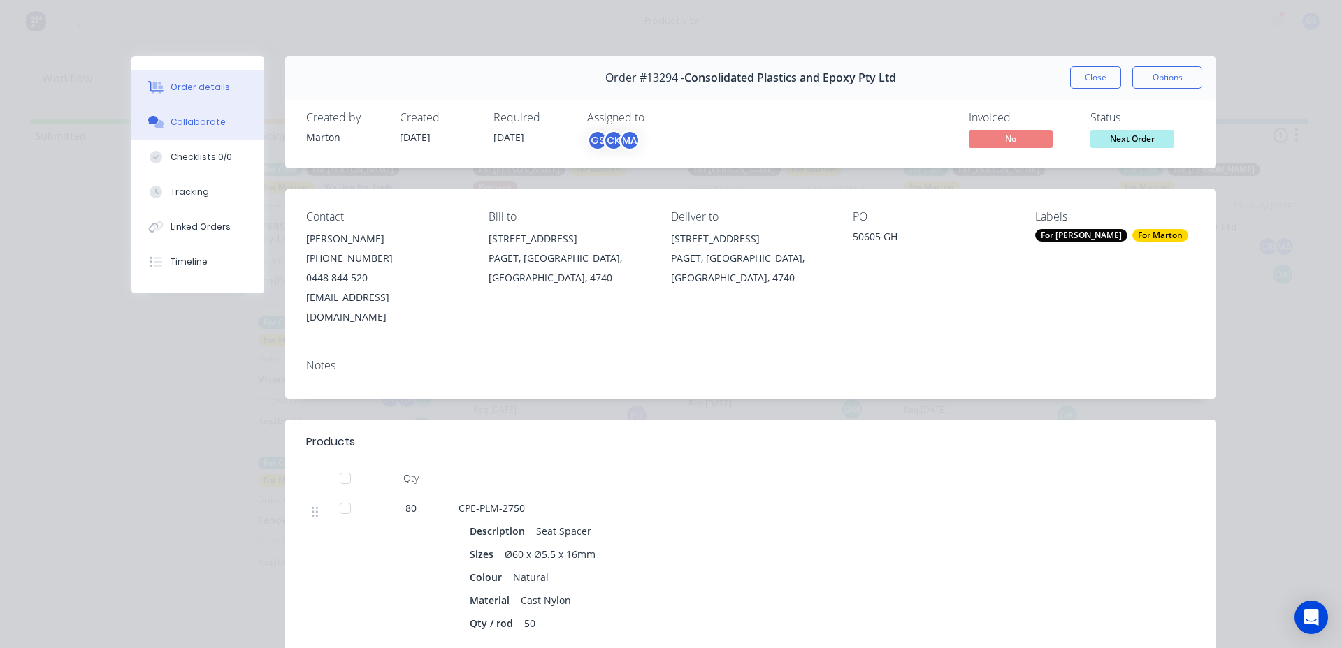
drag, startPoint x: 188, startPoint y: 113, endPoint x: 188, endPoint y: 125, distance: 11.9
click at [185, 124] on button "Collaborate" at bounding box center [197, 122] width 133 height 35
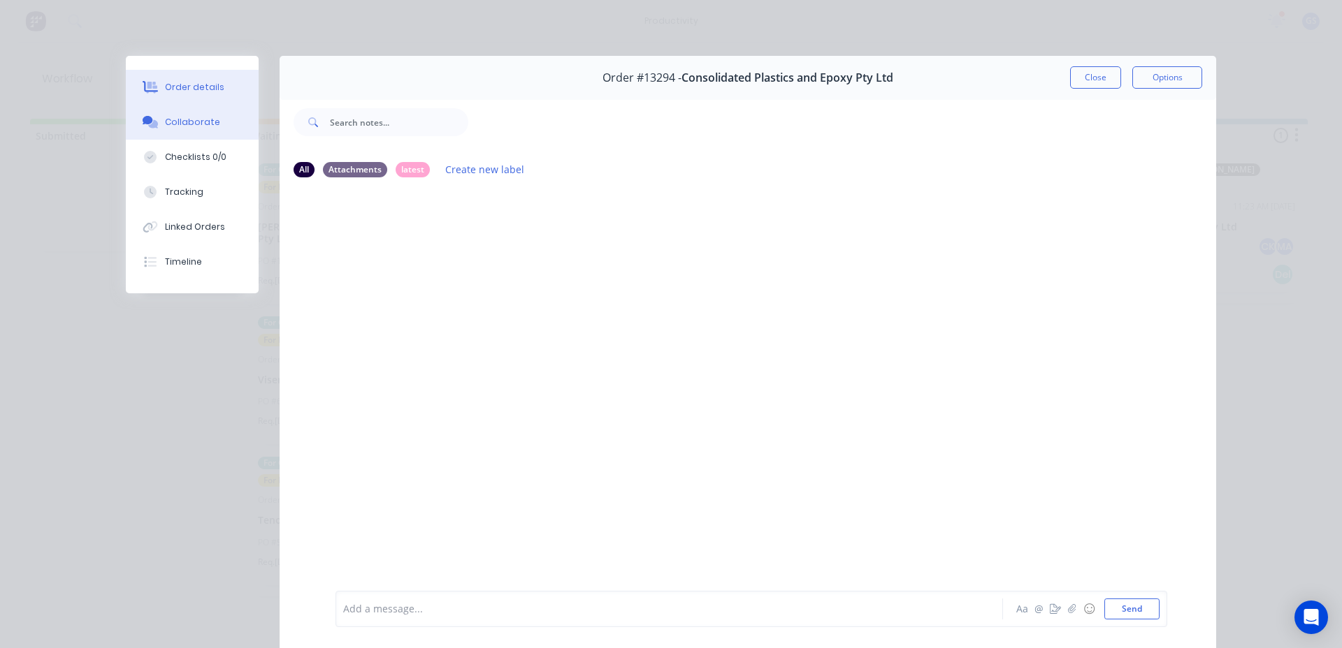
click at [221, 84] on button "Order details" at bounding box center [192, 87] width 133 height 35
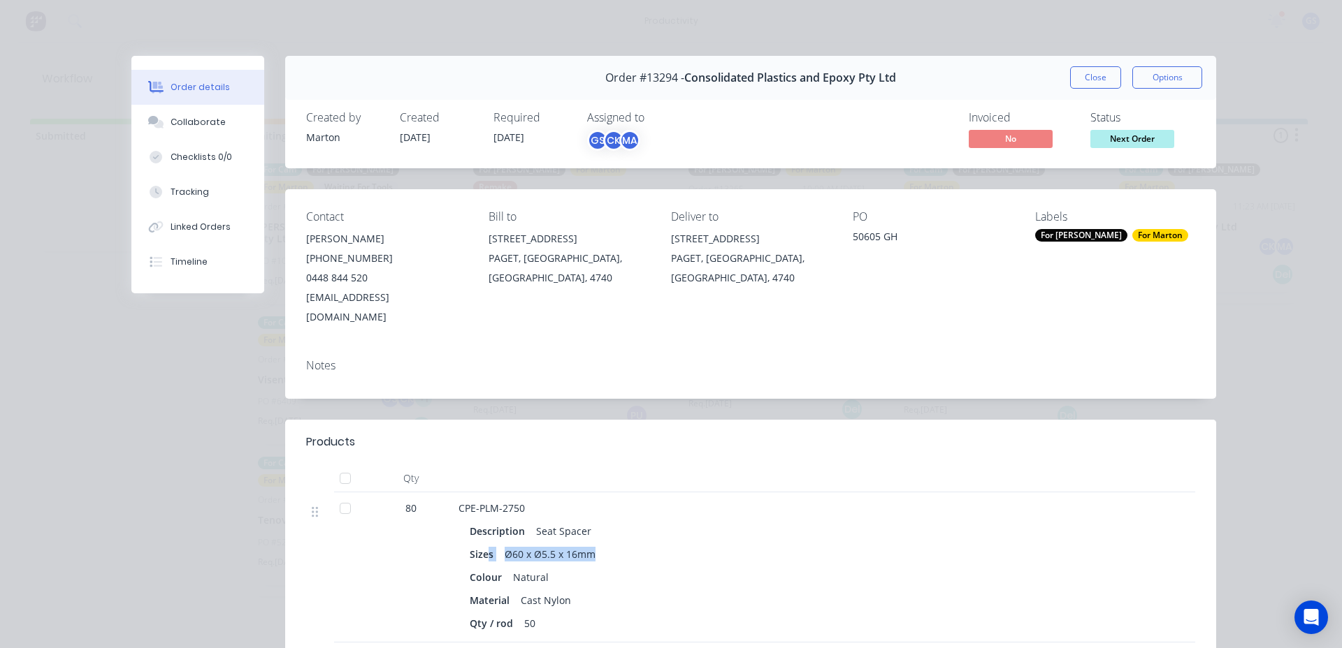
drag, startPoint x: 480, startPoint y: 530, endPoint x: 594, endPoint y: 528, distance: 113.9
click at [595, 544] on div "Sizes Ø60 x Ø5.5 x 16mm" at bounding box center [732, 554] width 525 height 20
click at [593, 544] on div "Ø60 x Ø5.5 x 16mm" at bounding box center [550, 554] width 102 height 20
click at [588, 544] on div "Ø60 x Ø5.5 x 16mm" at bounding box center [550, 554] width 102 height 20
click at [556, 544] on div "Ø60 x Ø5.5 x 16mm" at bounding box center [550, 554] width 102 height 20
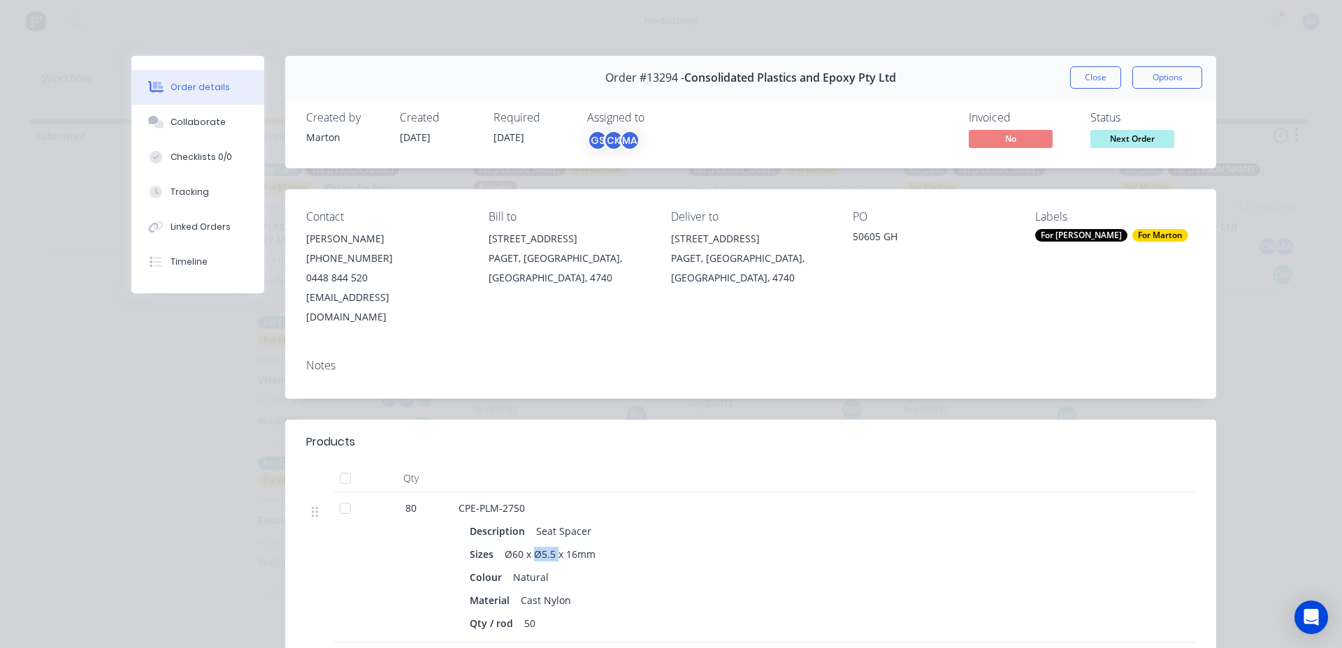
drag, startPoint x: 526, startPoint y: 530, endPoint x: 551, endPoint y: 524, distance: 25.9
click at [551, 524] on div "Description Seat Spacer Sizes Ø60 x Ø5.5 x 16mm Colour Natural Material Cast Ny…" at bounding box center [732, 575] width 548 height 115
click at [586, 544] on div "Ø60 x Ø5.5 x 16mm" at bounding box center [550, 554] width 102 height 20
drag, startPoint x: 560, startPoint y: 530, endPoint x: 590, endPoint y: 532, distance: 30.1
click at [590, 544] on div "Ø60 x Ø5.5 x 16mm" at bounding box center [550, 554] width 102 height 20
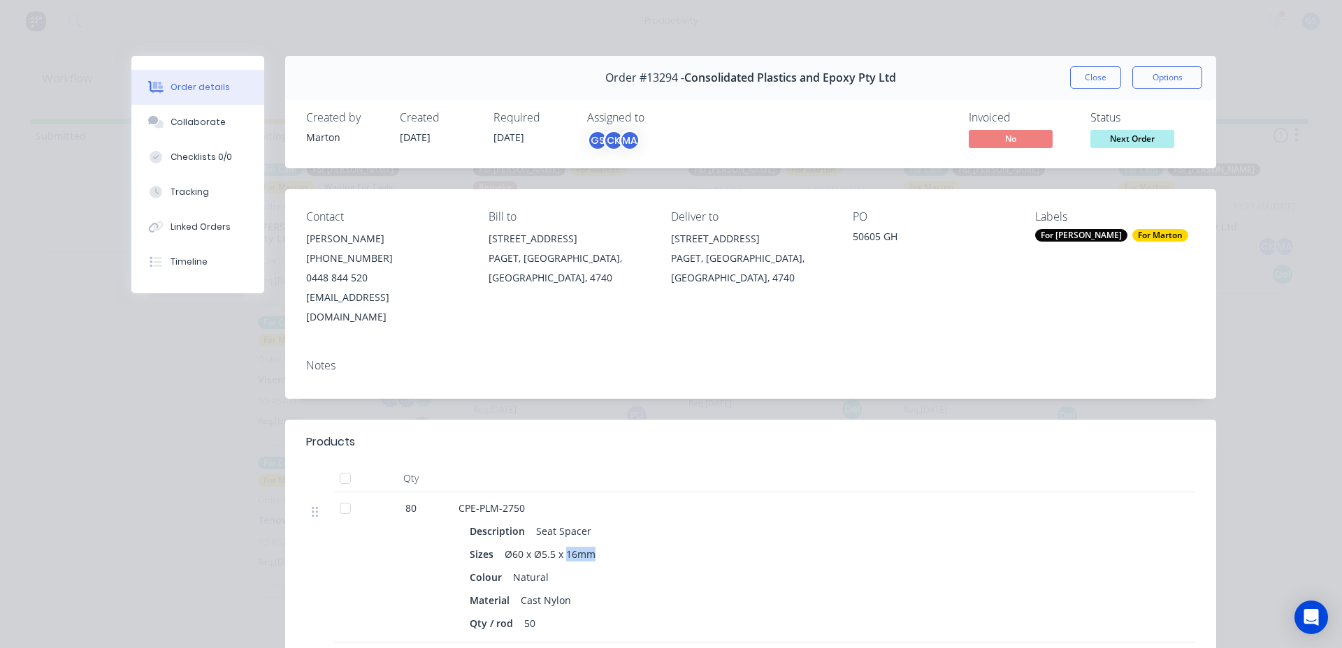
click at [612, 544] on div "Sizes Ø60 x Ø5.5 x 16mm" at bounding box center [732, 554] width 525 height 20
click at [1075, 85] on button "Close" at bounding box center [1095, 77] width 51 height 22
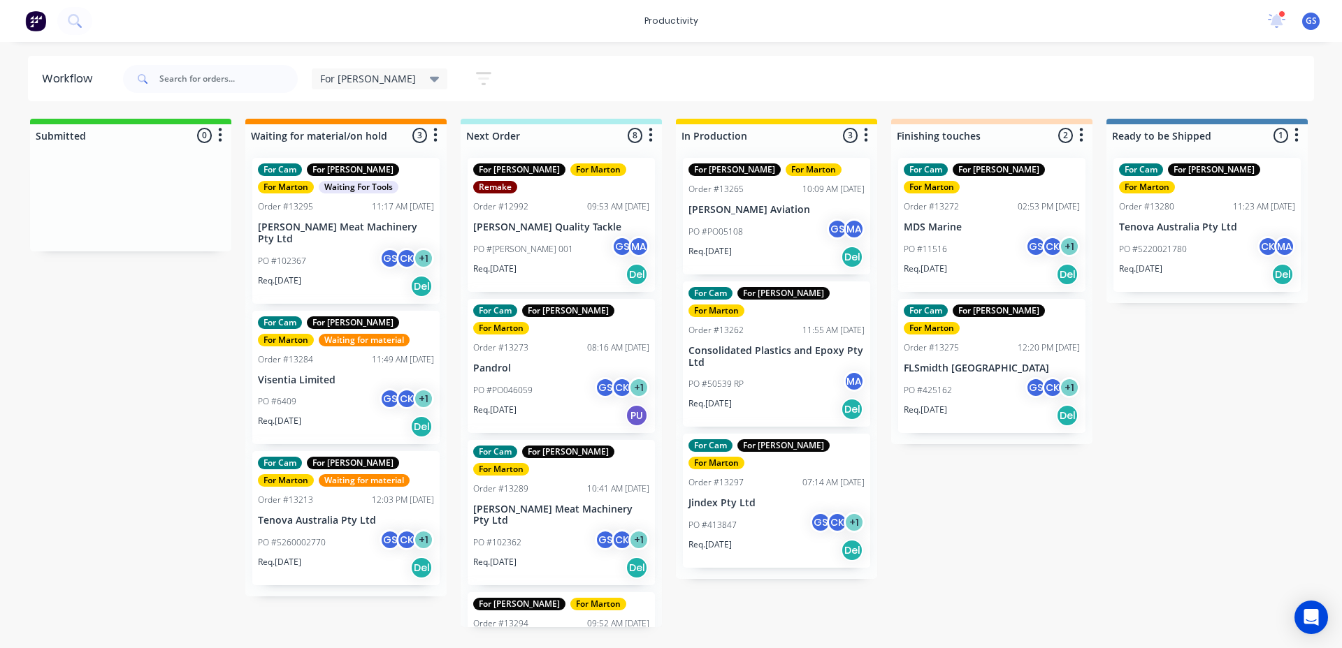
click at [814, 539] on div "Req. 10/09/25 Del" at bounding box center [776, 551] width 176 height 24
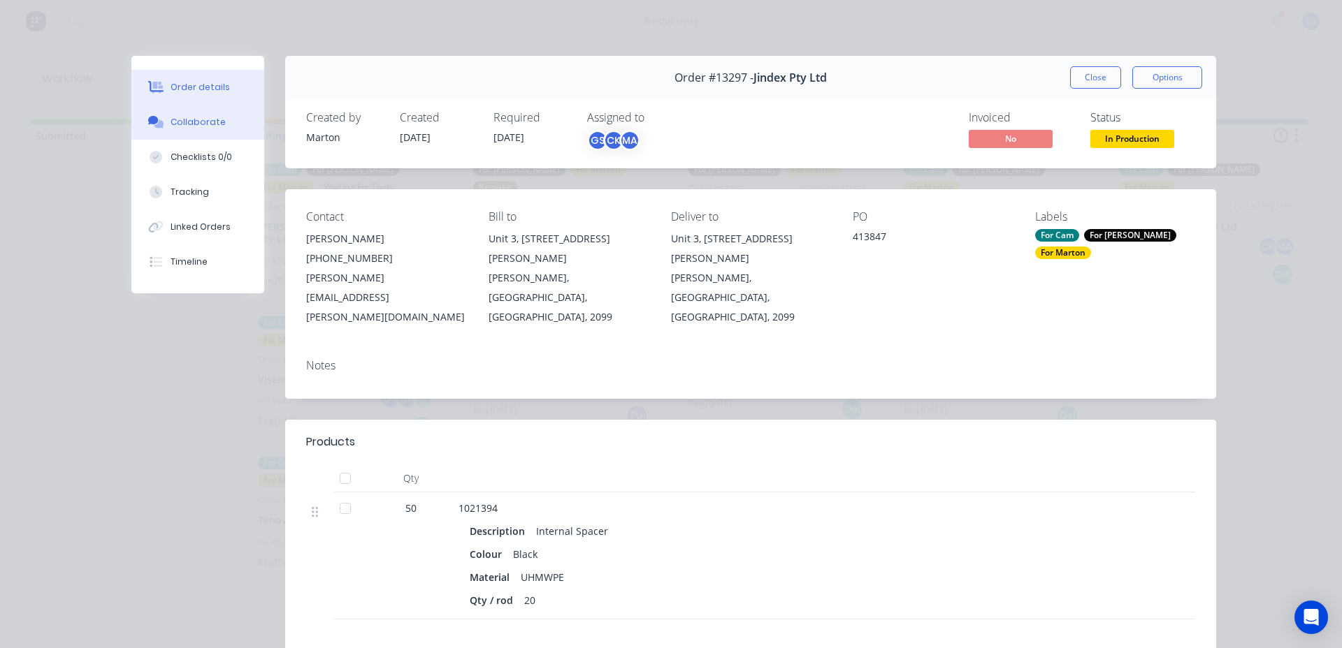
click at [180, 127] on div "Collaborate" at bounding box center [197, 122] width 55 height 13
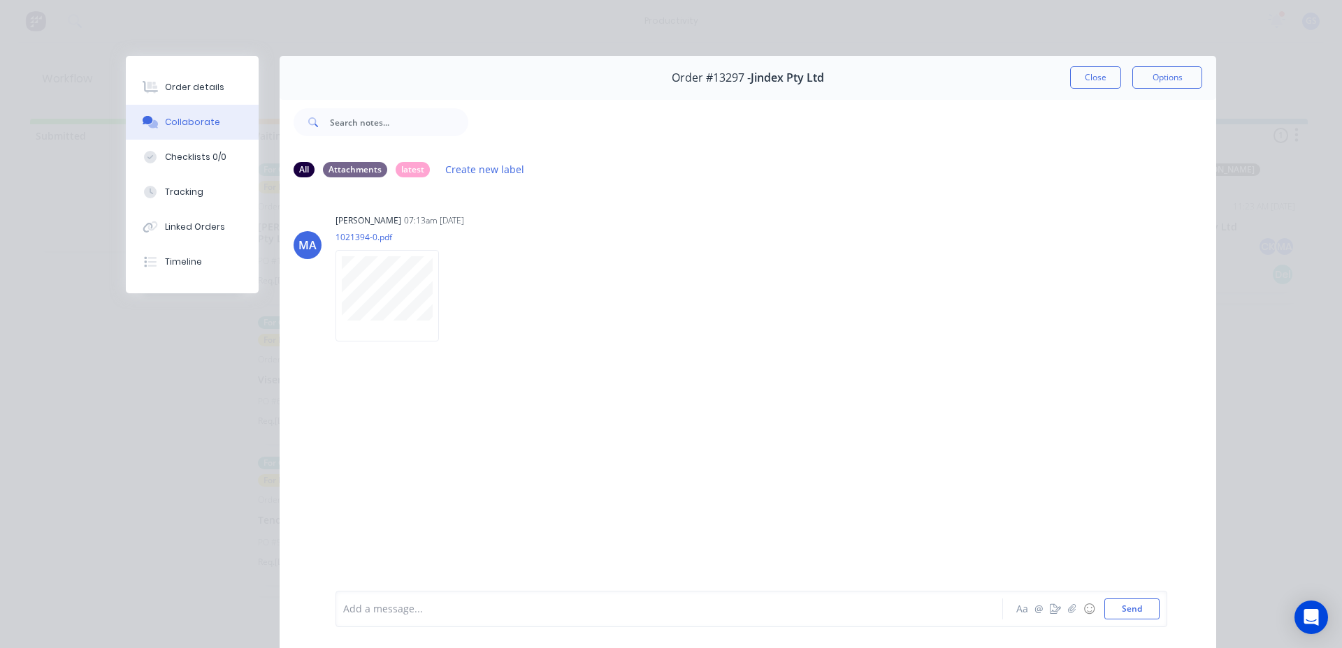
drag, startPoint x: 1085, startPoint y: 82, endPoint x: 1075, endPoint y: 75, distance: 12.2
click at [1084, 82] on button "Close" at bounding box center [1095, 77] width 51 height 22
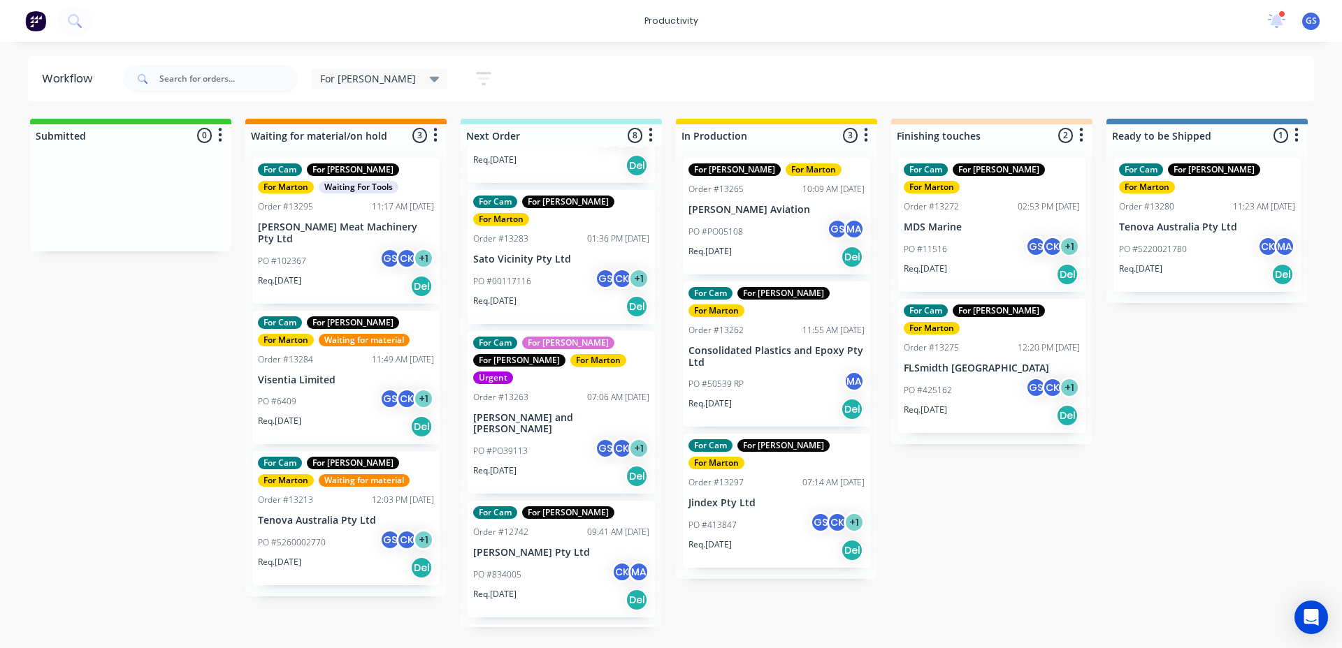
scroll to position [540, 0]
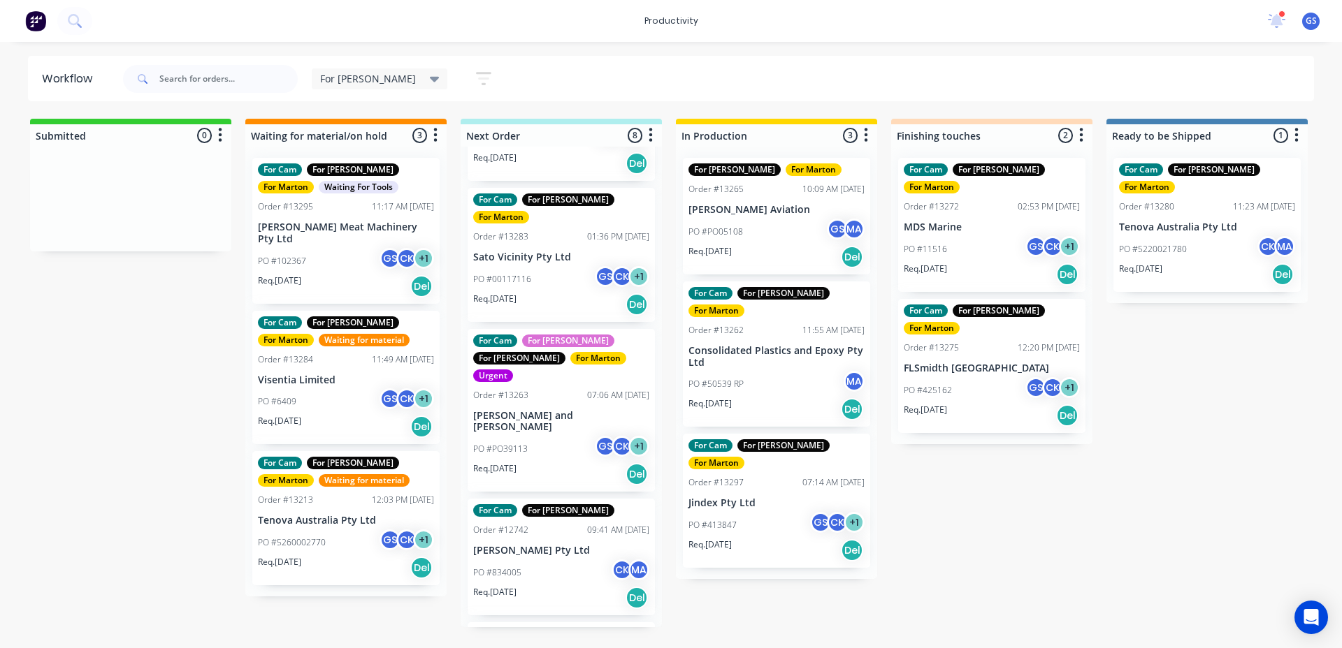
click at [565, 586] on div "Req. 20/09/25 Del" at bounding box center [561, 598] width 176 height 24
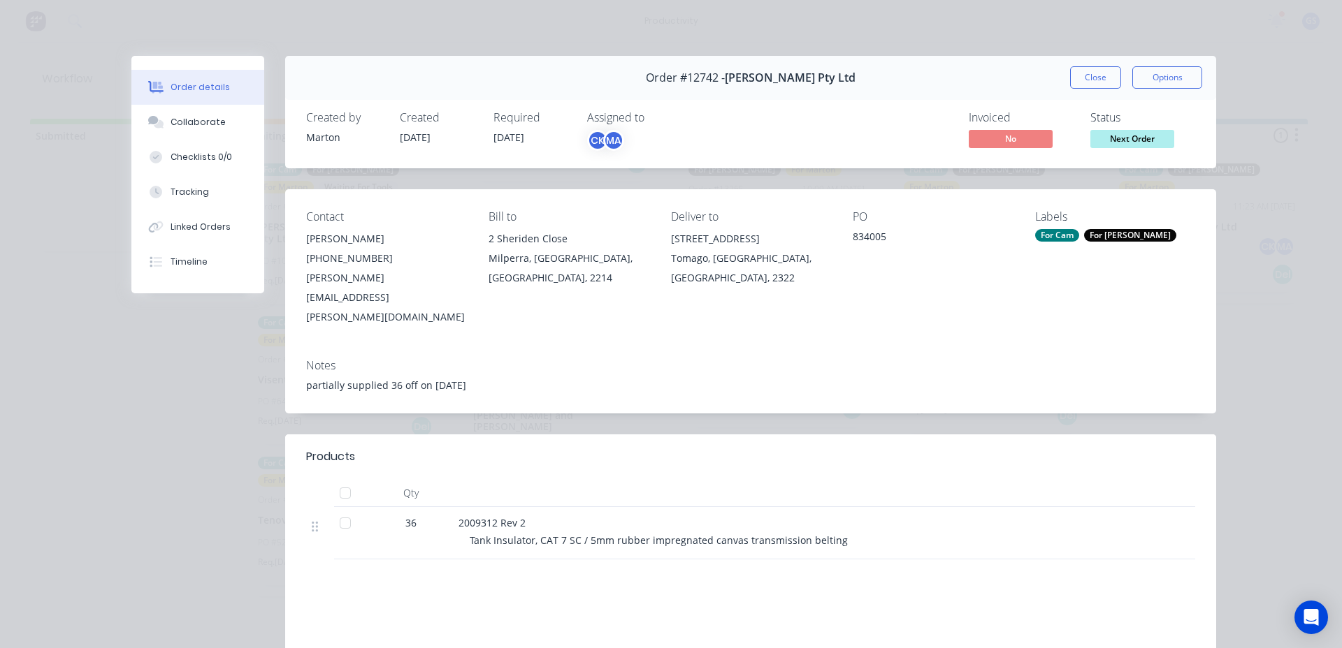
click at [1096, 84] on button "Close" at bounding box center [1095, 77] width 51 height 22
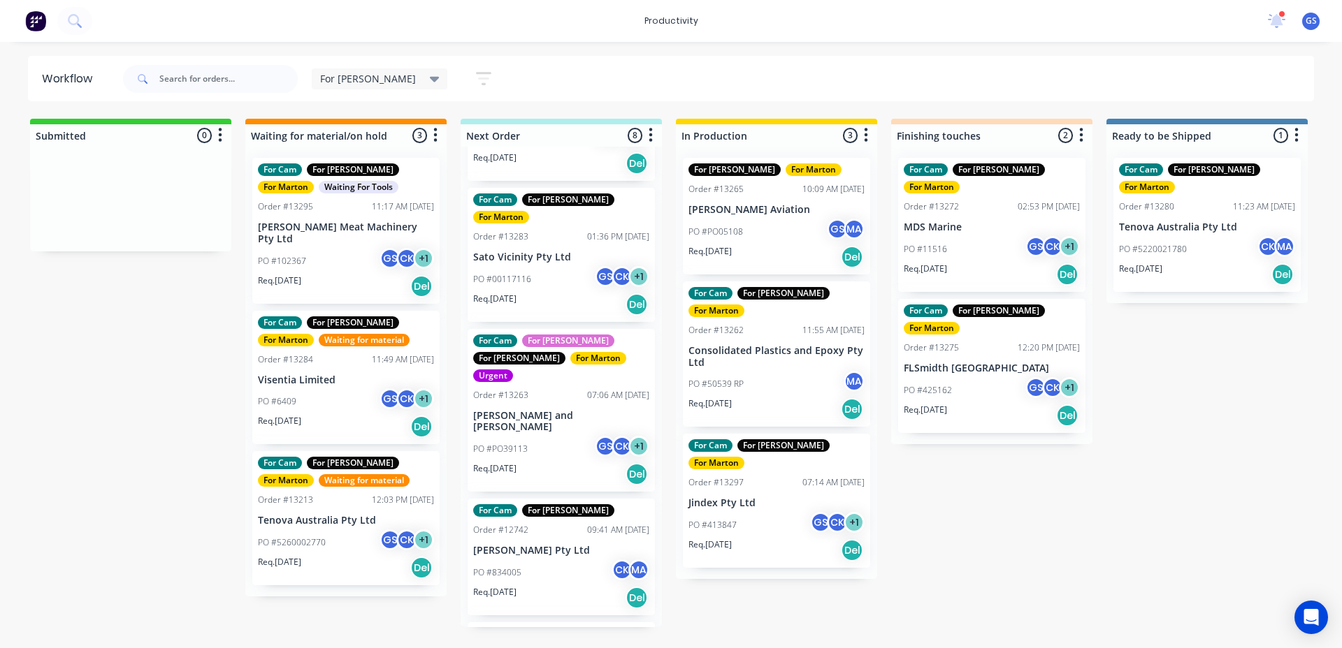
click at [600, 568] on div "GS Gergely Szabo (You) CK Cameron Kotthoff MA Marton Agocs" at bounding box center [569, 515] width 210 height 114
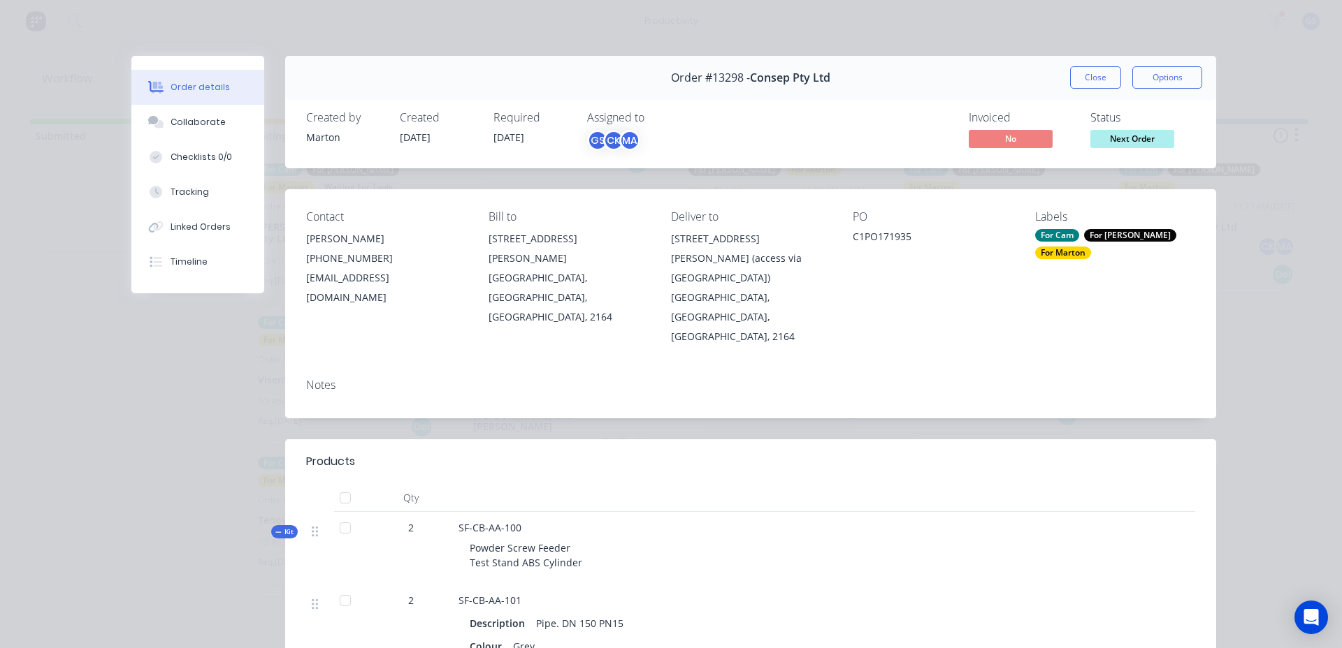
click at [1077, 77] on button "Close" at bounding box center [1095, 77] width 51 height 22
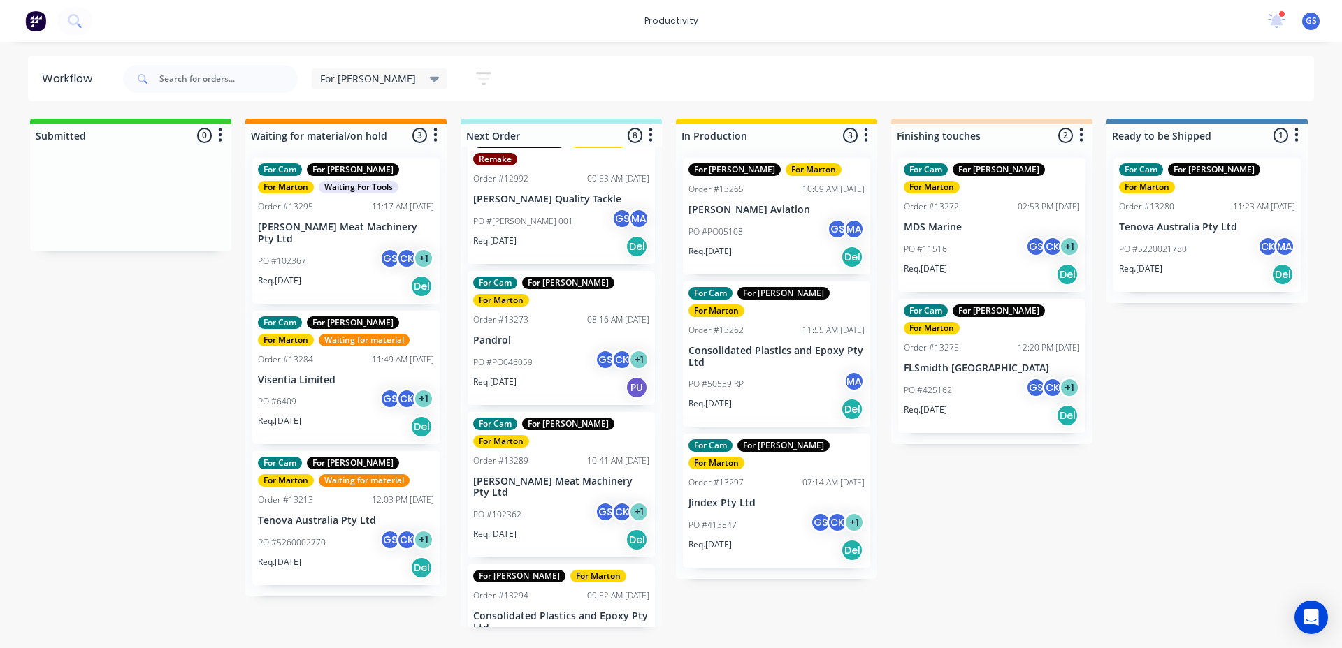
scroll to position [0, 0]
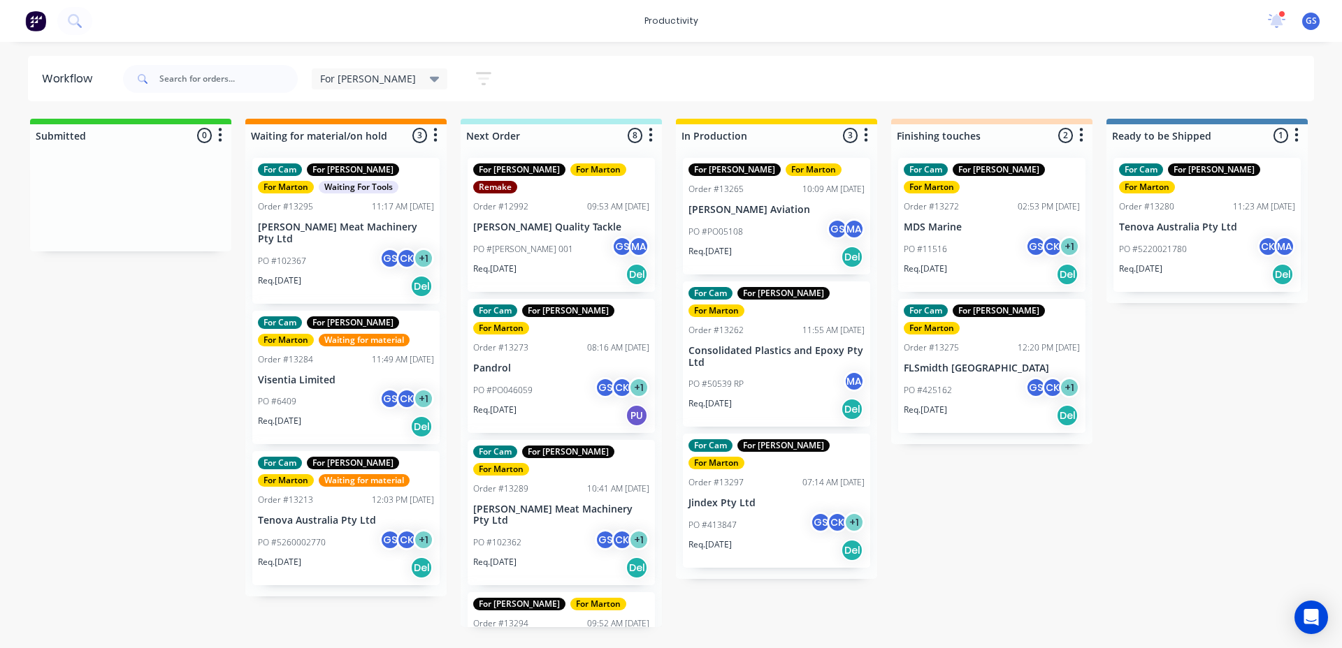
click at [426, 252] on div "+ 1" at bounding box center [423, 258] width 21 height 21
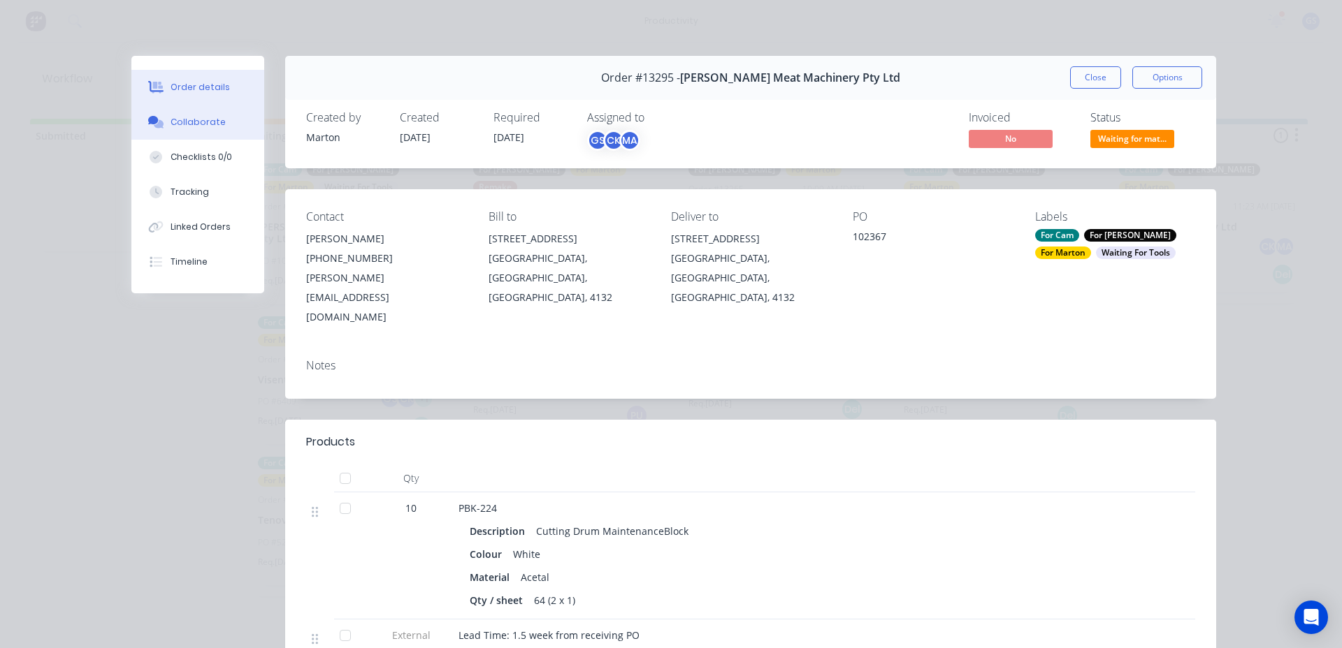
click at [166, 111] on button "Collaborate" at bounding box center [197, 122] width 133 height 35
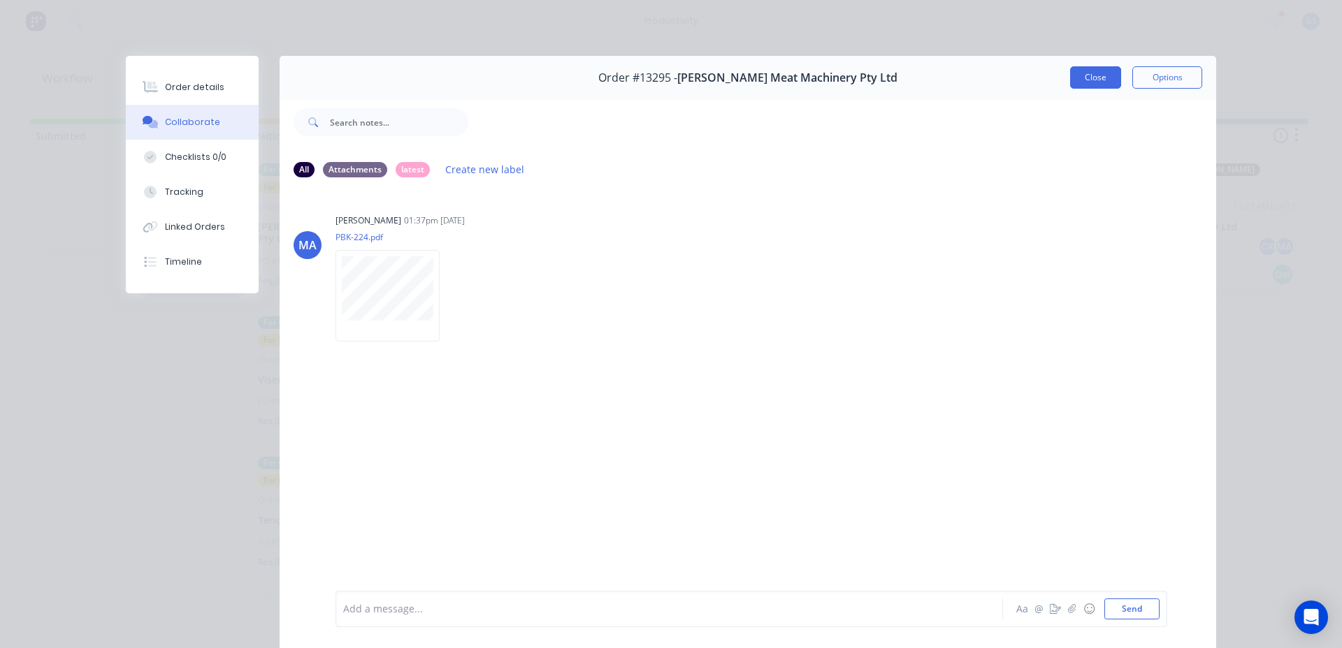
click at [1102, 75] on button "Close" at bounding box center [1095, 77] width 51 height 22
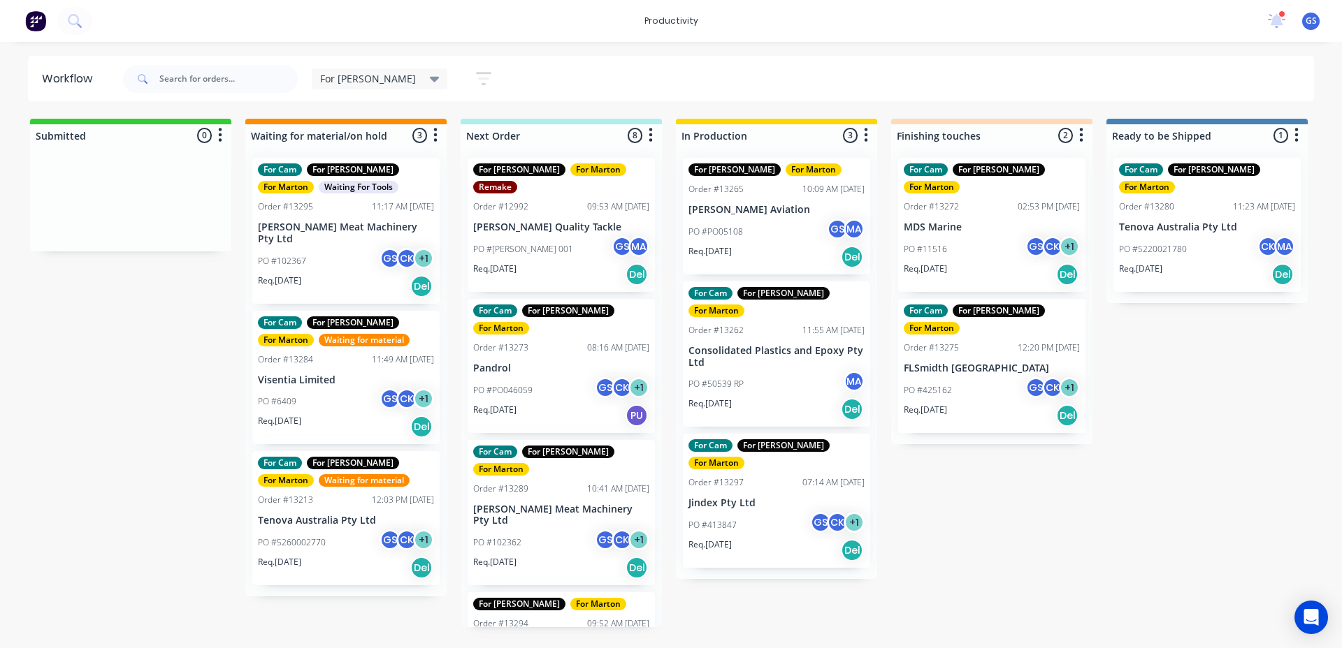
click at [538, 530] on div "PO #102362 GS CK + 1" at bounding box center [561, 543] width 176 height 27
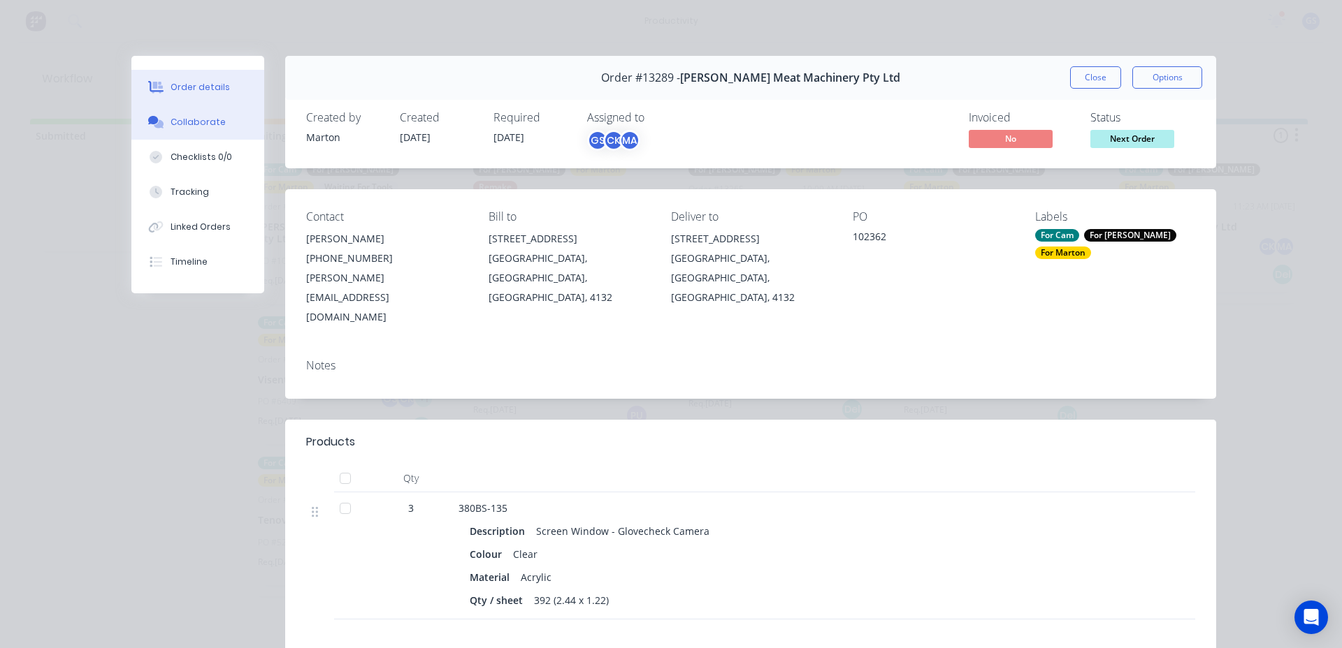
click at [191, 117] on div "Collaborate" at bounding box center [197, 122] width 55 height 13
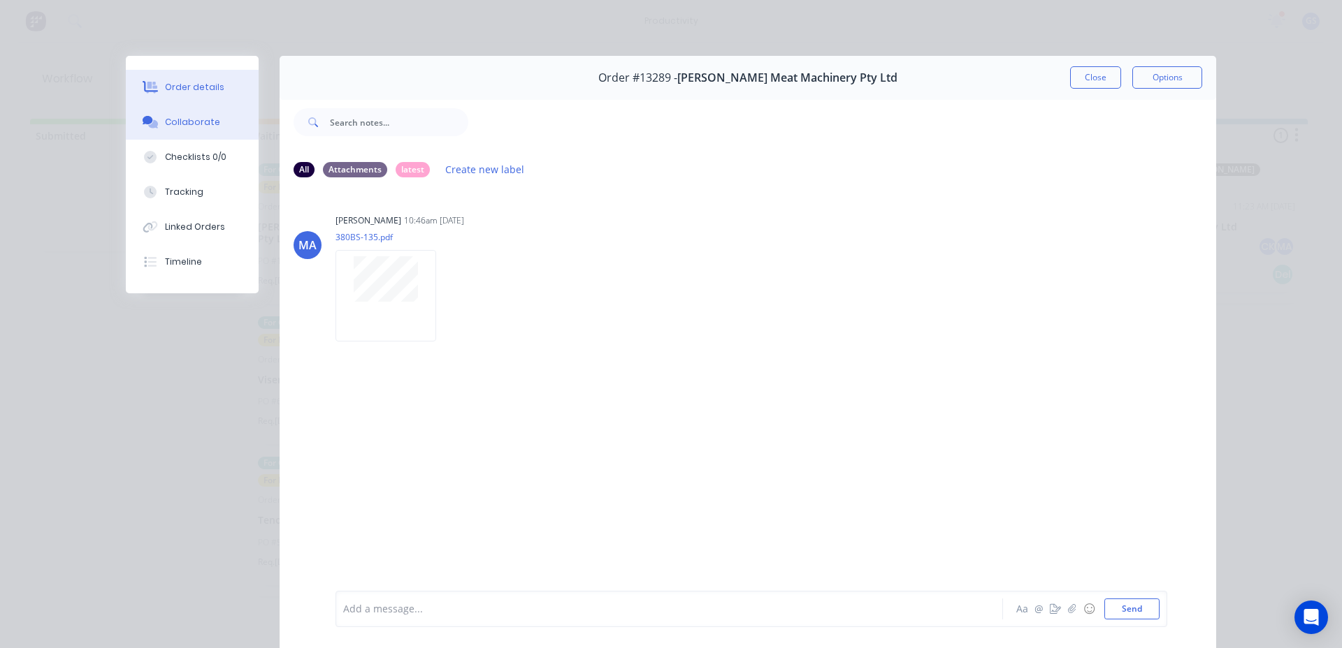
click at [199, 87] on div "Order details" at bounding box center [194, 87] width 59 height 13
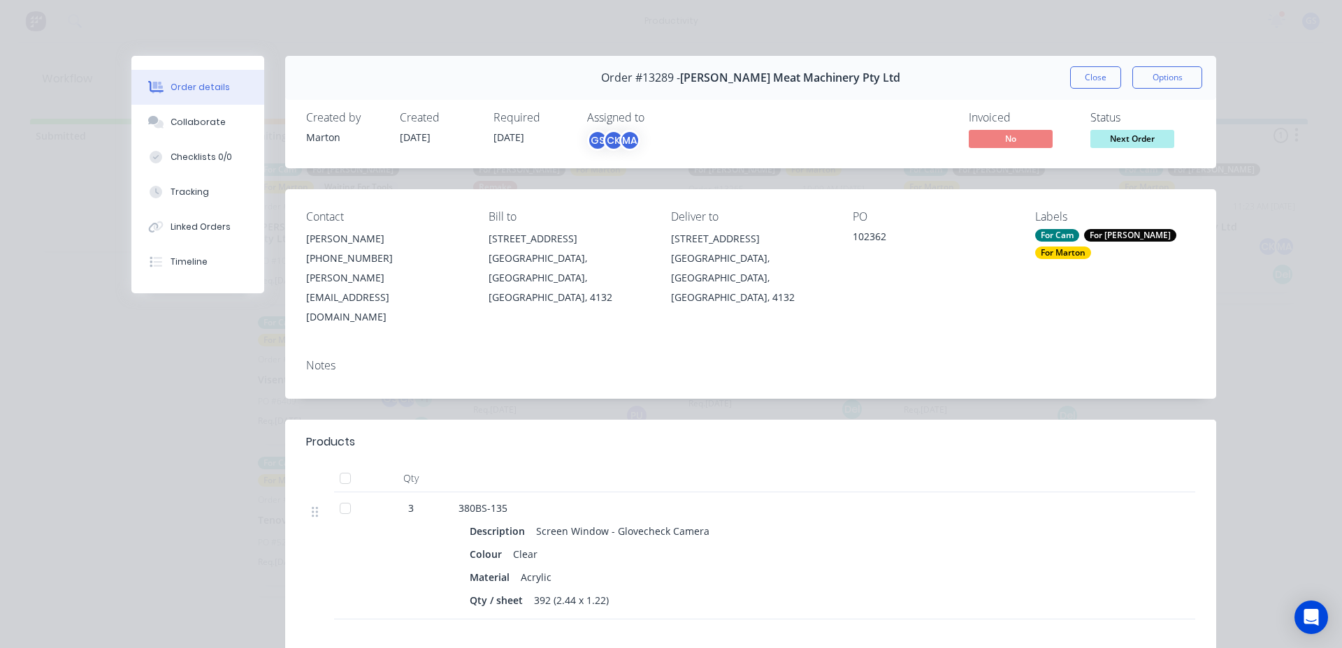
click at [1083, 64] on div "Order #13289 - Thompson Meat Machinery Pty Ltd Close Options" at bounding box center [750, 78] width 931 height 44
click at [1087, 88] on button "Close" at bounding box center [1095, 77] width 51 height 22
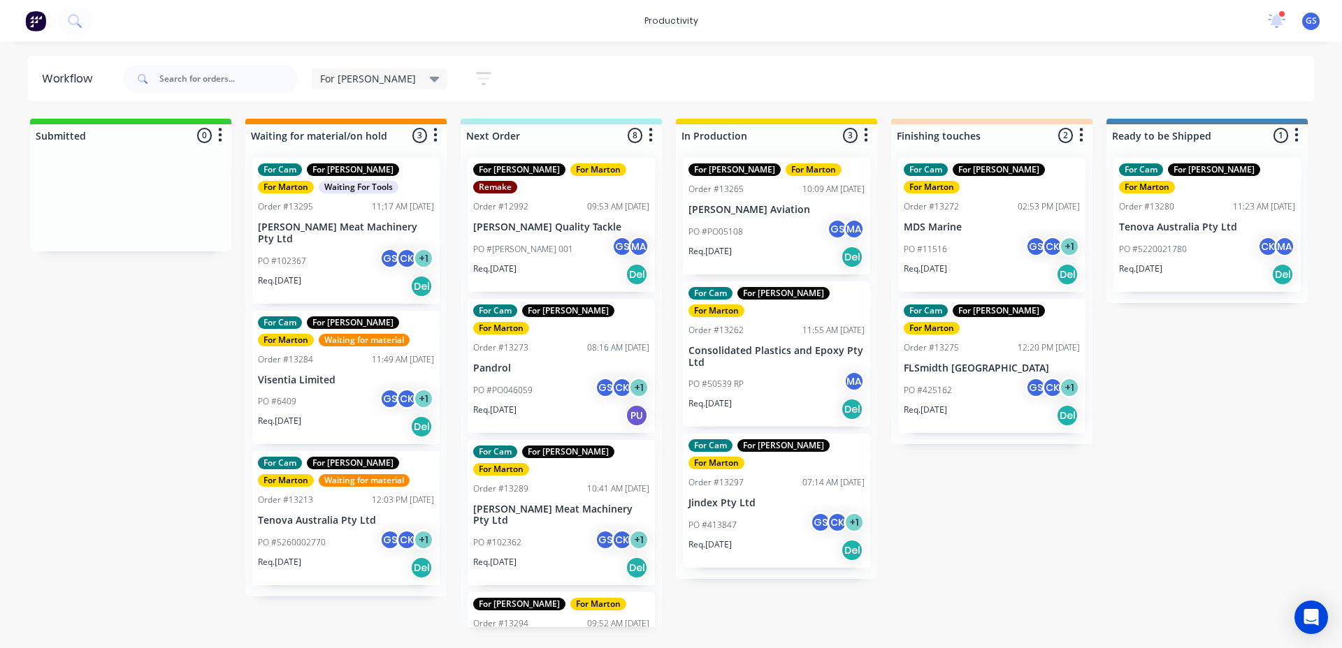
click at [549, 446] on div "For Cam For Gary For Marton Order #13289 10:41 AM 05/09/25 Thompson Meat Machin…" at bounding box center [560, 513] width 187 height 146
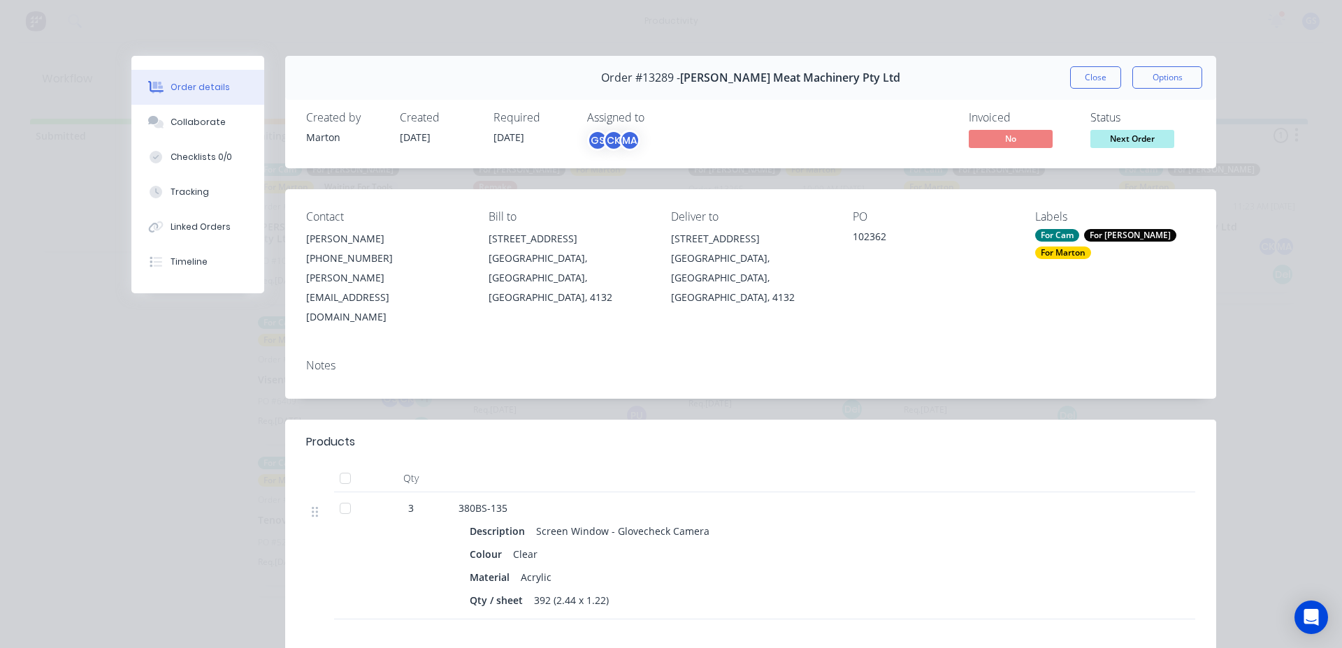
click at [1048, 246] on div "Labels For Cam For Gary For Marton" at bounding box center [1115, 268] width 160 height 117
click at [1049, 238] on div "For Cam" at bounding box center [1057, 235] width 44 height 13
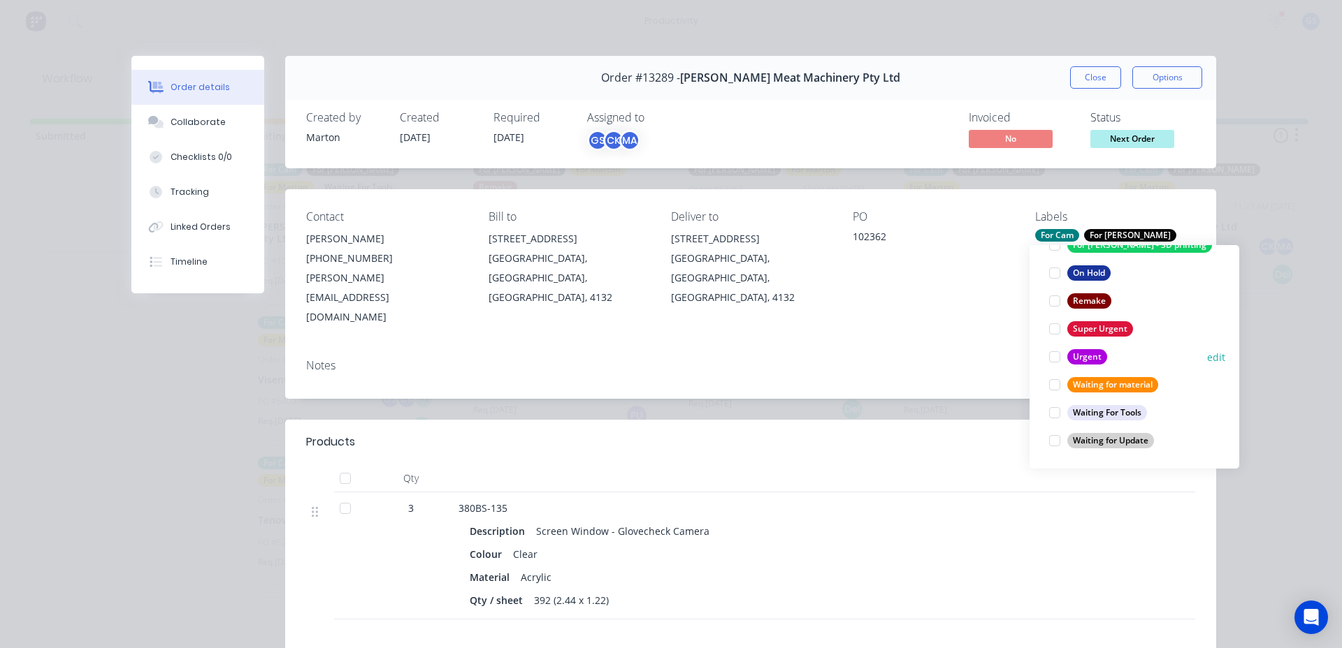
scroll to position [182, 0]
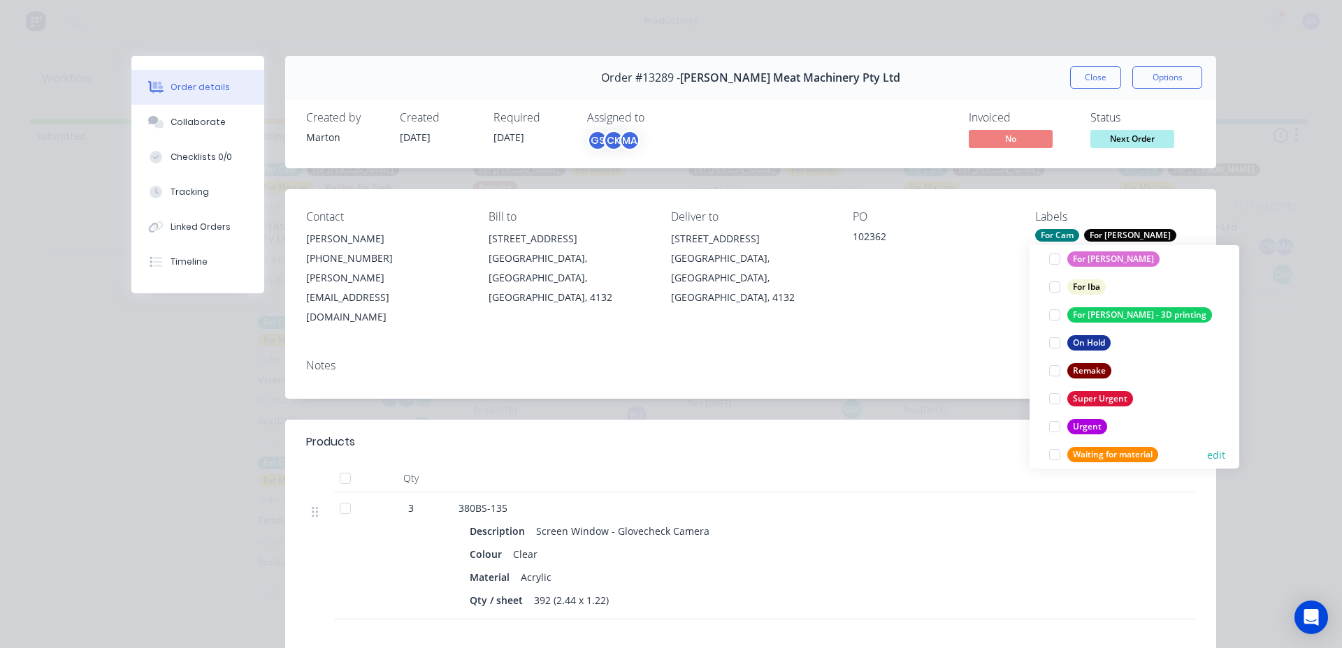
click at [1064, 447] on div at bounding box center [1054, 455] width 28 height 28
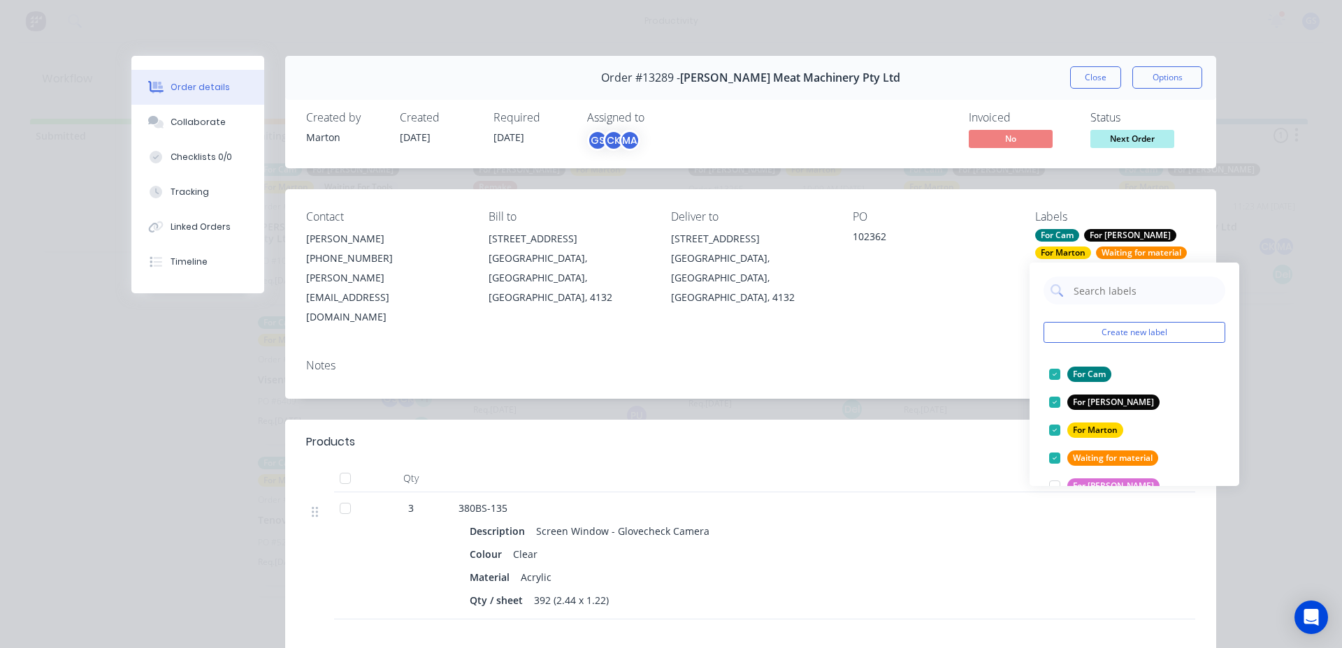
click at [1106, 87] on button "Close" at bounding box center [1095, 77] width 51 height 22
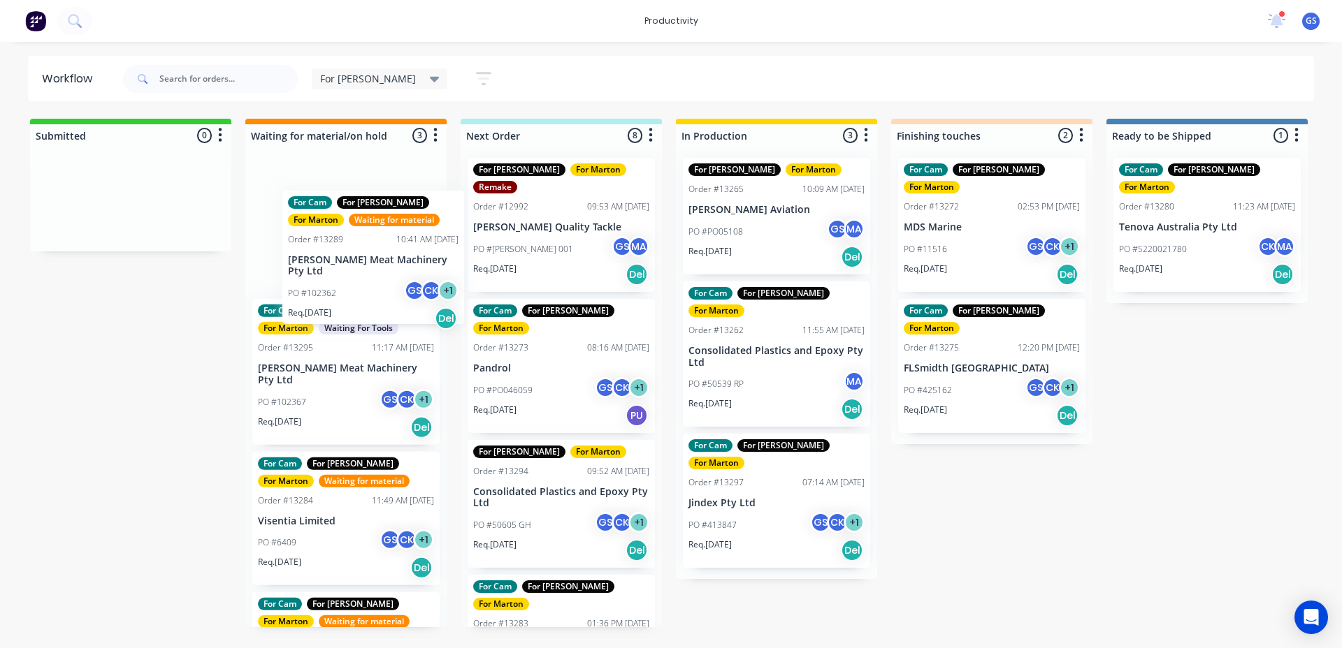
drag, startPoint x: 599, startPoint y: 482, endPoint x: 402, endPoint y: 275, distance: 286.2
click at [405, 270] on div "Submitted 0 Sort By Created date Required date Order number Customer name Most …" at bounding box center [952, 373] width 1925 height 509
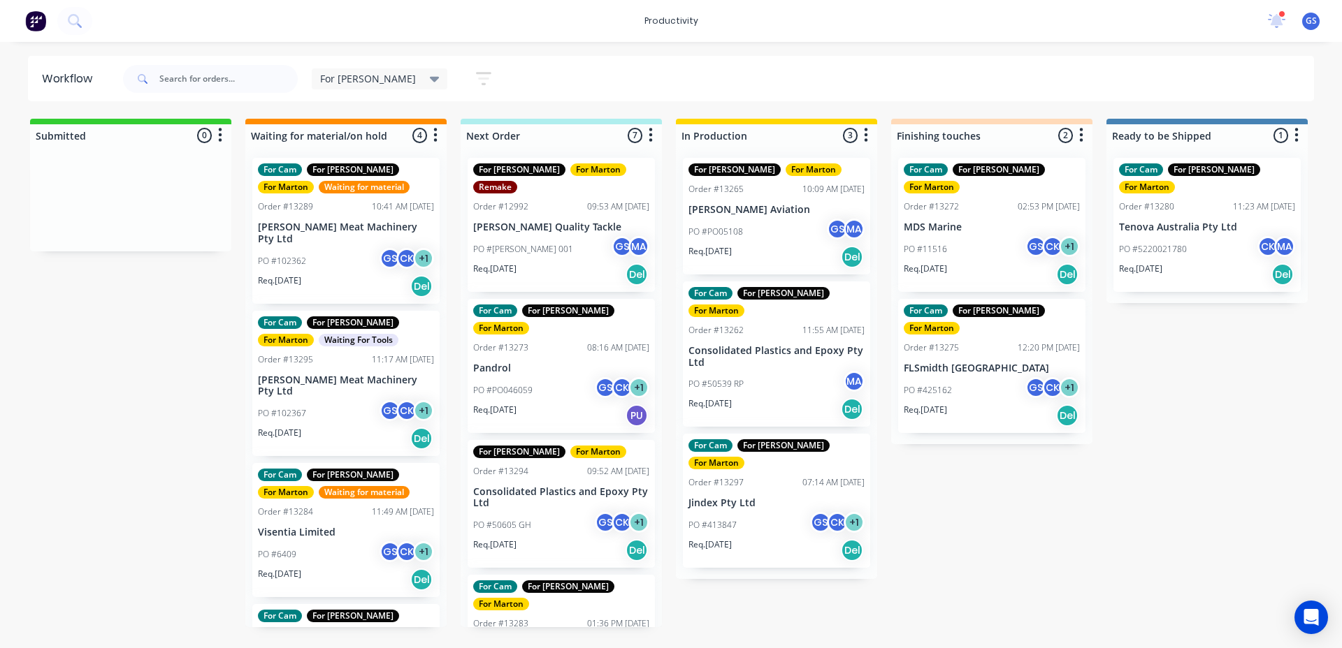
click at [553, 639] on p "Sato Vicinity Pty Ltd" at bounding box center [561, 645] width 176 height 12
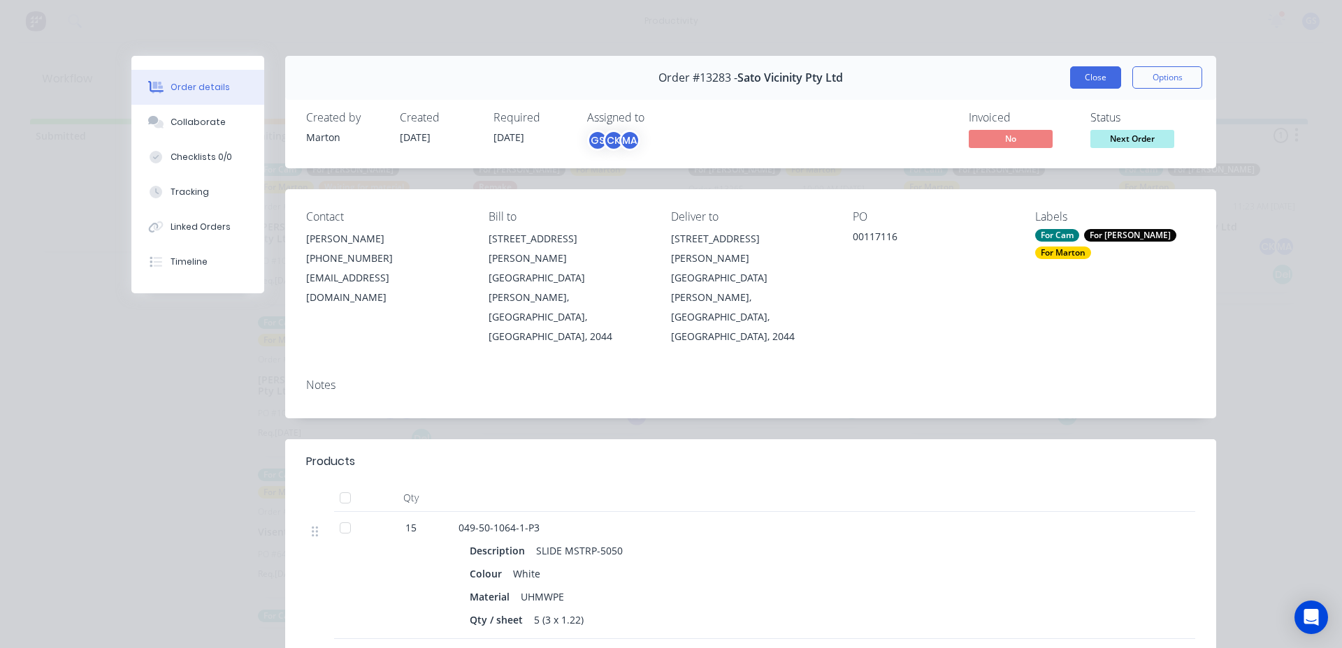
click at [1098, 70] on button "Close" at bounding box center [1095, 77] width 51 height 22
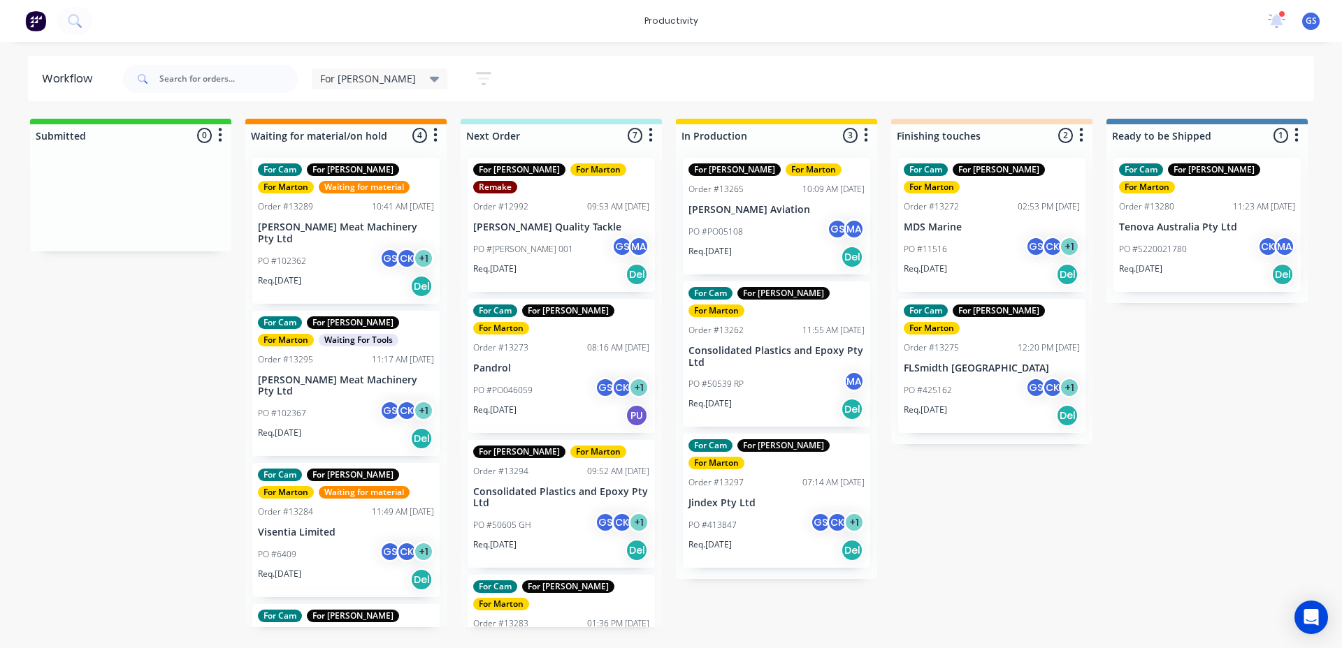
click at [486, 363] on p "Pandrol" at bounding box center [561, 369] width 176 height 12
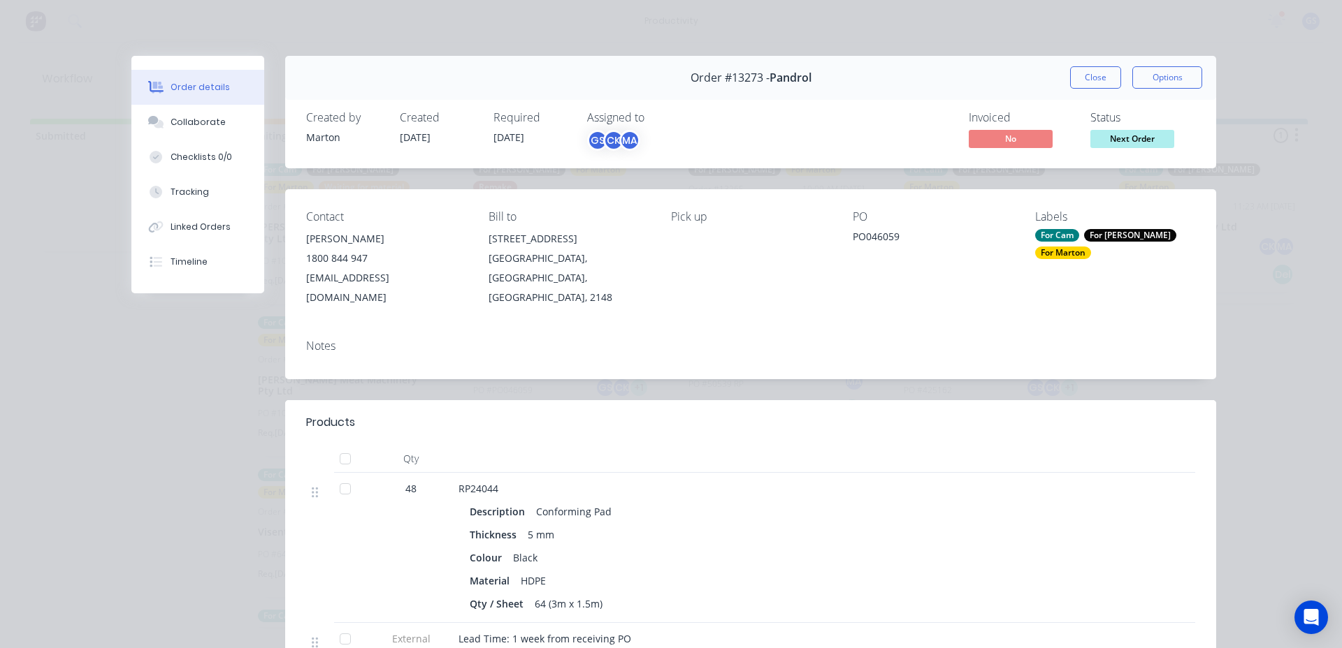
click at [1057, 68] on div "Order #13273 - Pandrol Close Options" at bounding box center [750, 78] width 931 height 44
click at [1078, 68] on button "Close" at bounding box center [1095, 77] width 51 height 22
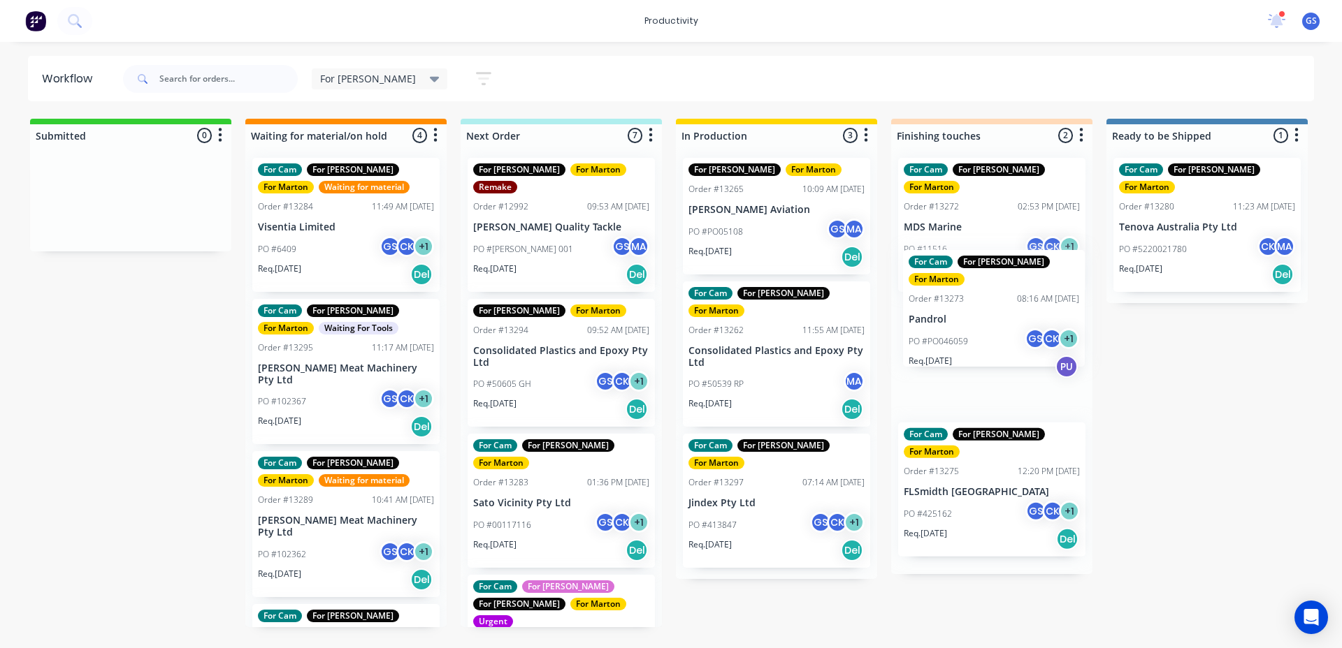
drag, startPoint x: 521, startPoint y: 329, endPoint x: 944, endPoint y: 294, distance: 424.2
click at [946, 294] on div "Submitted 0 Sort By Created date Required date Order number Customer name Most …" at bounding box center [952, 373] width 1925 height 509
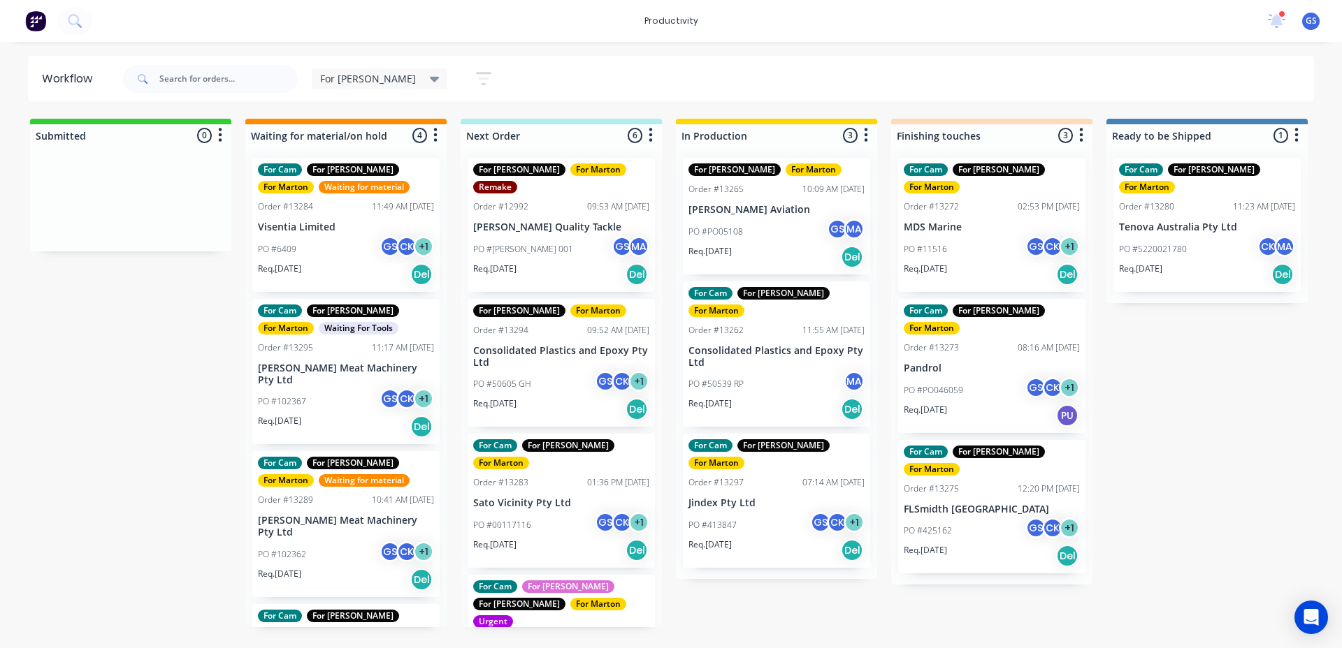
click at [564, 345] on p "Consolidated Plastics and Epoxy Pty Ltd" at bounding box center [561, 357] width 176 height 24
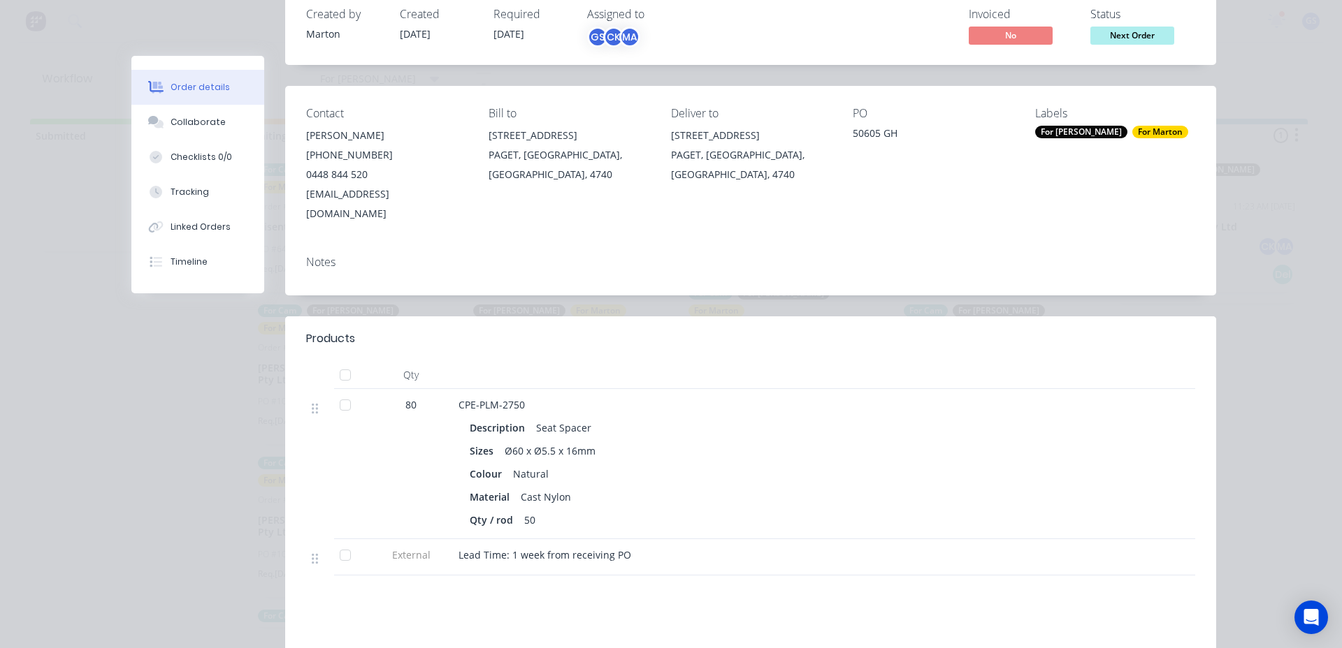
scroll to position [280, 0]
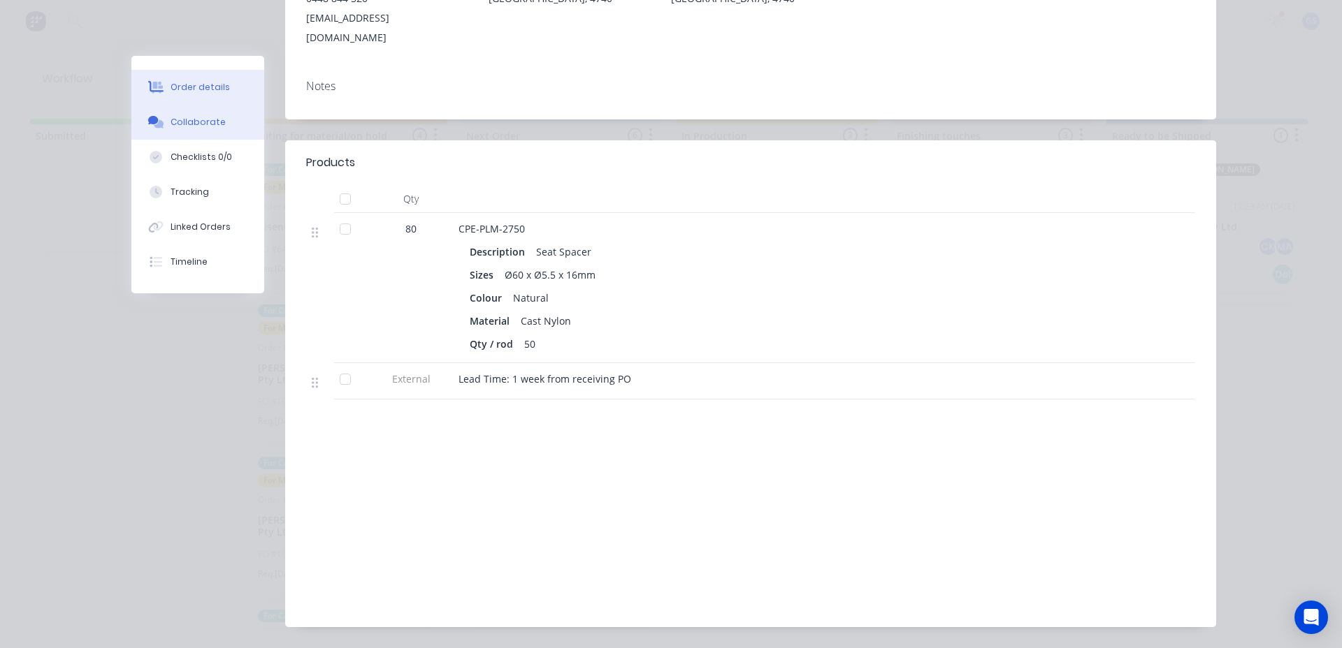
click at [171, 124] on div "Collaborate" at bounding box center [197, 122] width 55 height 13
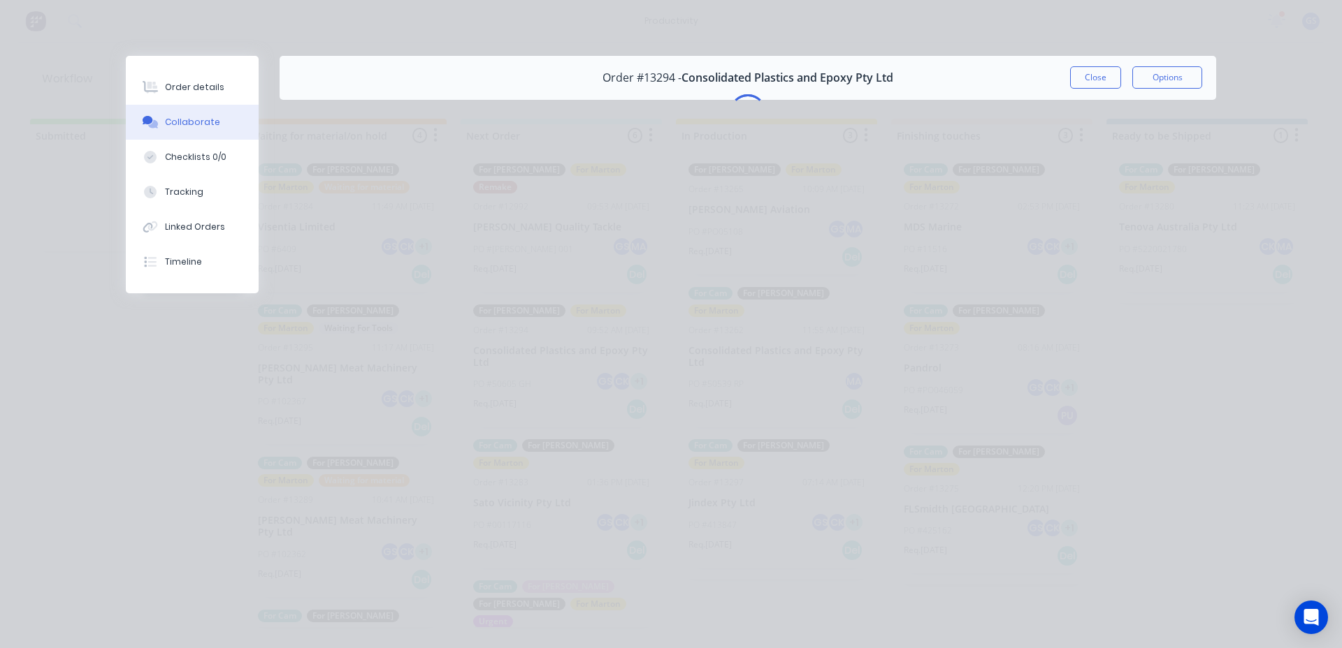
scroll to position [0, 0]
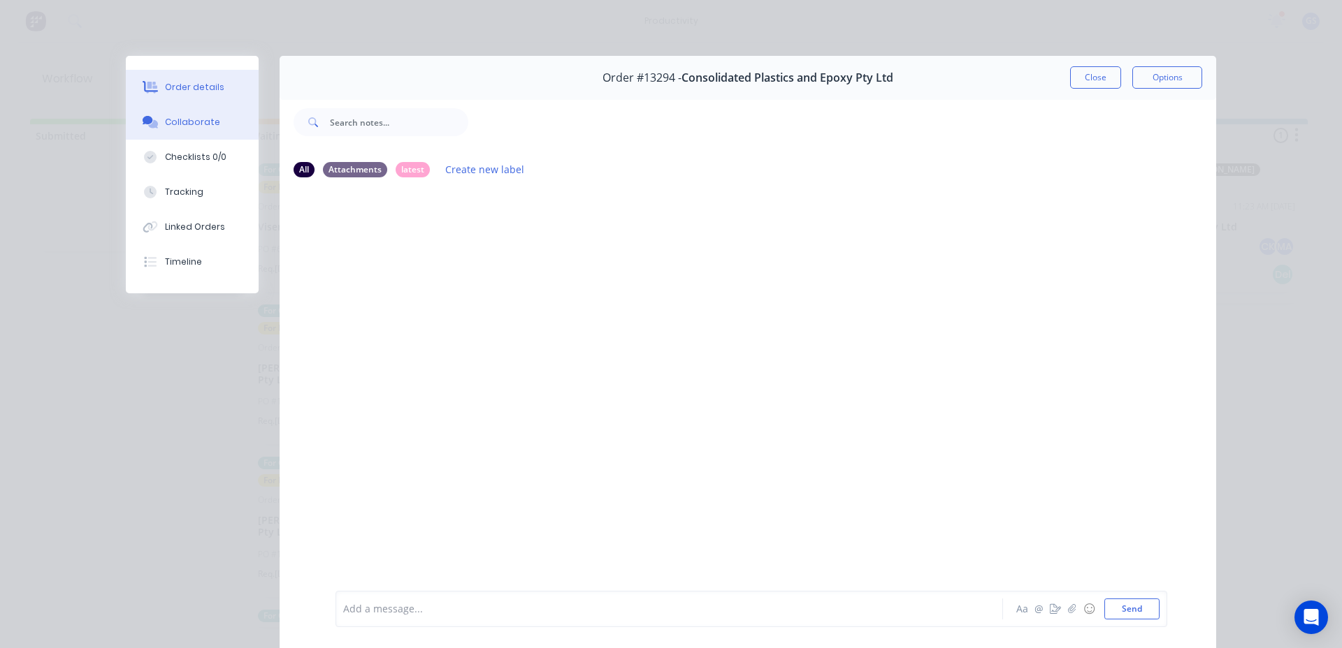
click at [205, 79] on button "Order details" at bounding box center [192, 87] width 133 height 35
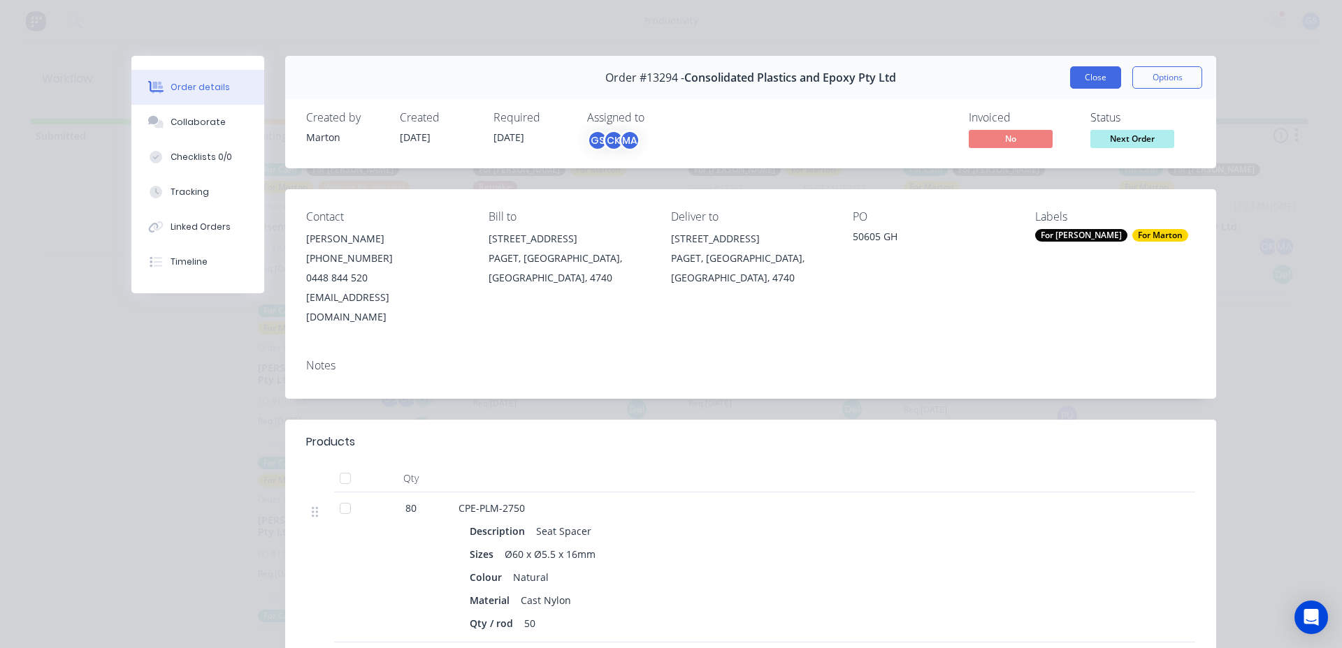
click at [1115, 75] on div "Close Options" at bounding box center [1136, 77] width 132 height 22
click at [1111, 76] on button "Close" at bounding box center [1095, 77] width 51 height 22
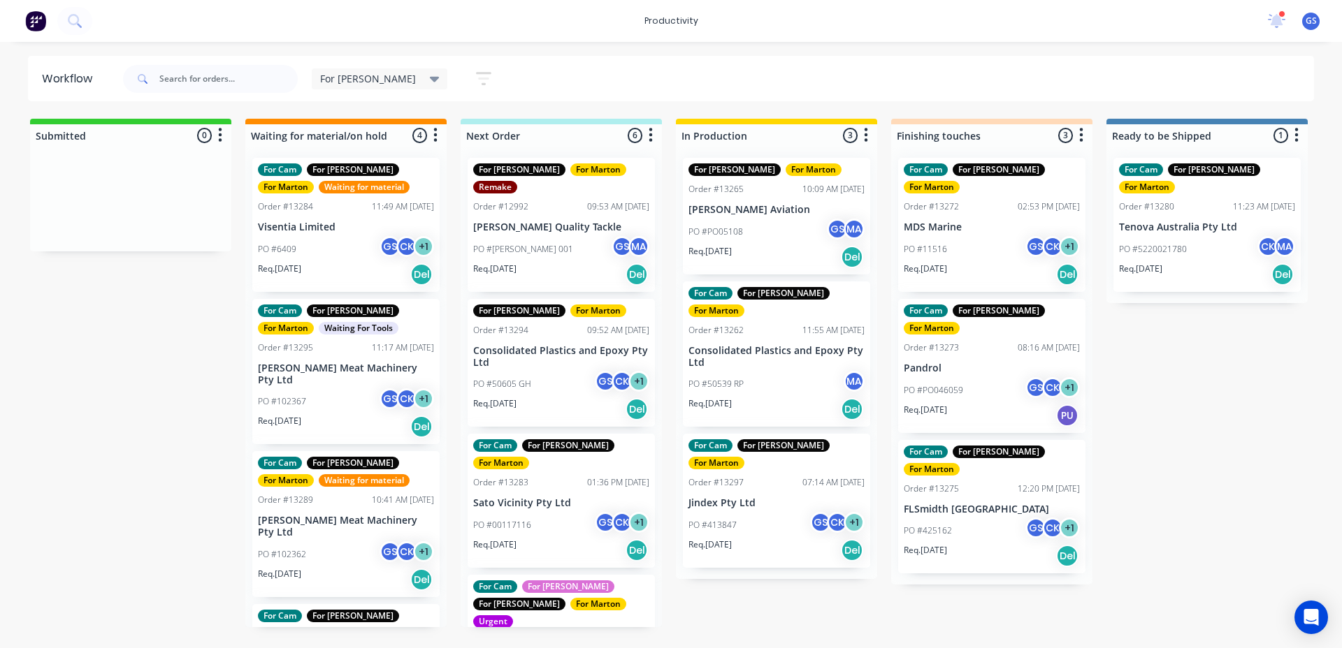
click at [575, 345] on p "Consolidated Plastics and Epoxy Pty Ltd" at bounding box center [561, 357] width 176 height 24
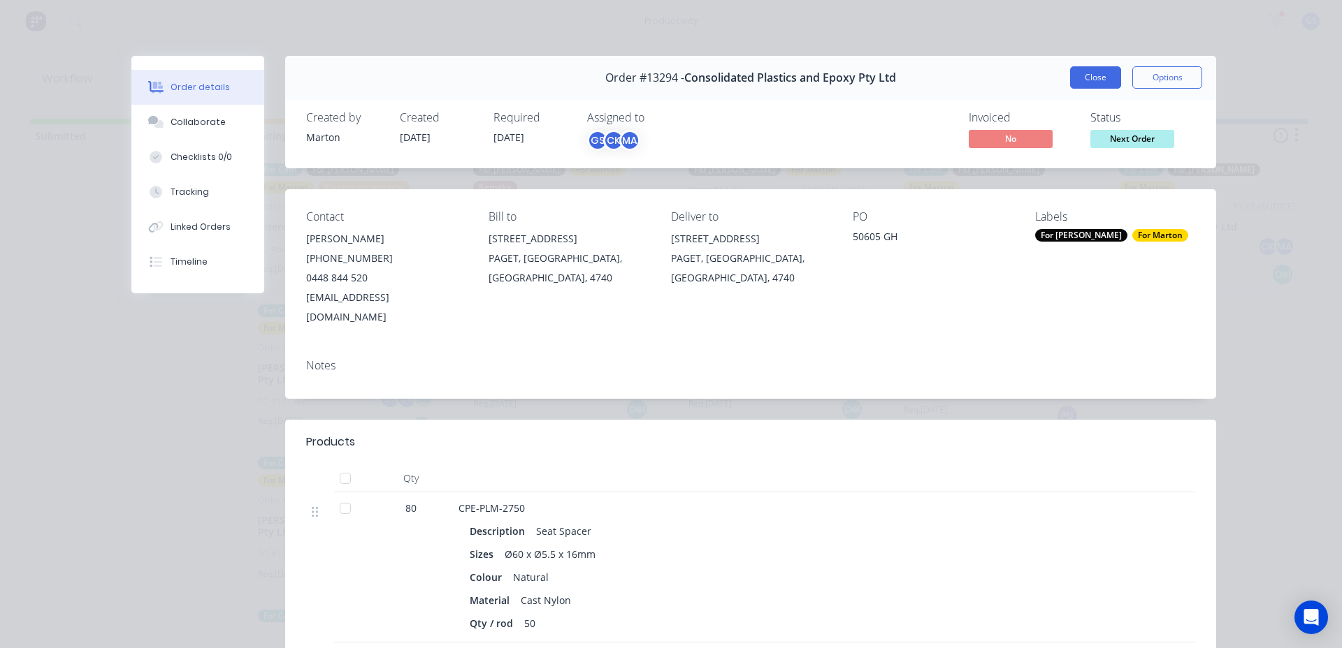
click at [1105, 73] on button "Close" at bounding box center [1095, 77] width 51 height 22
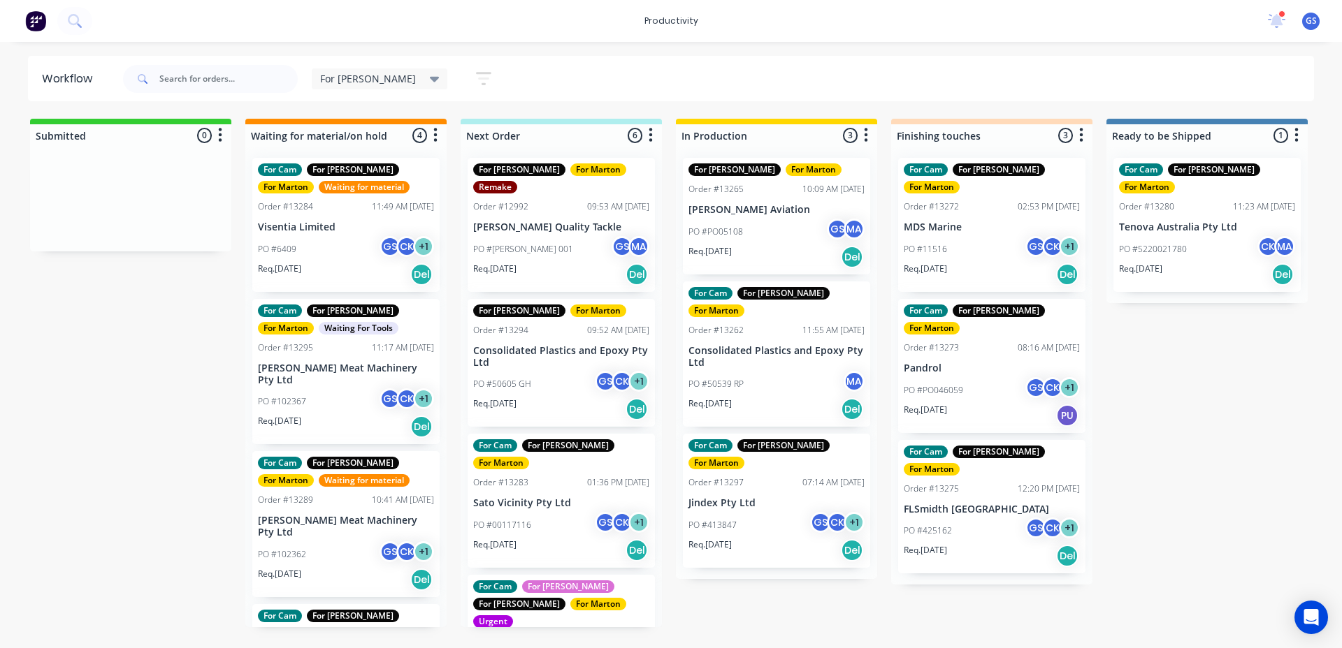
click at [534, 345] on p "Consolidated Plastics and Epoxy Pty Ltd" at bounding box center [561, 357] width 176 height 24
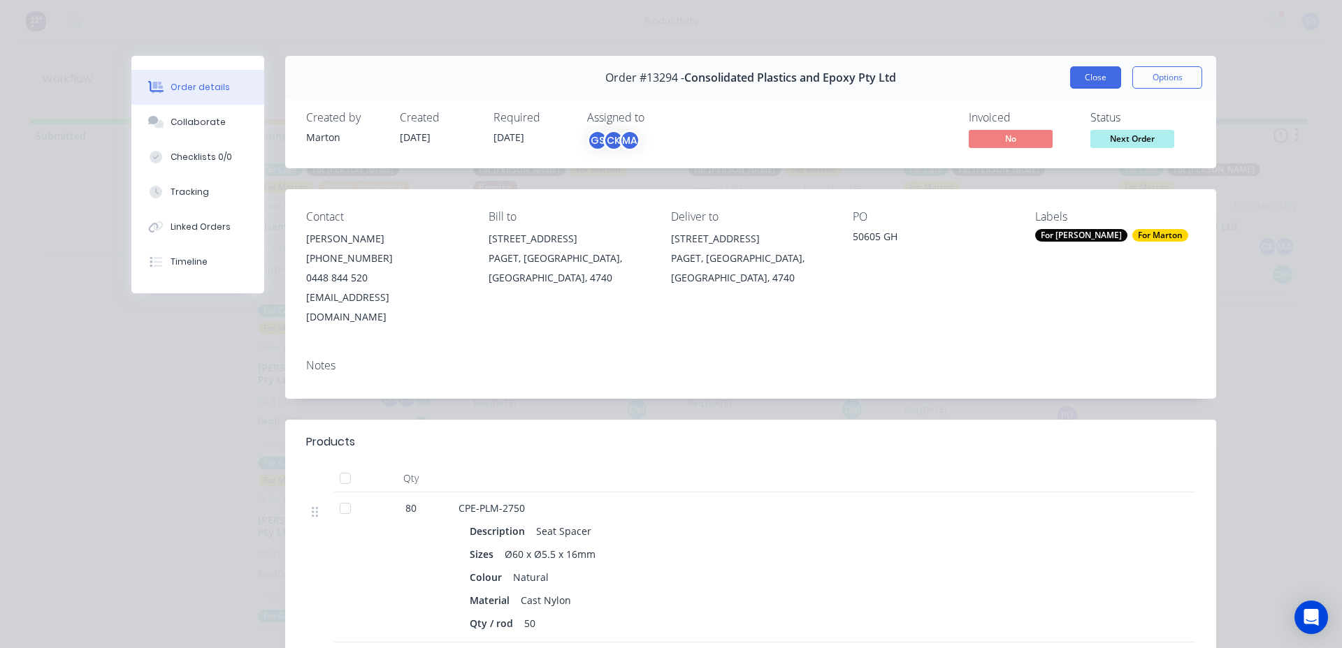
click at [1092, 84] on button "Close" at bounding box center [1095, 77] width 51 height 22
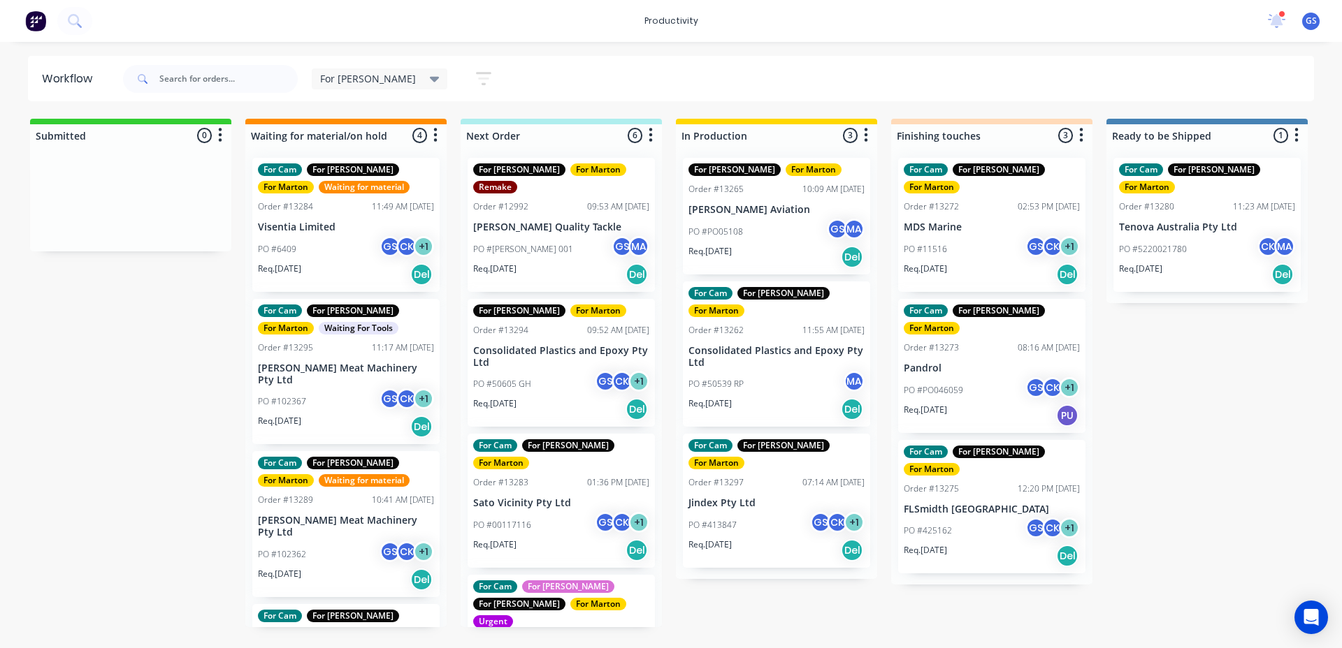
click at [556, 438] on div "For Cam For [PERSON_NAME] For [PERSON_NAME] Order #13283 01:36 PM [DATE] Sato V…" at bounding box center [560, 501] width 187 height 134
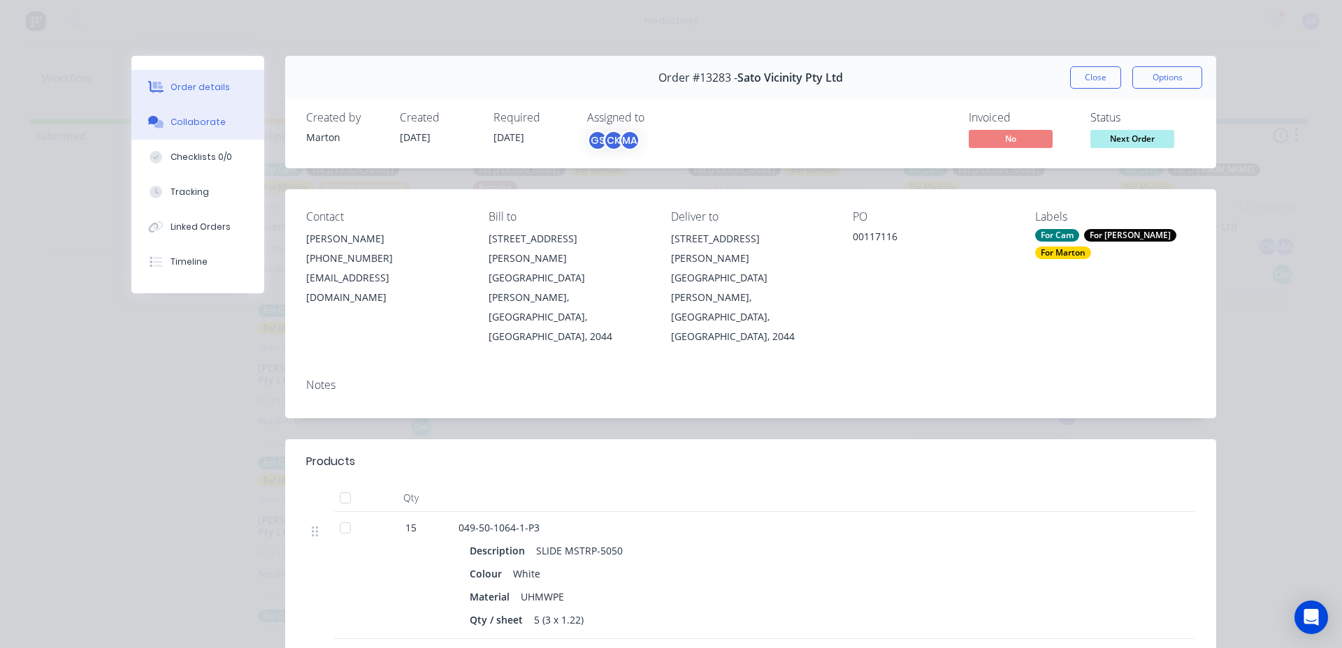
click at [203, 129] on button "Collaborate" at bounding box center [197, 122] width 133 height 35
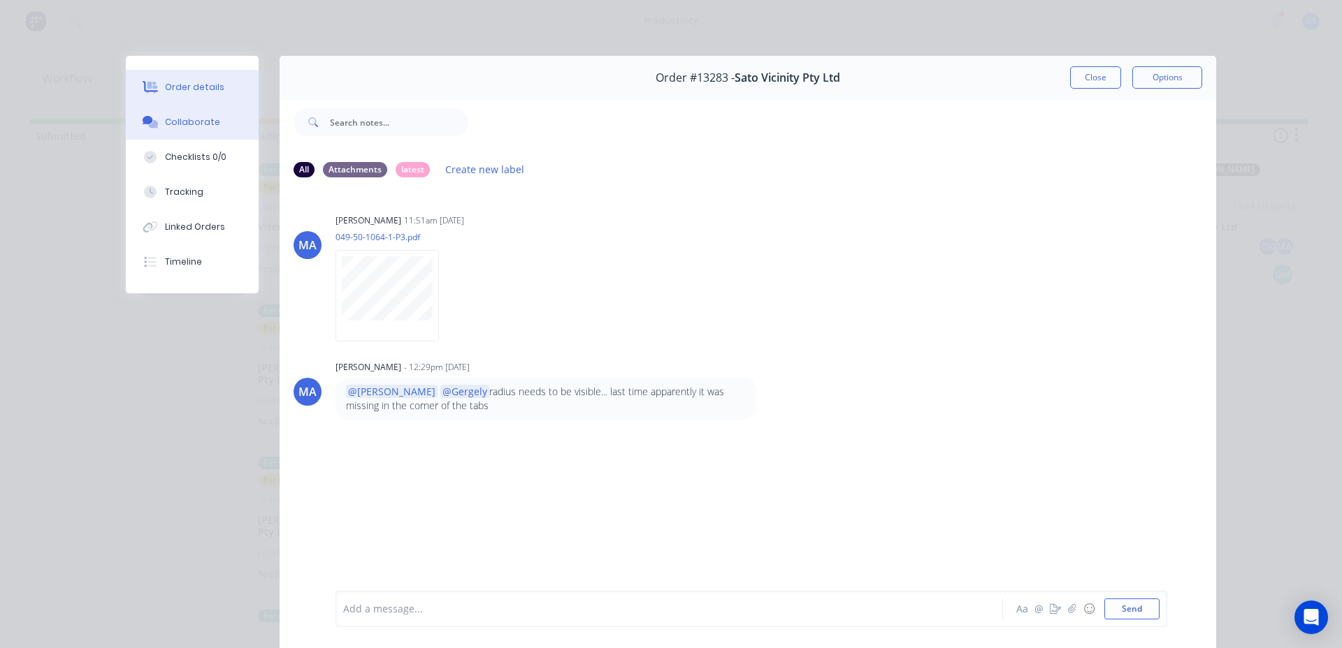
click at [198, 88] on div "Order details" at bounding box center [194, 87] width 59 height 13
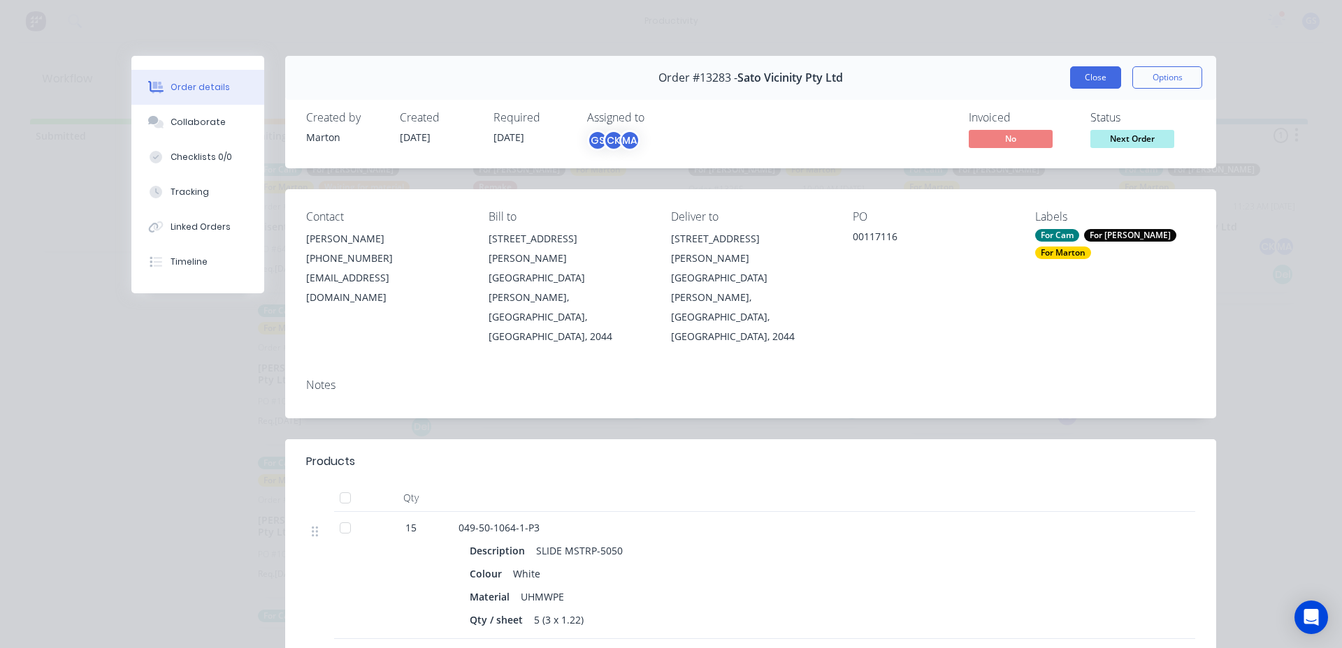
click at [1072, 76] on button "Close" at bounding box center [1095, 77] width 51 height 22
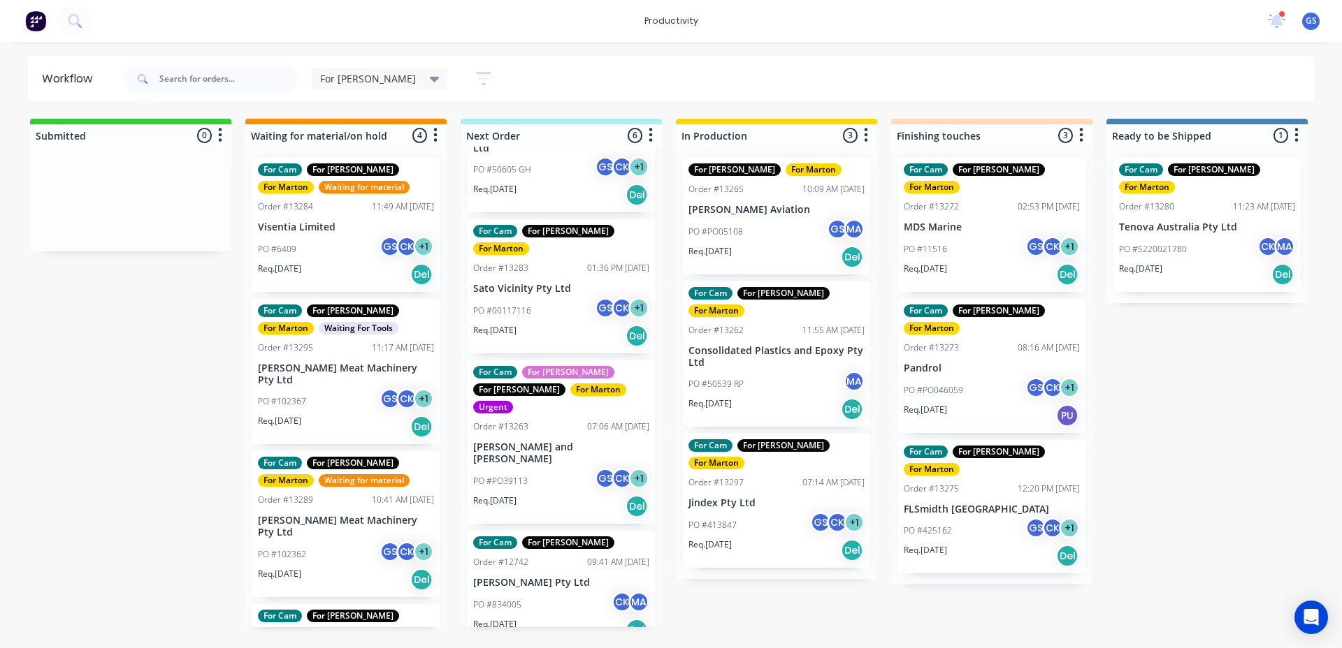
scroll to position [293, 0]
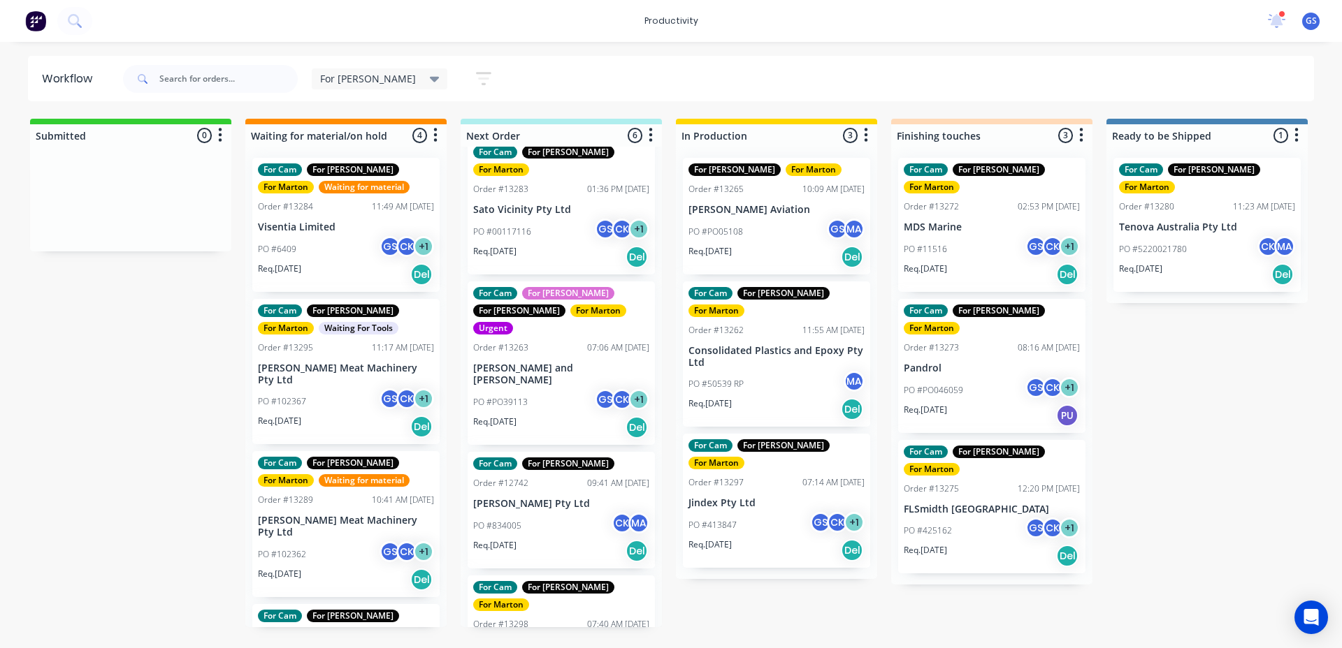
click at [545, 389] on div "PO #PO39113 GS CK + 1" at bounding box center [561, 402] width 176 height 27
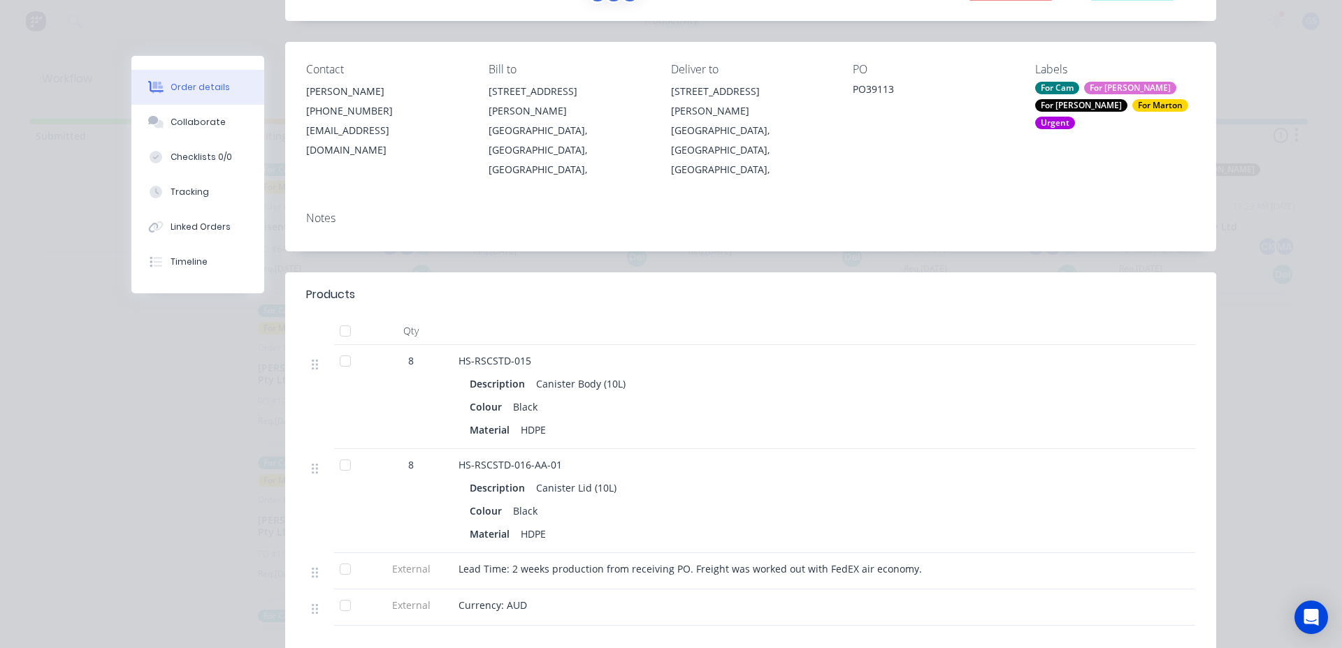
scroll to position [379, 0]
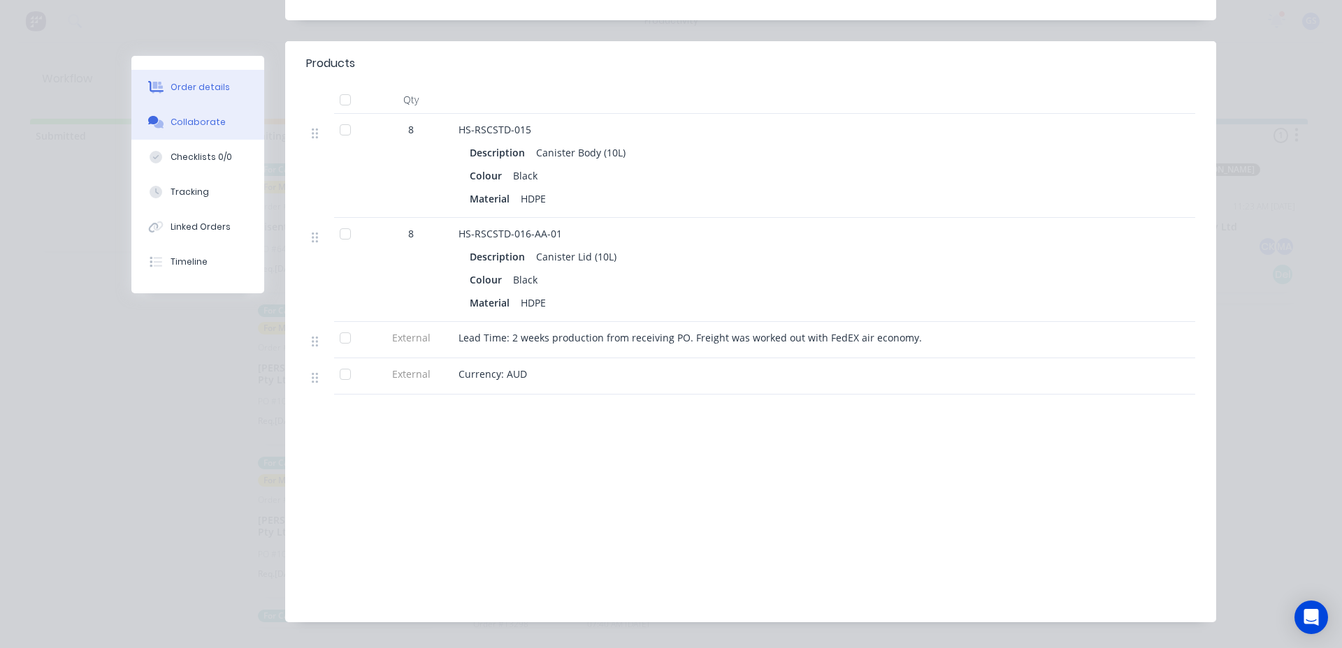
click at [202, 115] on button "Collaborate" at bounding box center [197, 122] width 133 height 35
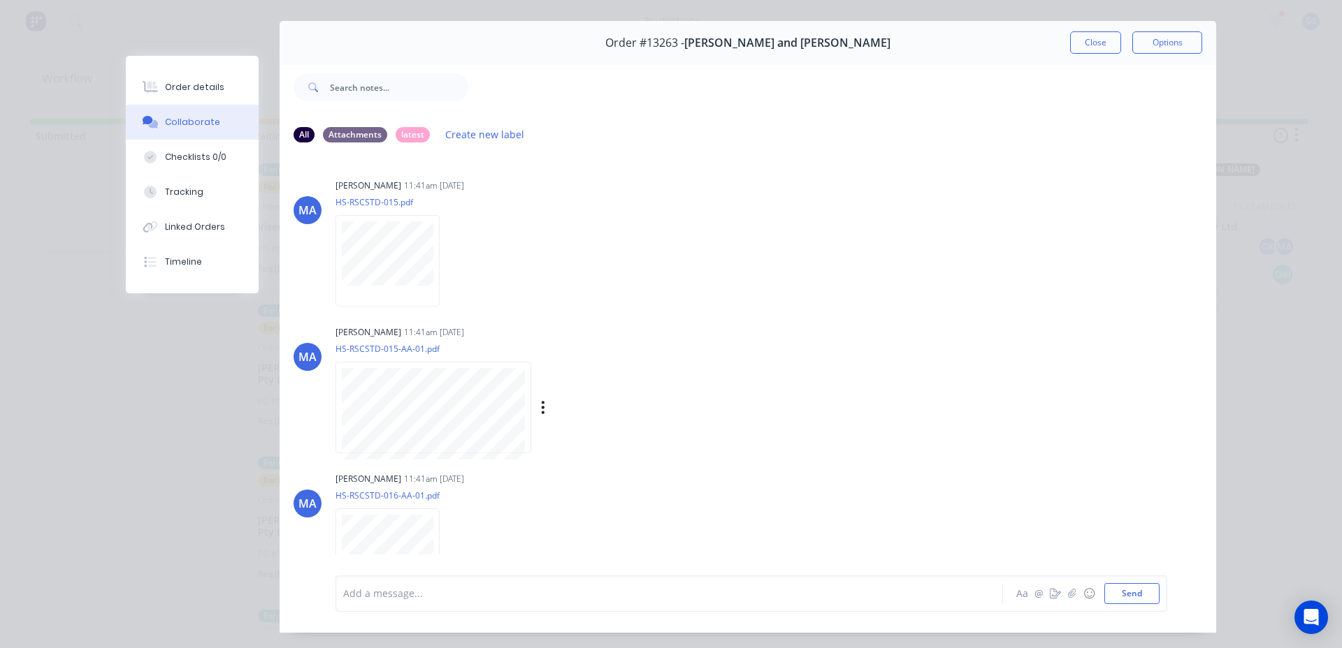
scroll to position [0, 0]
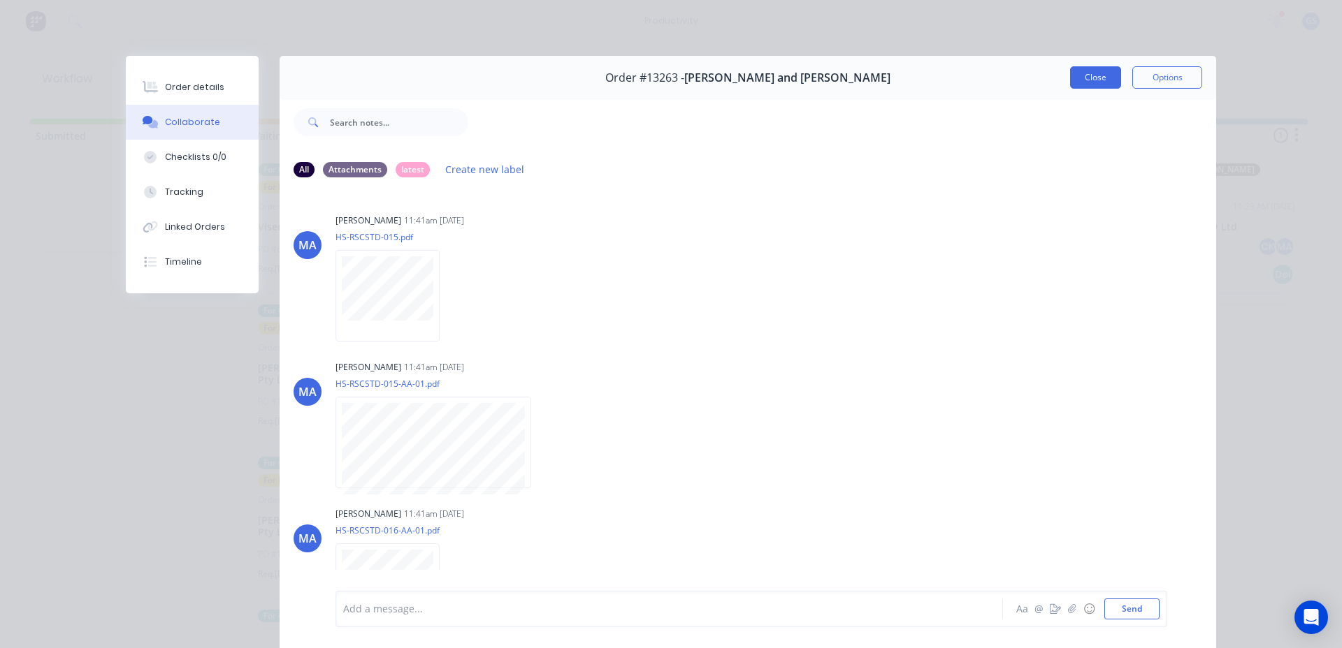
click at [1101, 73] on button "Close" at bounding box center [1095, 77] width 51 height 22
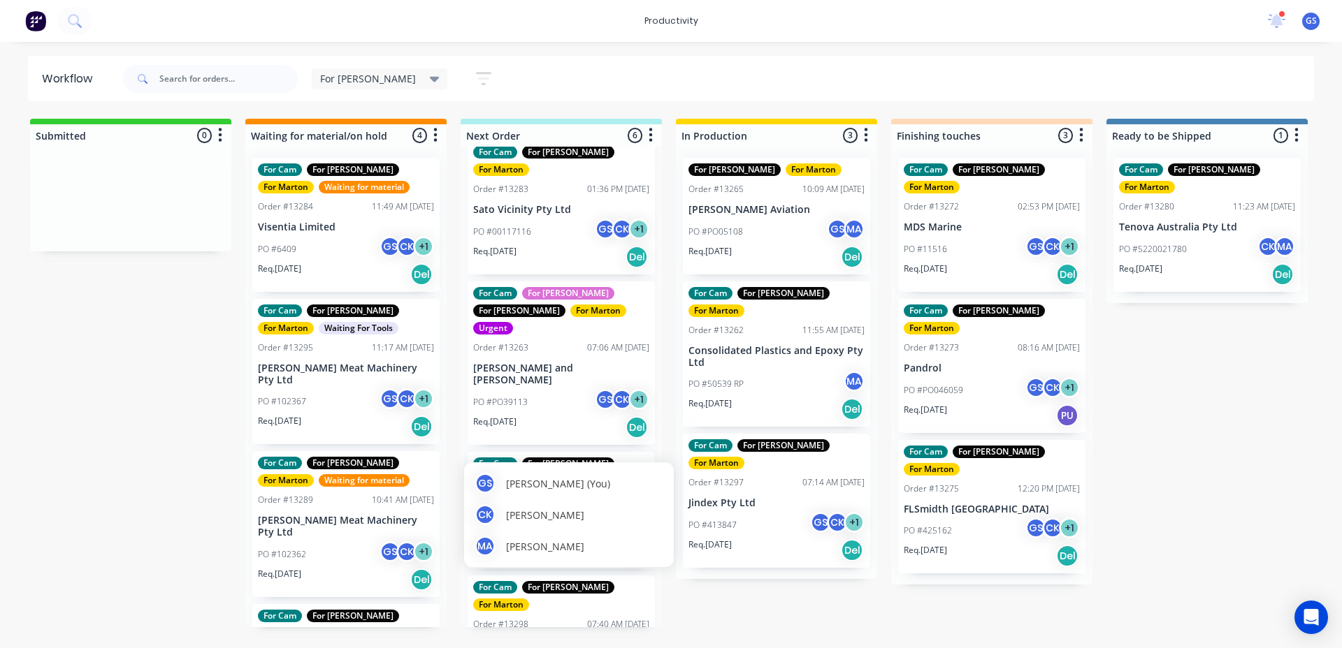
click at [559, 563] on div "[PERSON_NAME] (You) [PERSON_NAME] [PERSON_NAME] MA [PERSON_NAME]" at bounding box center [569, 515] width 210 height 105
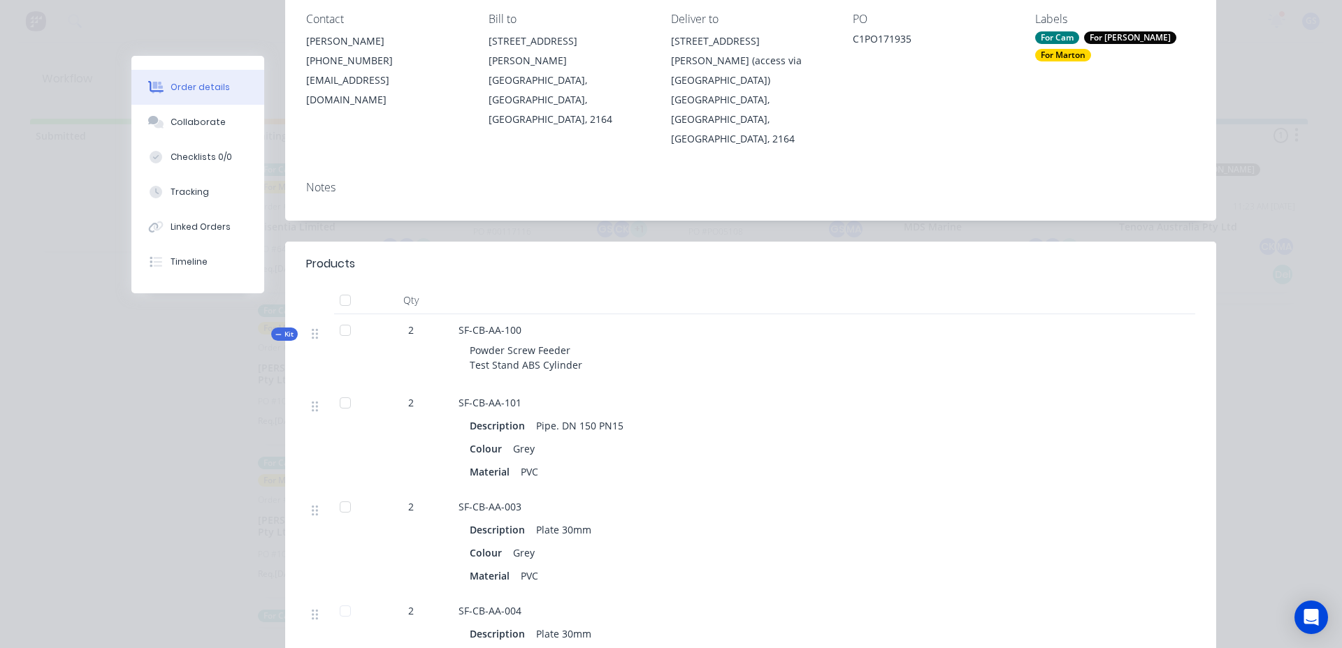
scroll to position [210, 0]
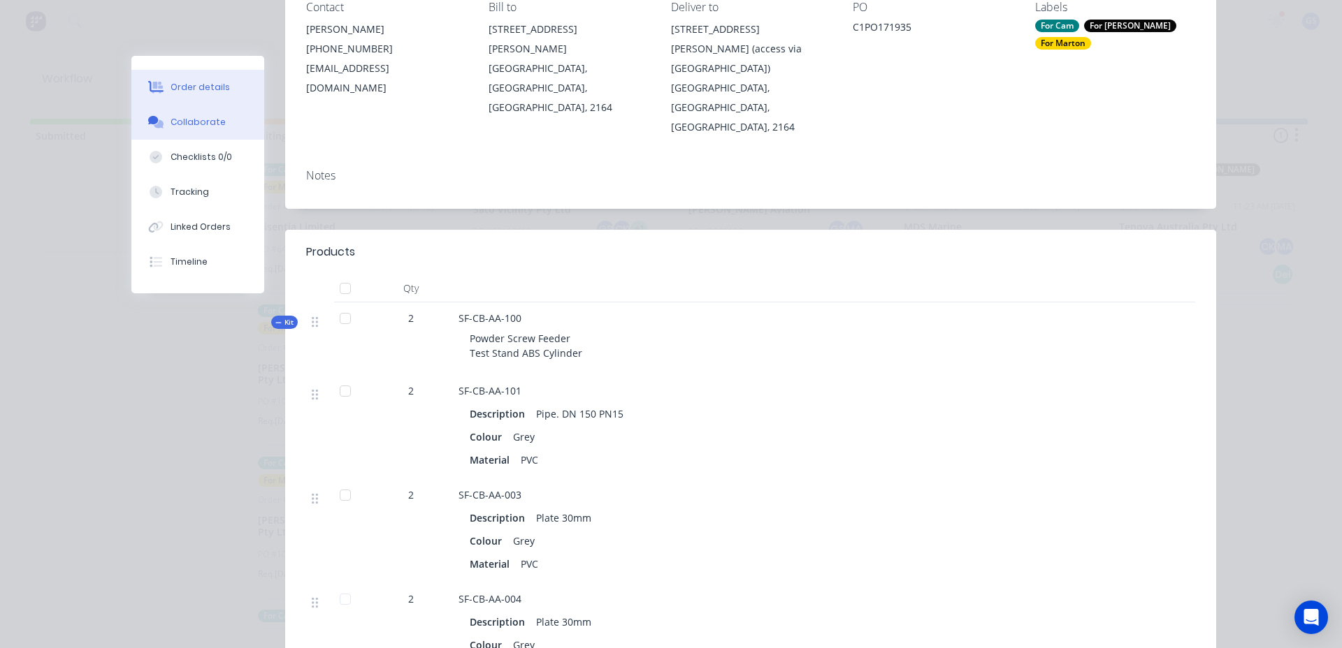
click at [184, 112] on button "Collaborate" at bounding box center [197, 122] width 133 height 35
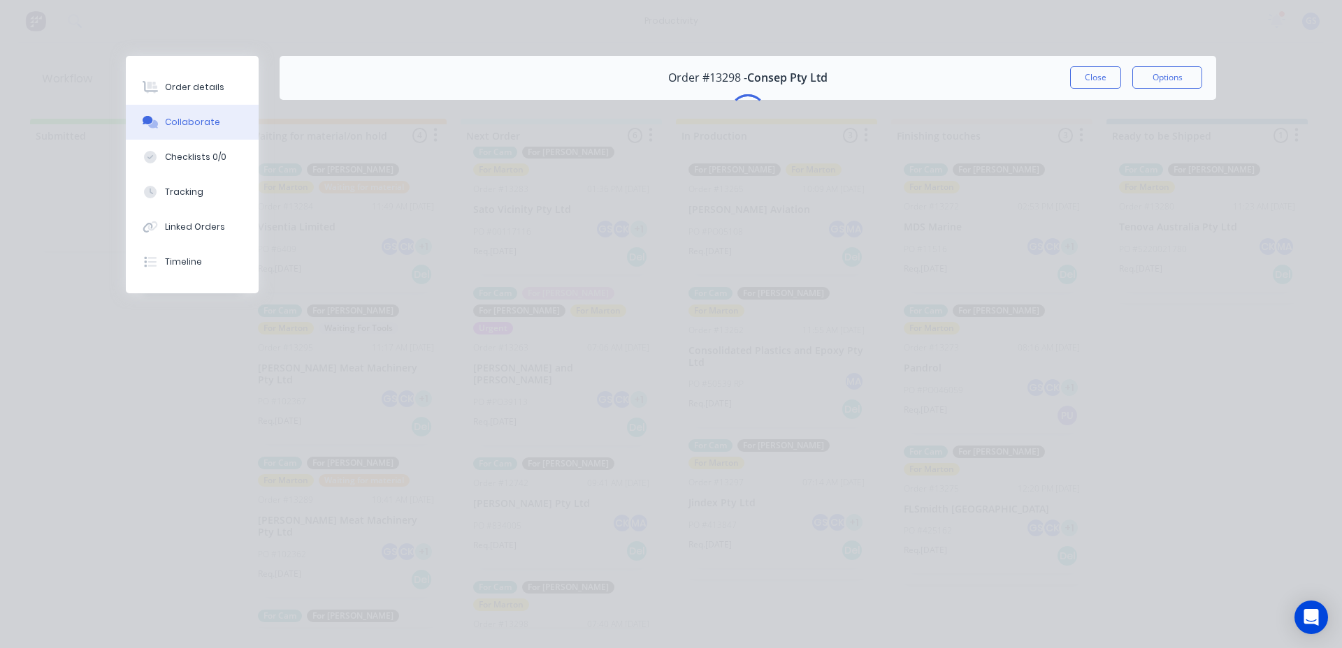
scroll to position [0, 0]
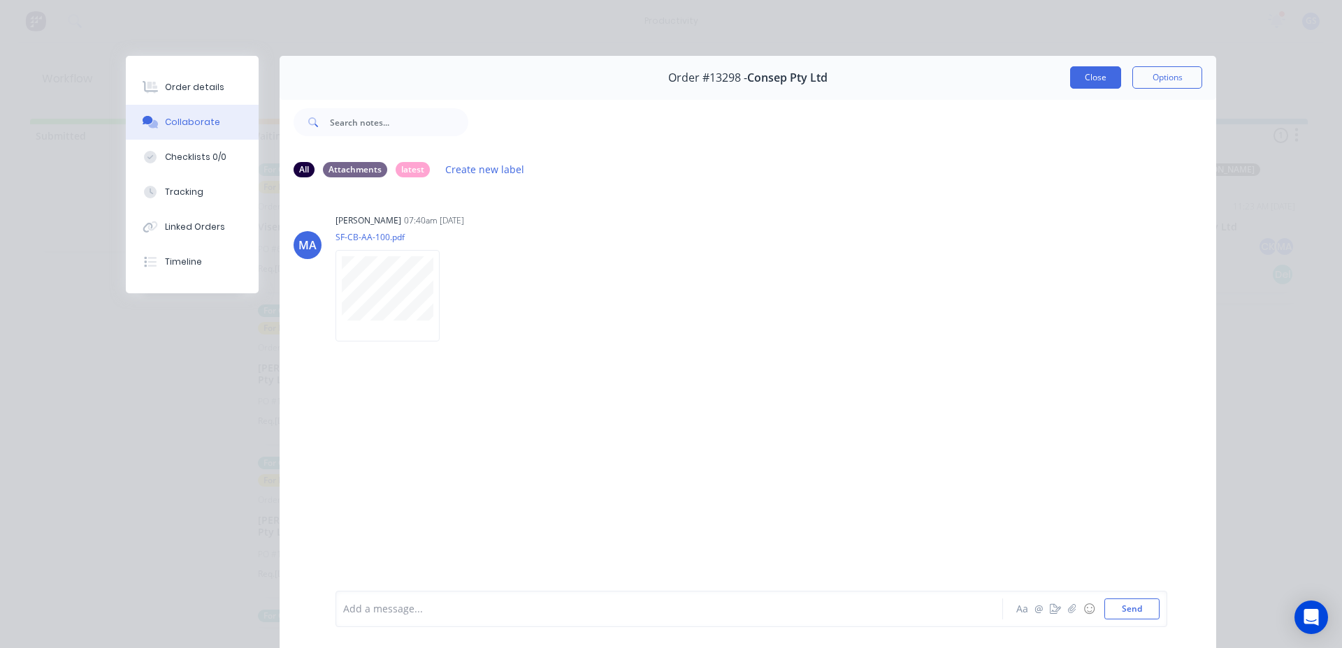
click at [1101, 79] on button "Close" at bounding box center [1095, 77] width 51 height 22
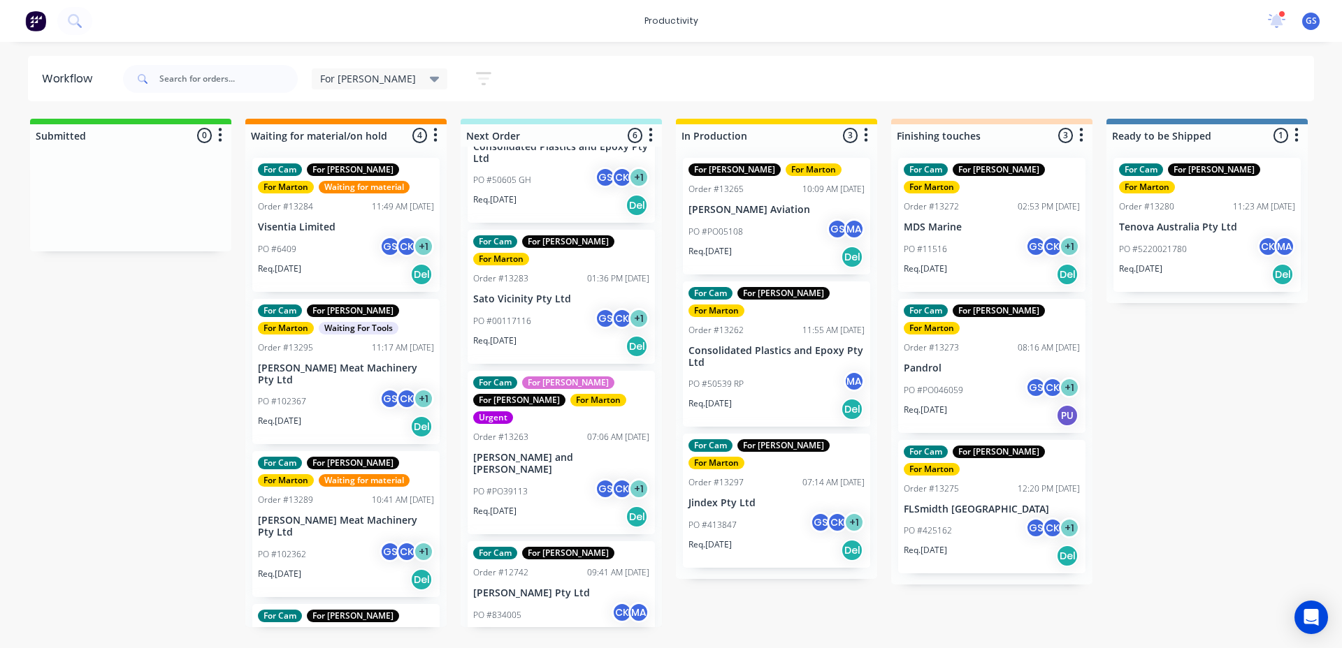
scroll to position [210, 0]
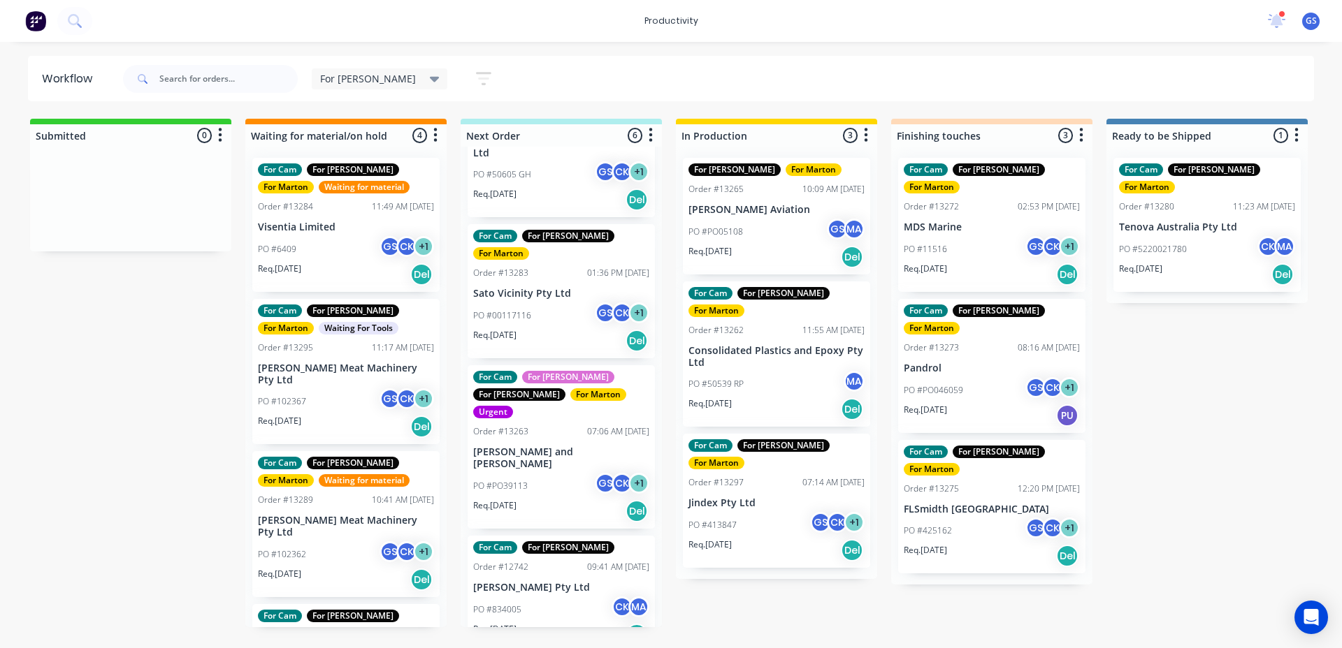
click at [579, 582] on p "[PERSON_NAME] Pty Ltd" at bounding box center [561, 588] width 176 height 12
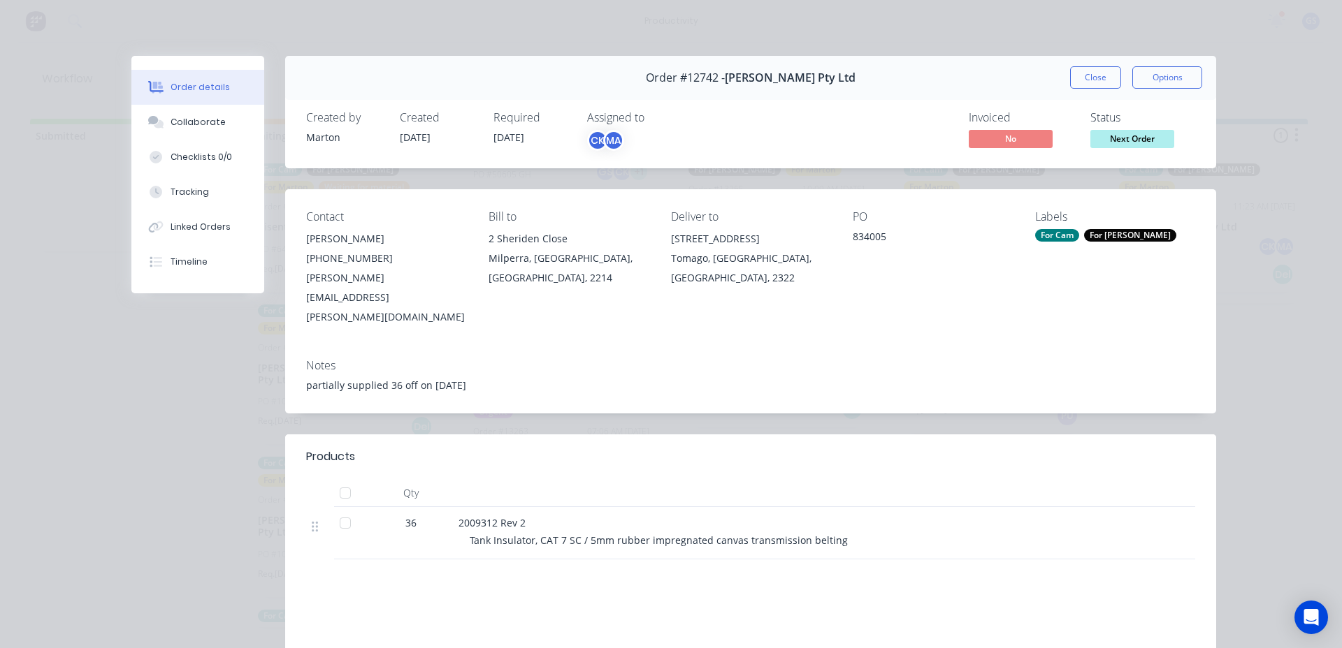
click at [1078, 74] on button "Close" at bounding box center [1095, 77] width 51 height 22
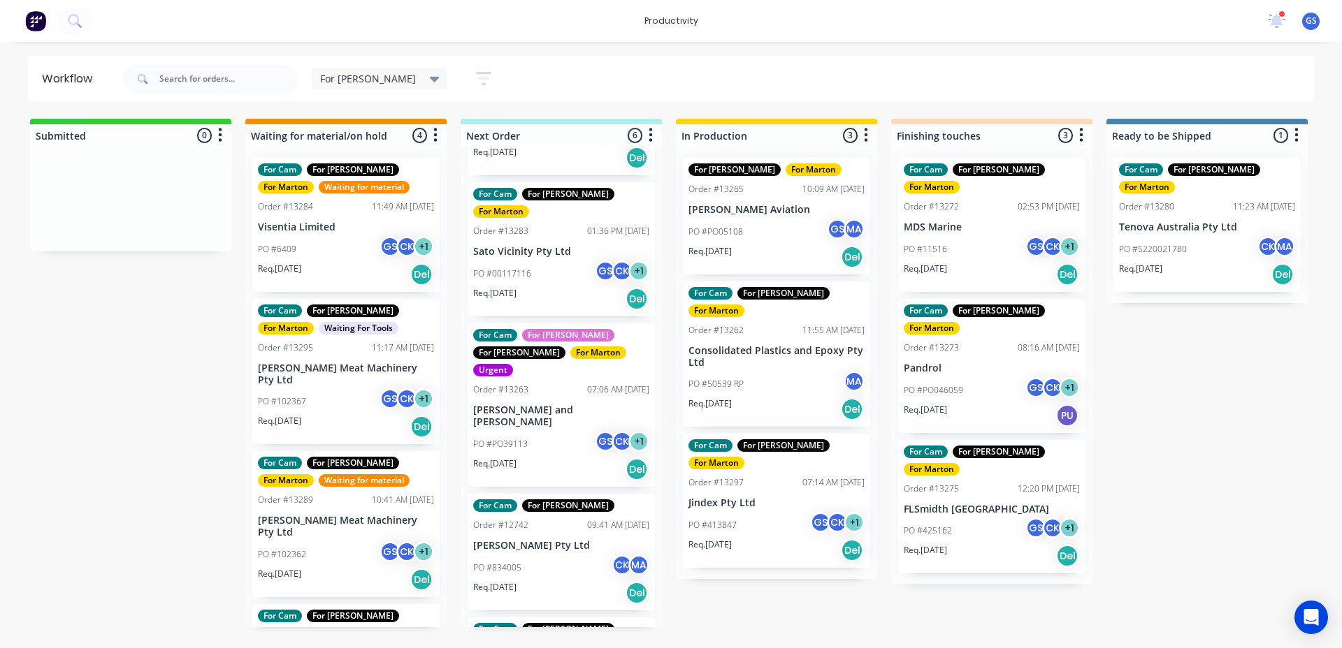
scroll to position [293, 0]
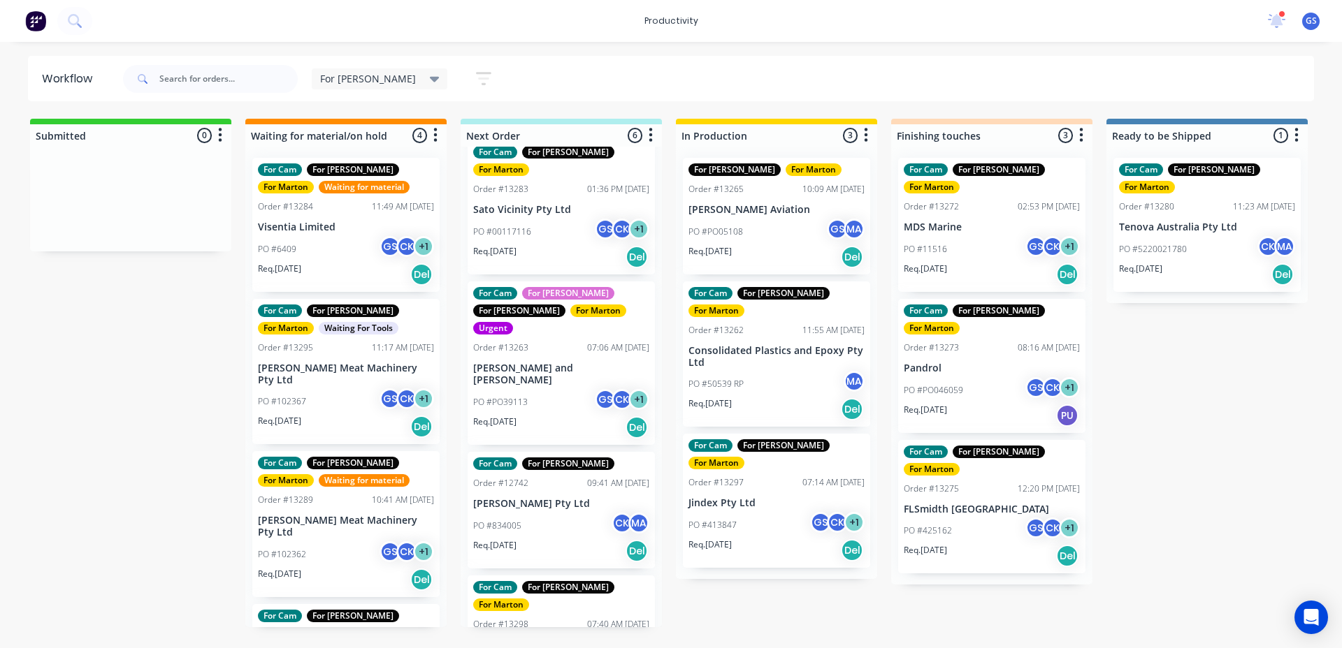
click at [560, 639] on p "Consep Pty Ltd" at bounding box center [561, 645] width 176 height 12
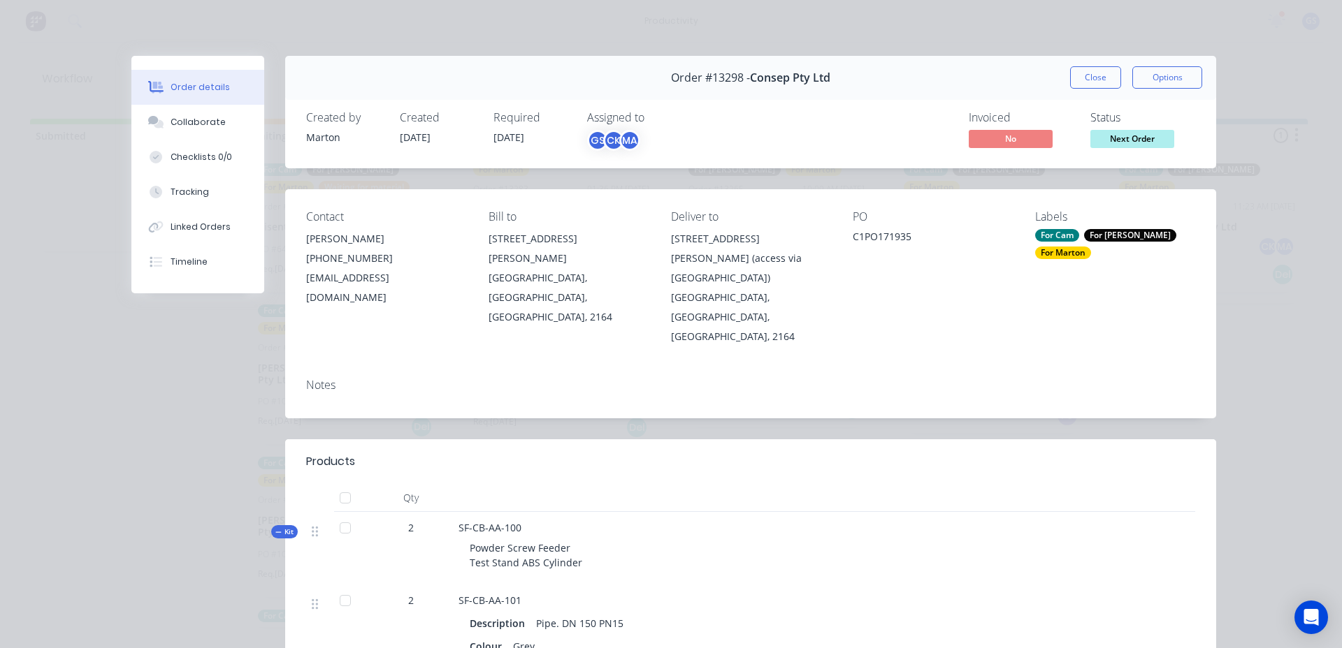
click at [1060, 77] on div "Order #13298 - Consep Pty Ltd Close Options" at bounding box center [750, 78] width 931 height 44
click at [1070, 75] on button "Close" at bounding box center [1095, 77] width 51 height 22
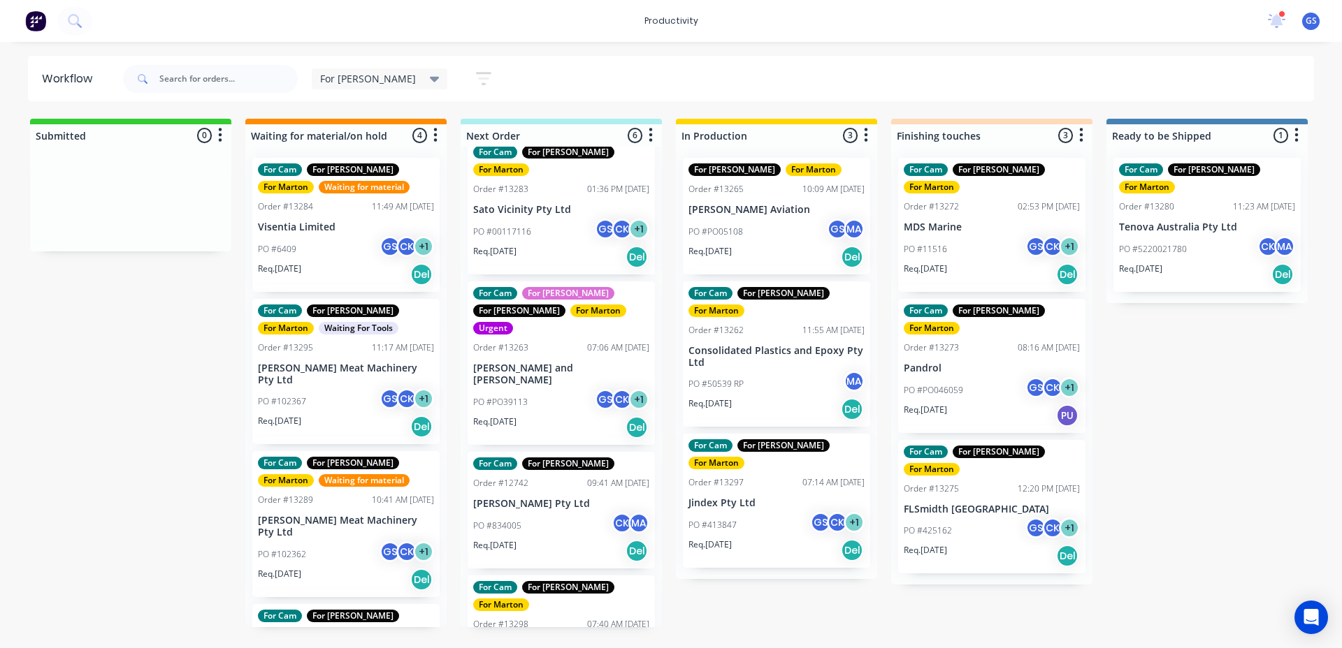
scroll to position [0, 0]
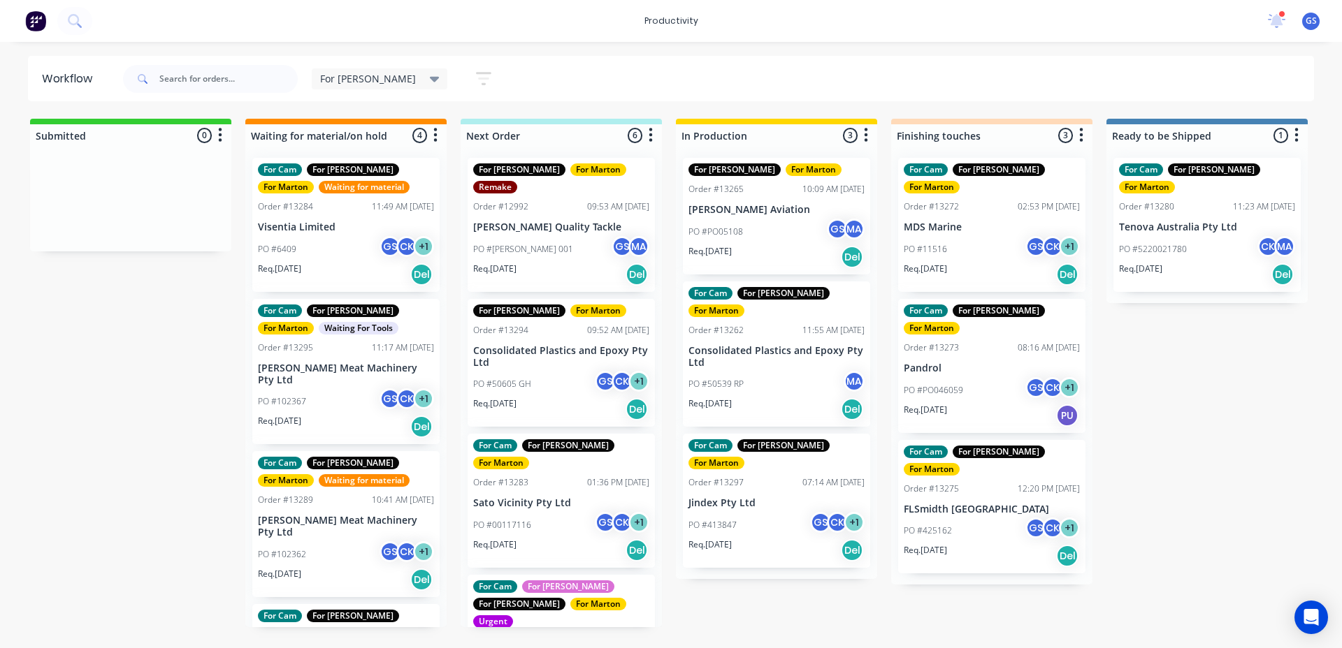
click at [609, 60] on div "For Gary Save new view None edit For Gary (Default) edit For Cam edit Marton ed…" at bounding box center [717, 79] width 1194 height 42
